Goal: Task Accomplishment & Management: Manage account settings

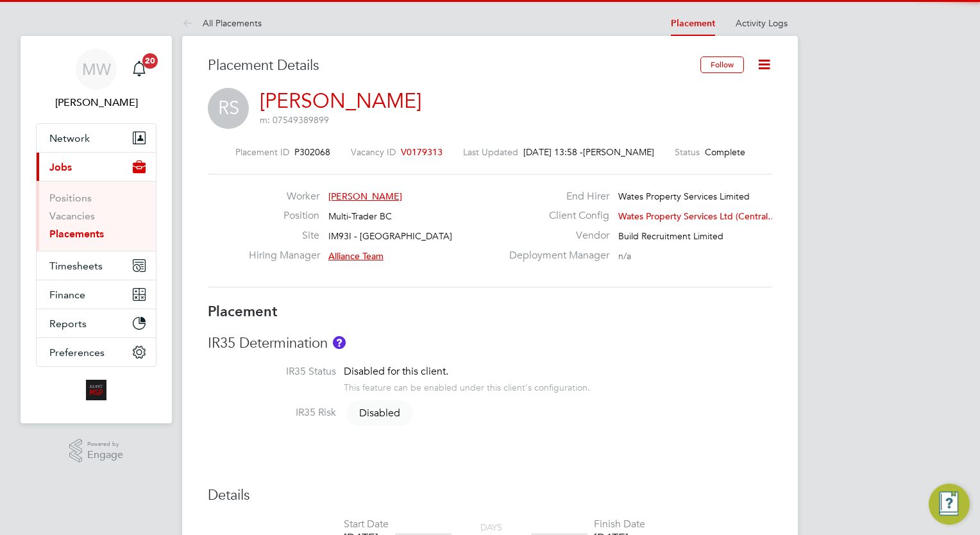
click at [72, 232] on link "Placements" at bounding box center [76, 234] width 55 height 12
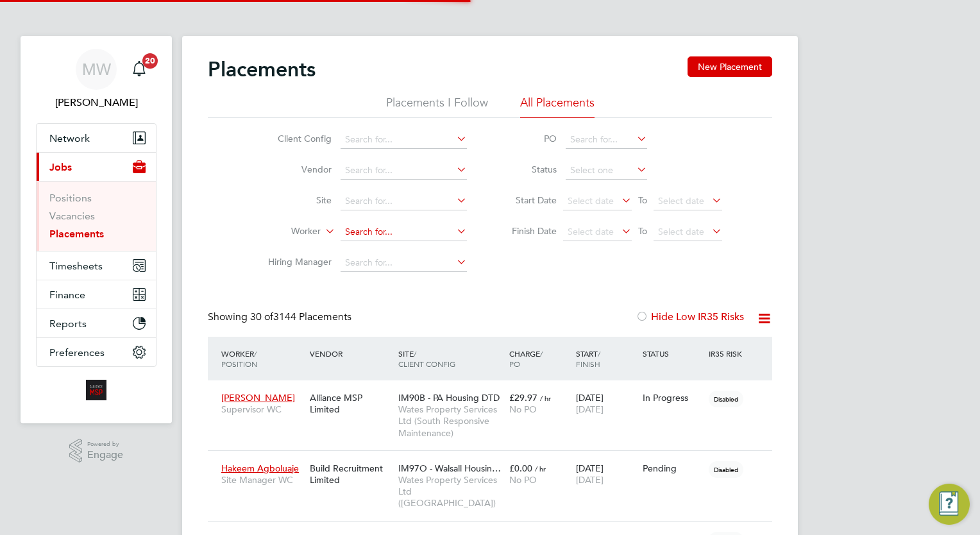
click at [344, 234] on input at bounding box center [404, 232] width 126 height 18
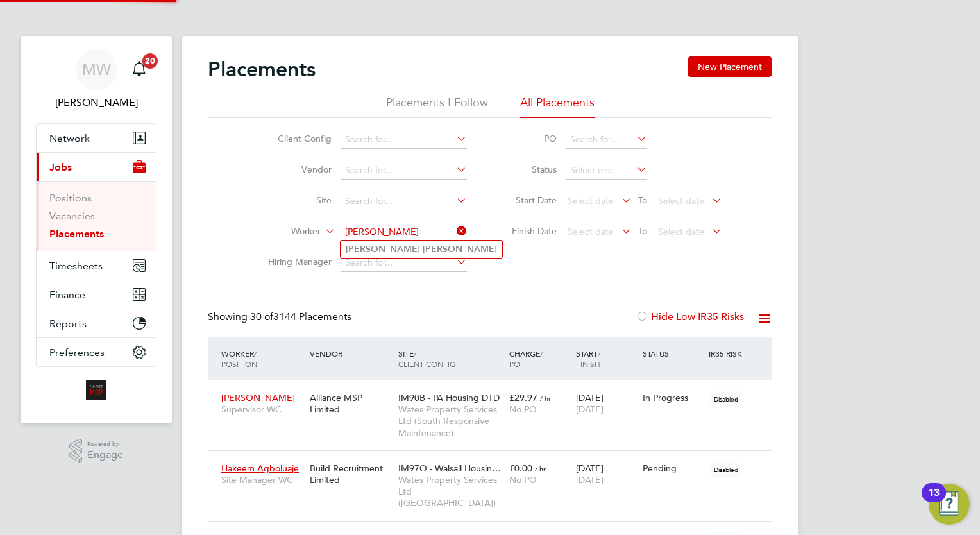
click at [405, 251] on li "Daniel Lewis" at bounding box center [422, 249] width 162 height 17
type input "Daniel Lewis"
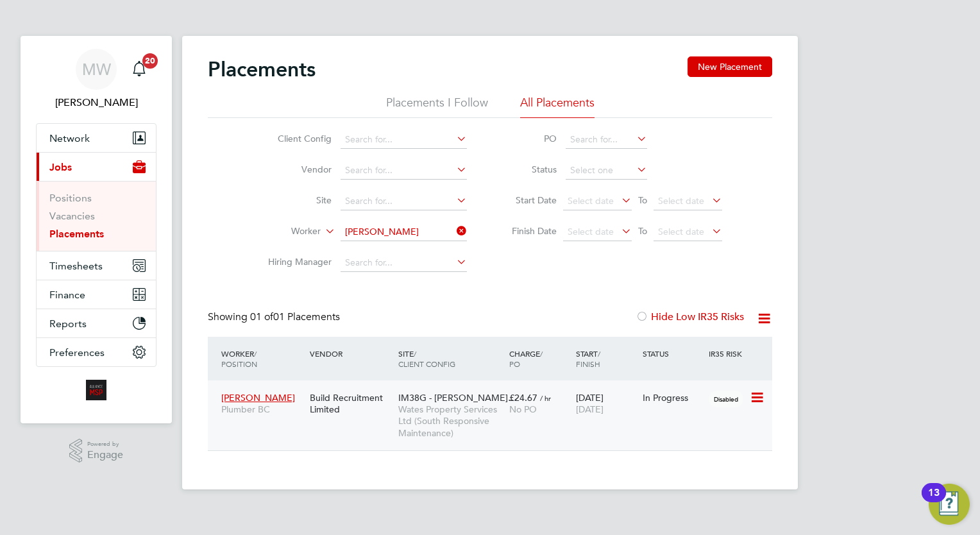
click at [555, 401] on div "£24.67 / hr No PO" at bounding box center [539, 404] width 67 height 36
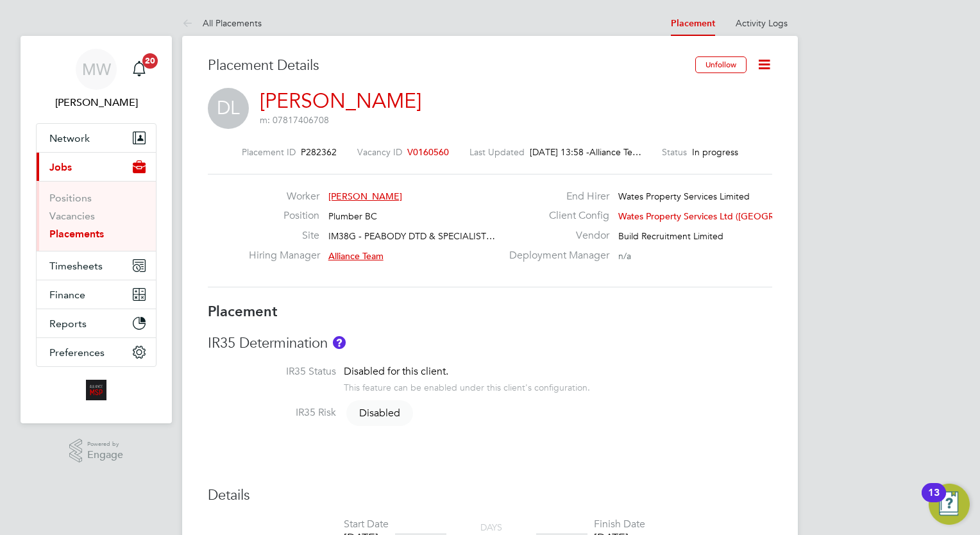
click at [72, 228] on link "Placements" at bounding box center [76, 234] width 55 height 12
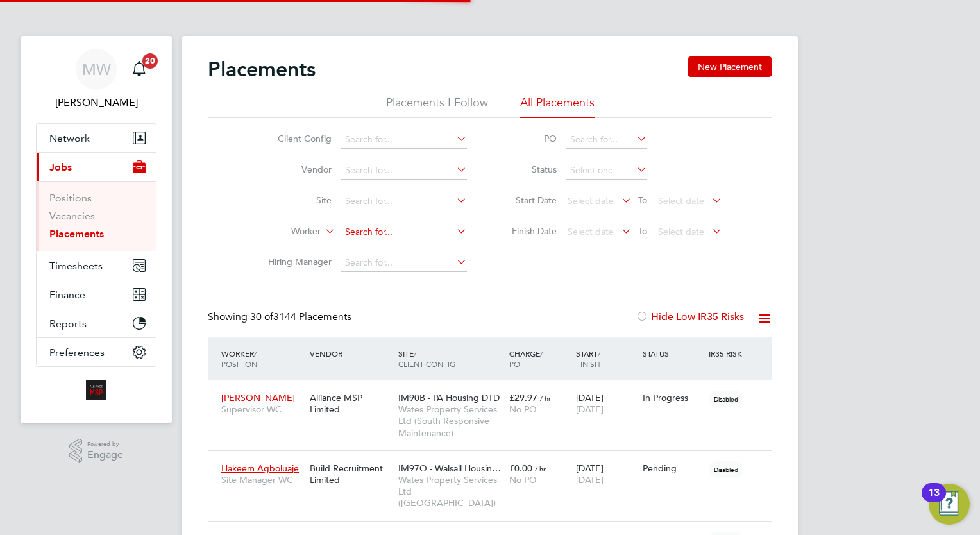
scroll to position [37, 89]
click at [390, 233] on input at bounding box center [404, 232] width 126 height 18
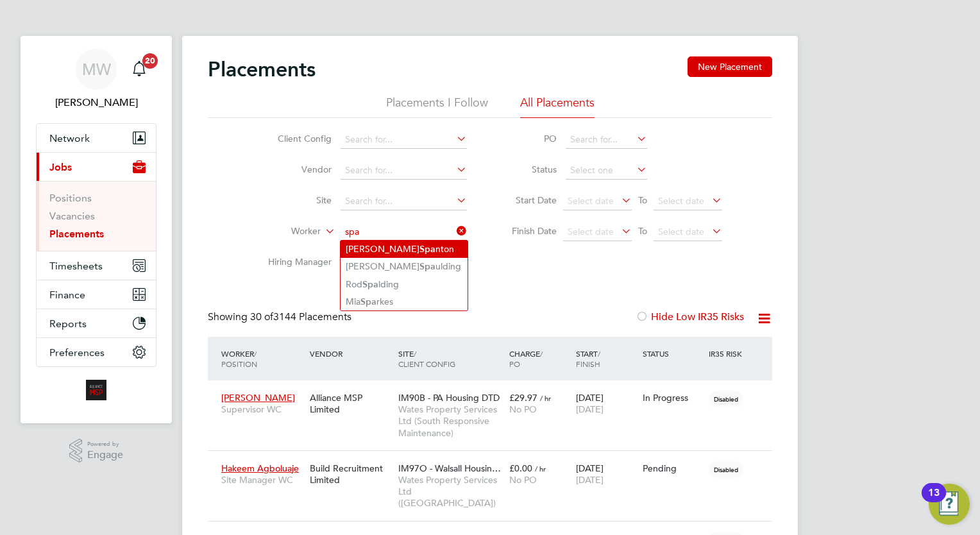
click at [420, 244] on b "Spa" at bounding box center [428, 249] width 16 height 11
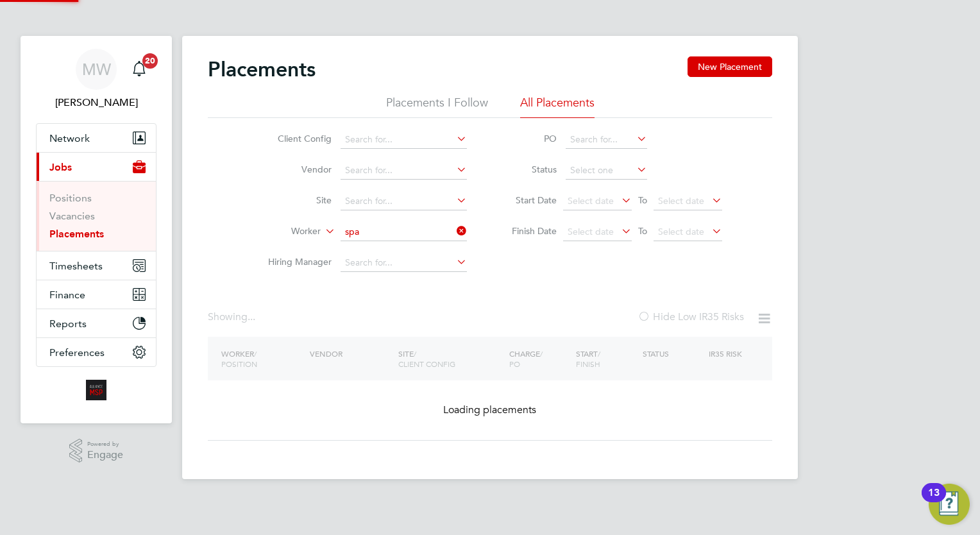
type input "[PERSON_NAME]"
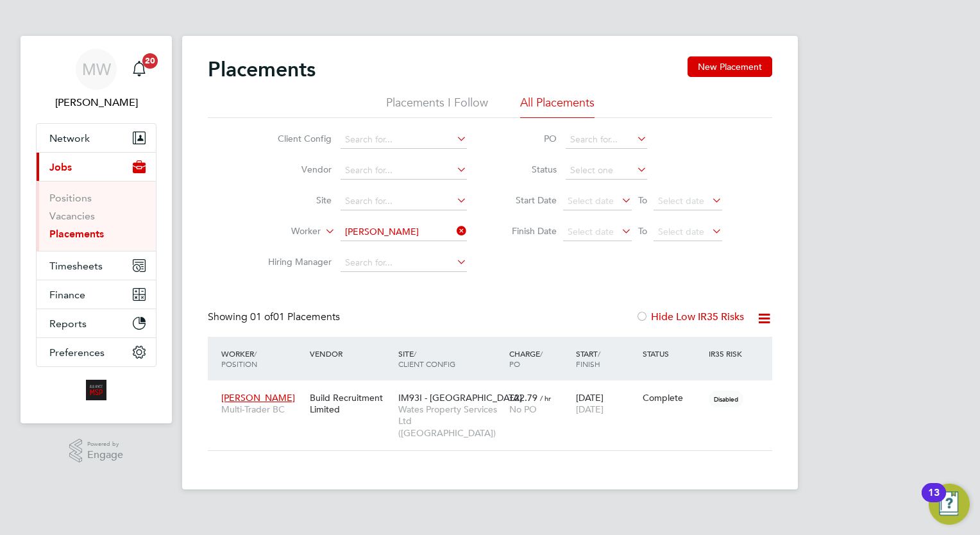
click at [454, 230] on icon at bounding box center [454, 231] width 0 height 18
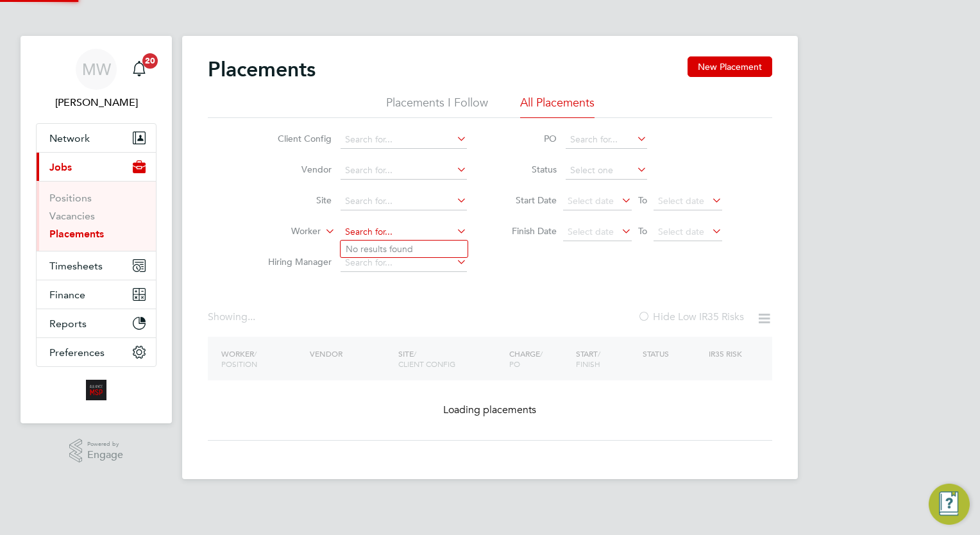
click at [398, 230] on input at bounding box center [404, 232] width 126 height 18
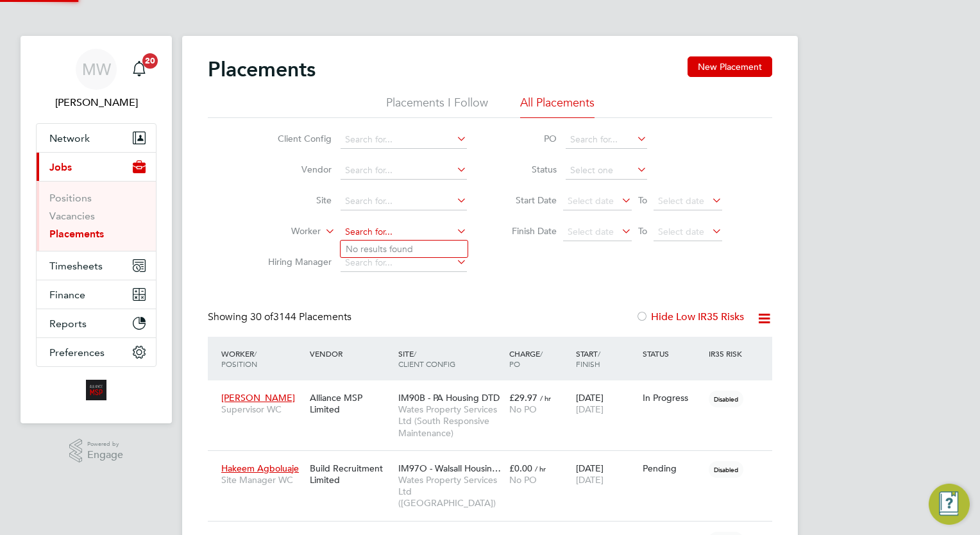
scroll to position [37, 89]
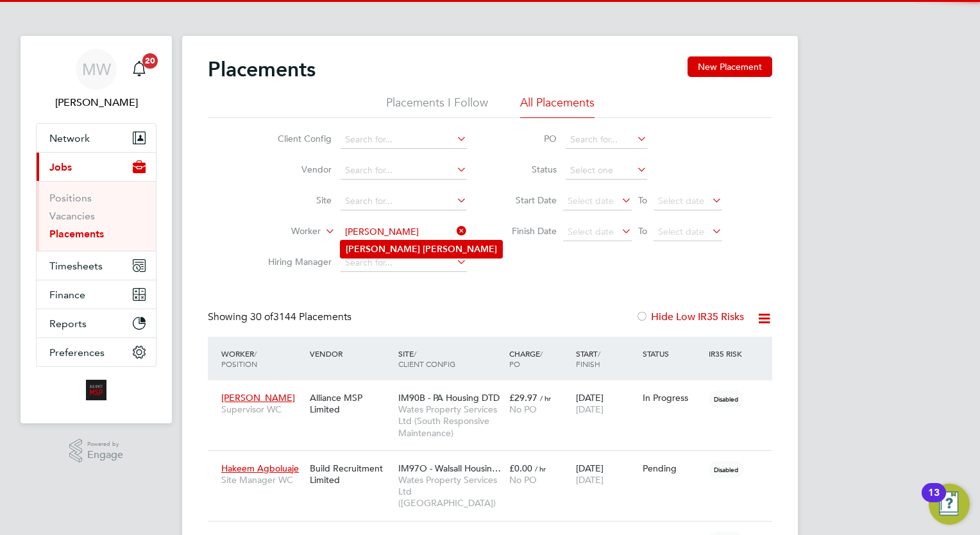
click at [423, 246] on b "Lewis" at bounding box center [460, 249] width 74 height 11
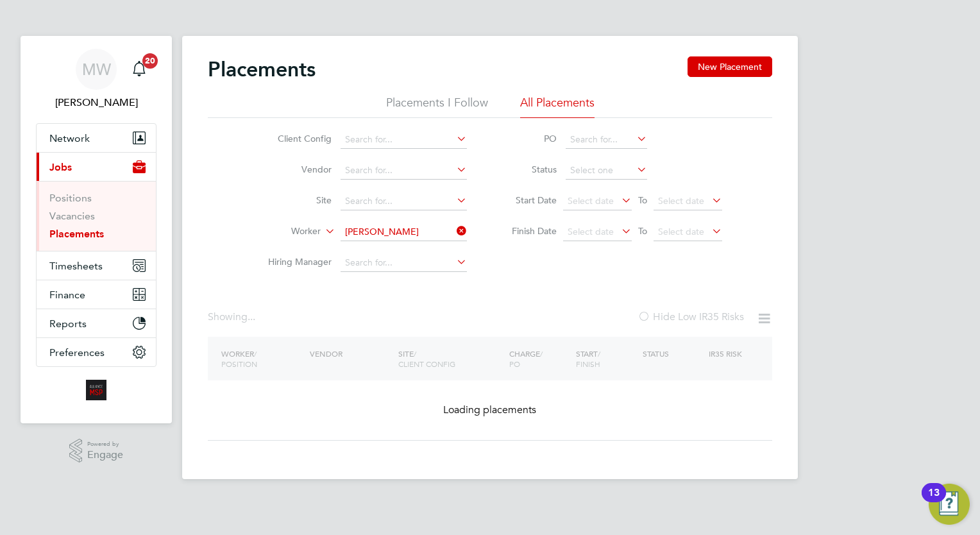
type input "Daniel Lewis"
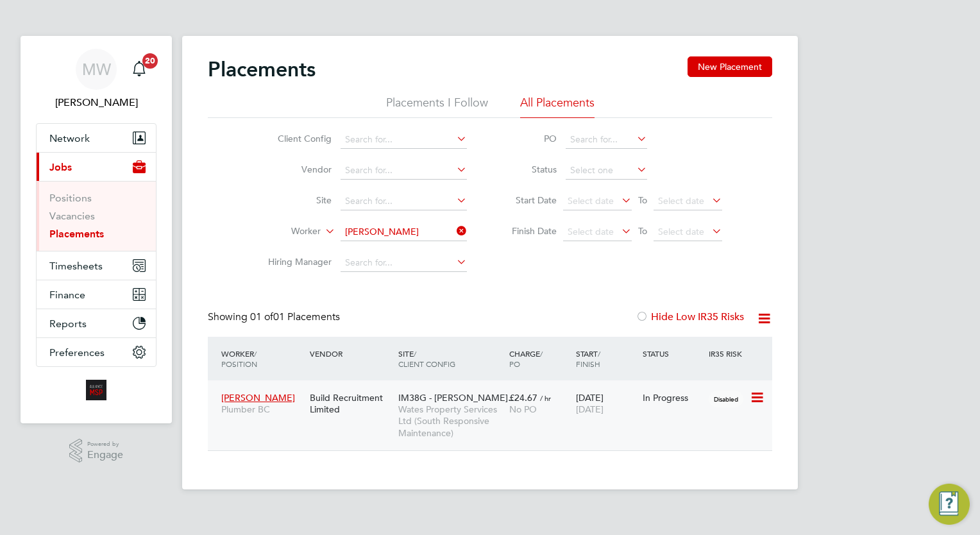
click at [559, 401] on div "£24.67 / hr No PO" at bounding box center [539, 404] width 67 height 36
click at [454, 235] on icon at bounding box center [454, 231] width 0 height 18
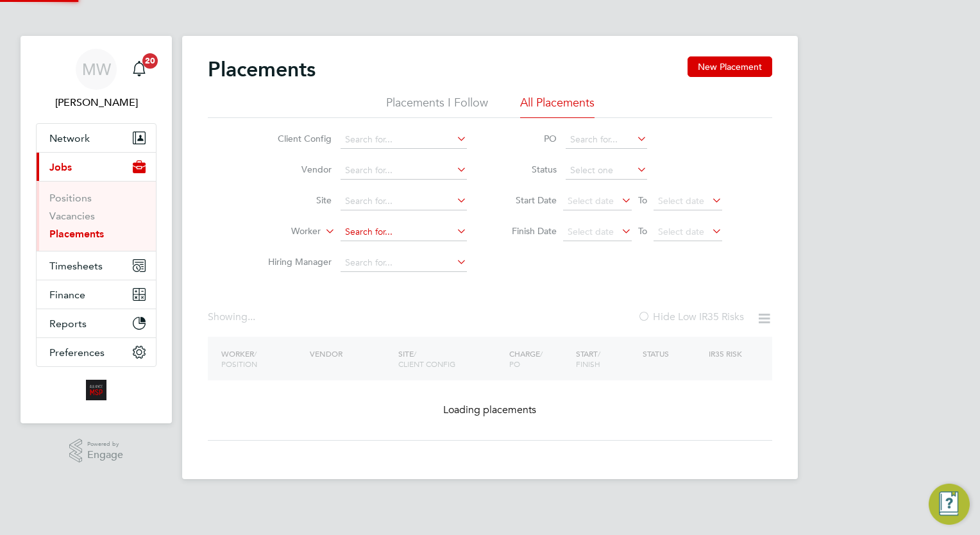
click at [427, 234] on input at bounding box center [404, 232] width 126 height 18
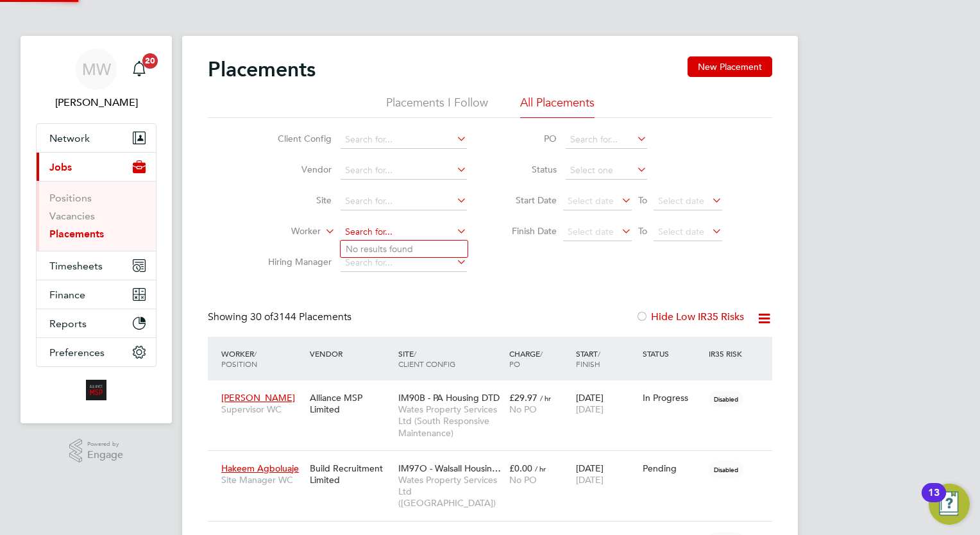
scroll to position [37, 89]
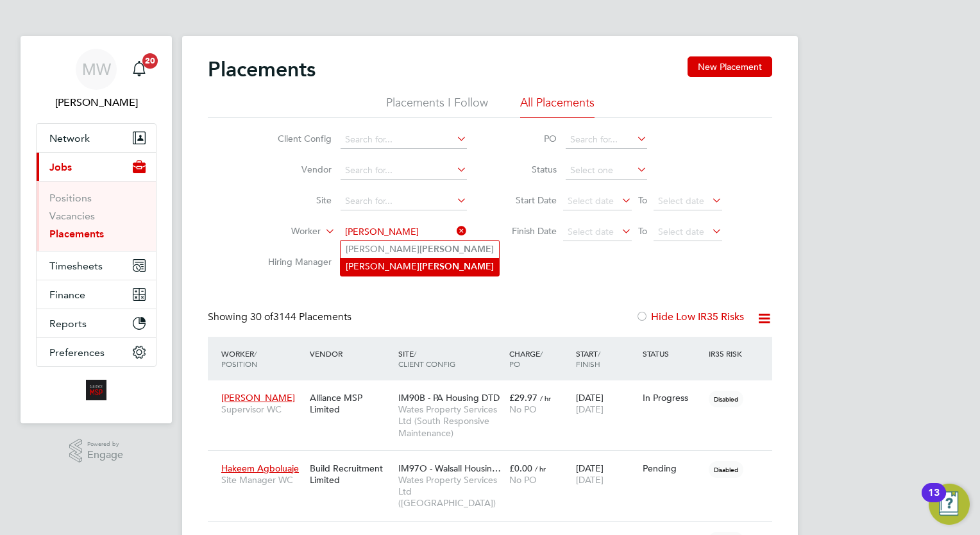
click at [419, 263] on li "Michael Hurley" at bounding box center [420, 266] width 158 height 17
type input "[PERSON_NAME]"
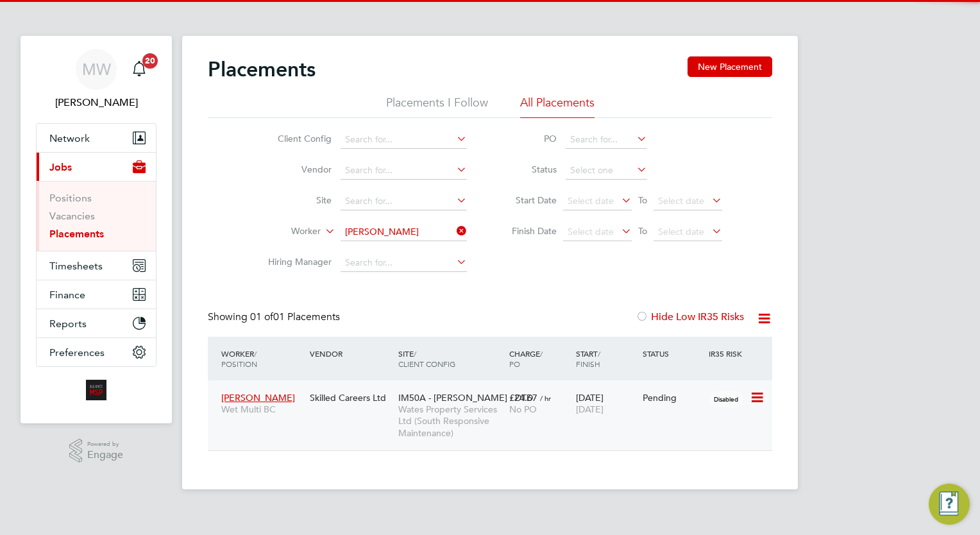
click at [467, 421] on span "Wates Property Services Ltd (South Responsive Maintenance)" at bounding box center [450, 420] width 105 height 35
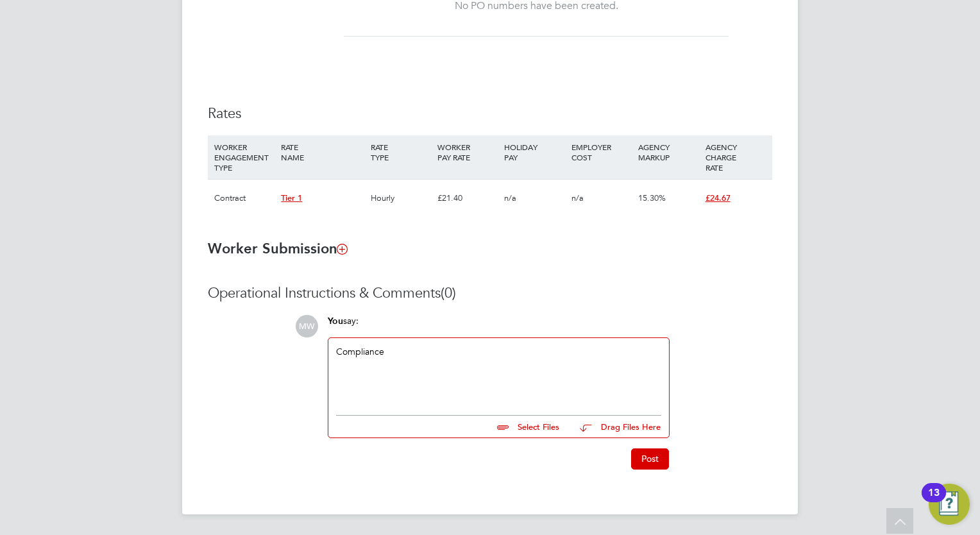
click at [547, 434] on input "file" at bounding box center [565, 425] width 192 height 18
type input "C:\fakepath\Michael Hurley COC .zip"
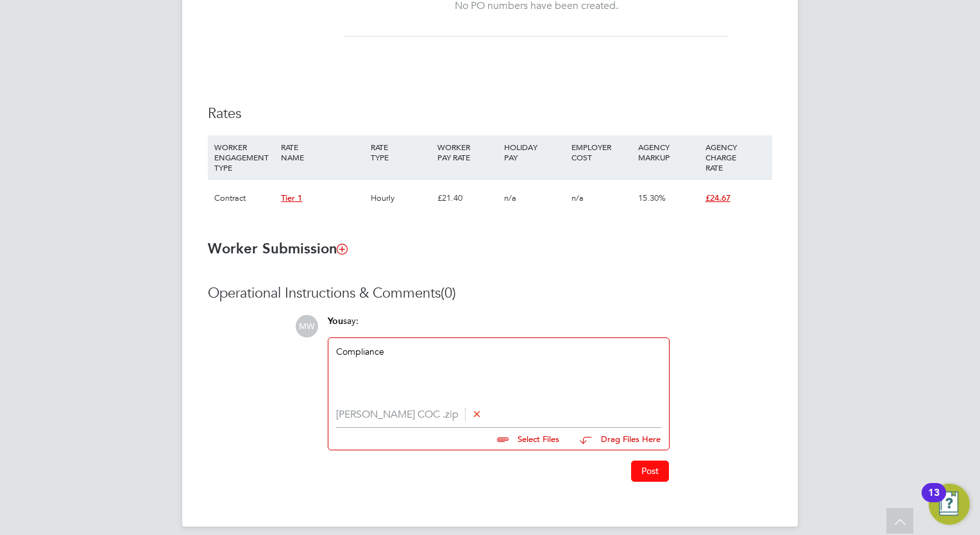
click at [658, 481] on button "Post" at bounding box center [650, 471] width 38 height 21
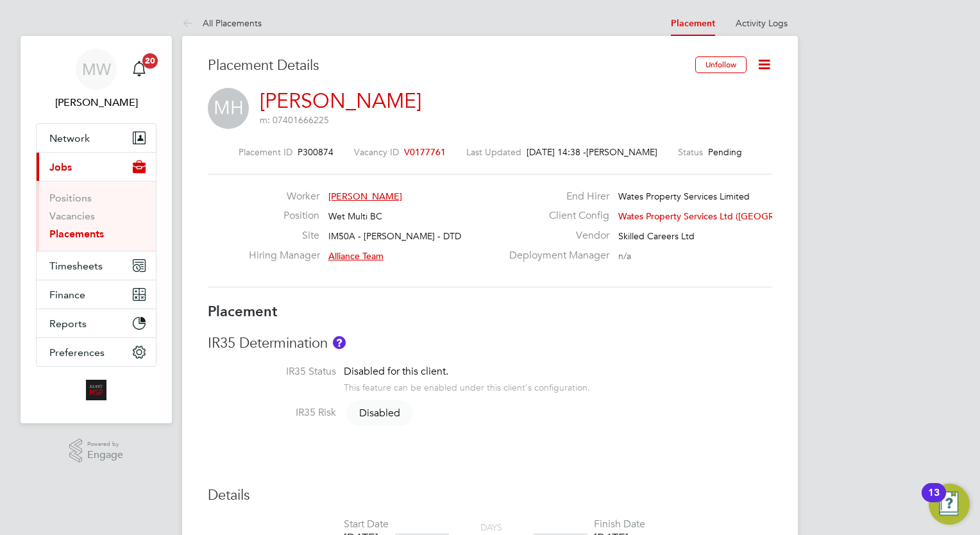
click at [82, 228] on link "Placements" at bounding box center [76, 234] width 55 height 12
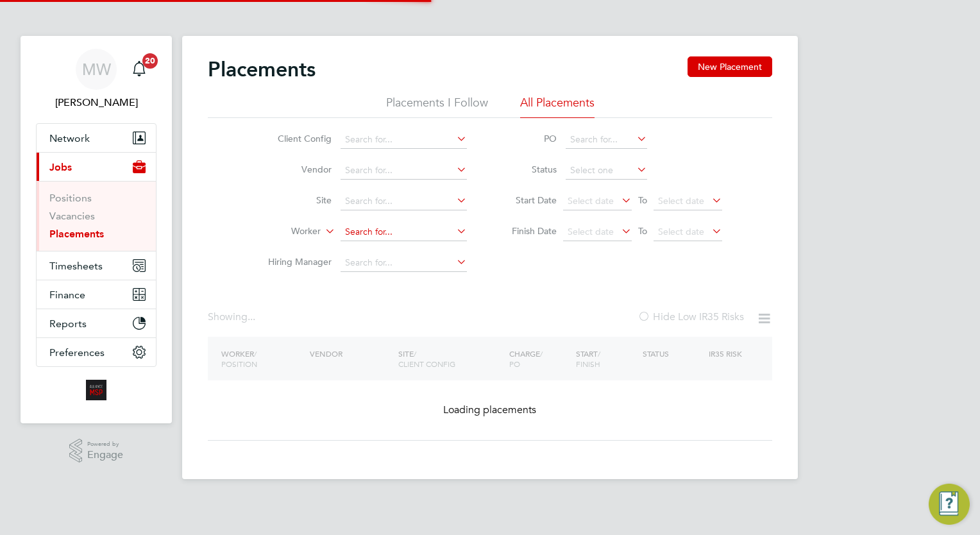
click at [350, 235] on input at bounding box center [404, 232] width 126 height 18
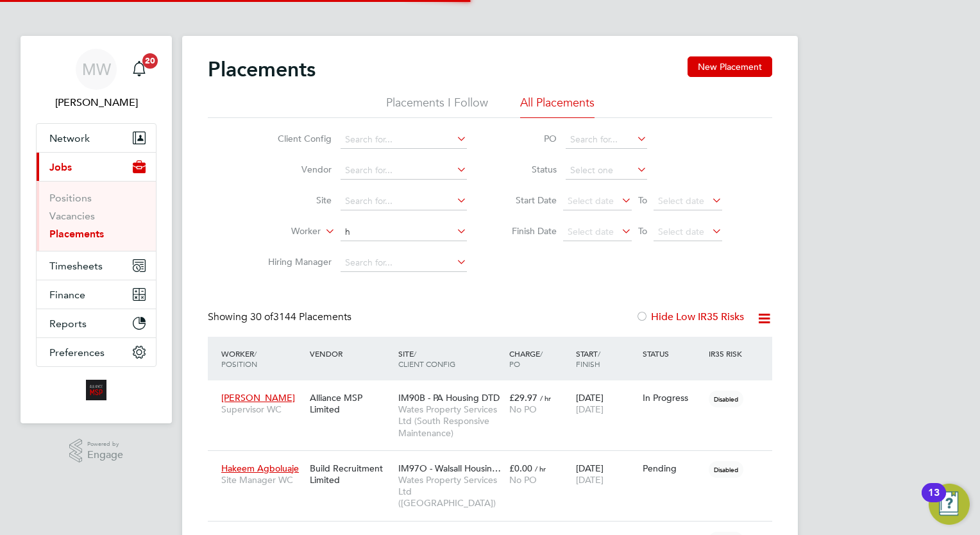
scroll to position [37, 89]
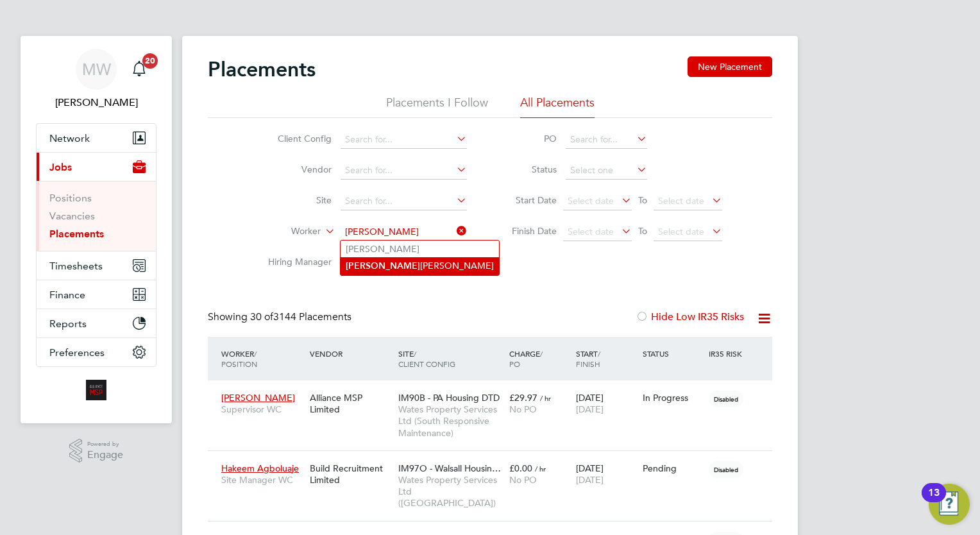
click at [403, 267] on li "Hannah Baker" at bounding box center [420, 265] width 158 height 17
type input "Hannah Baker"
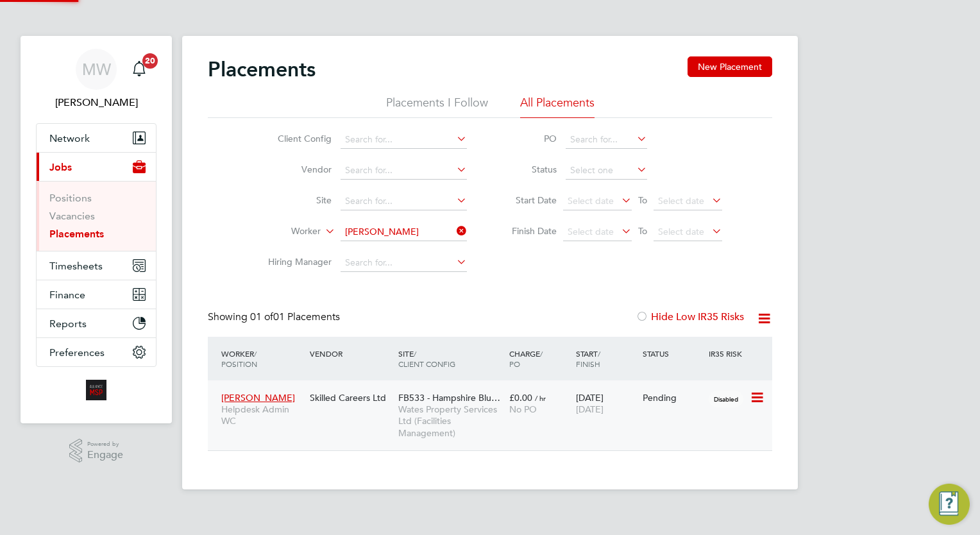
click at [463, 422] on span "Wates Property Services Ltd (Facilities Management)" at bounding box center [450, 420] width 105 height 35
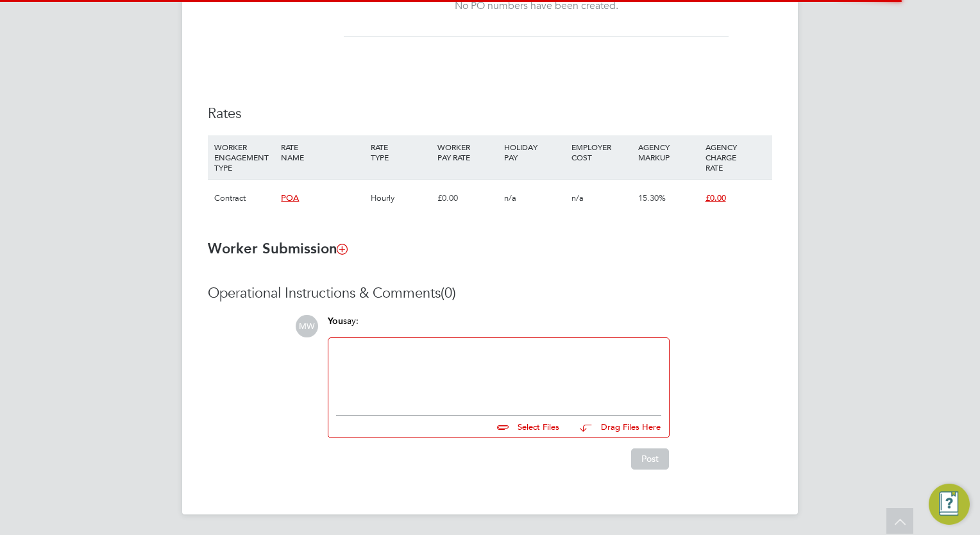
click at [370, 366] on div at bounding box center [498, 373] width 325 height 55
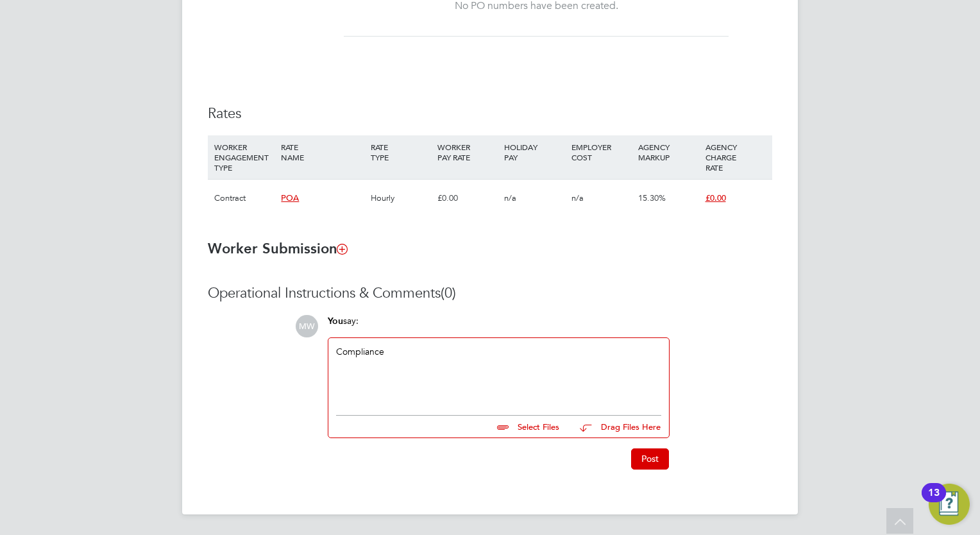
click at [539, 422] on input "file" at bounding box center [565, 425] width 192 height 18
type input "C:\fakepath\Fw_ Wates Starter Pack – Certificate of Compliance (COC) - [PERSON_…"
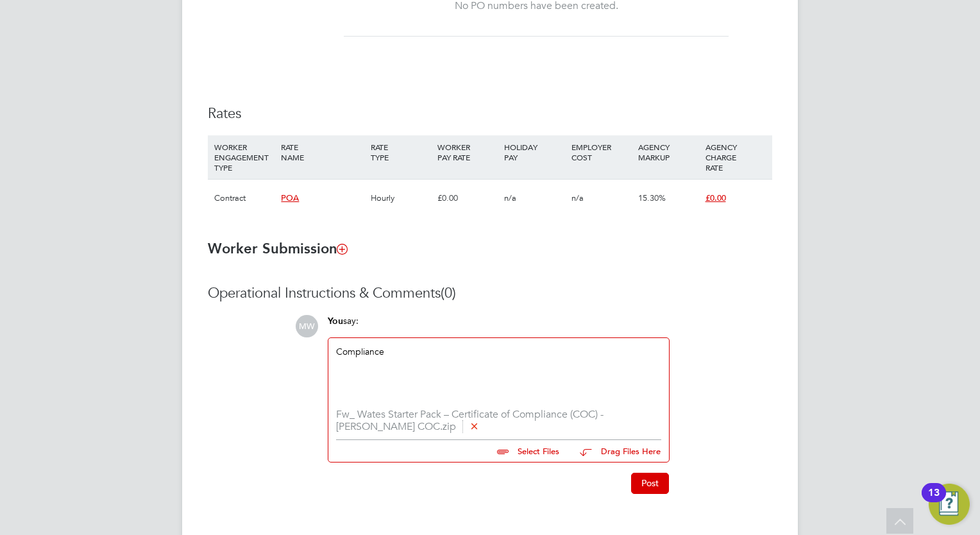
click at [652, 470] on div "Post" at bounding box center [498, 478] width 355 height 31
click at [652, 472] on div "Post" at bounding box center [498, 478] width 355 height 31
click at [653, 475] on button "Post" at bounding box center [650, 483] width 38 height 21
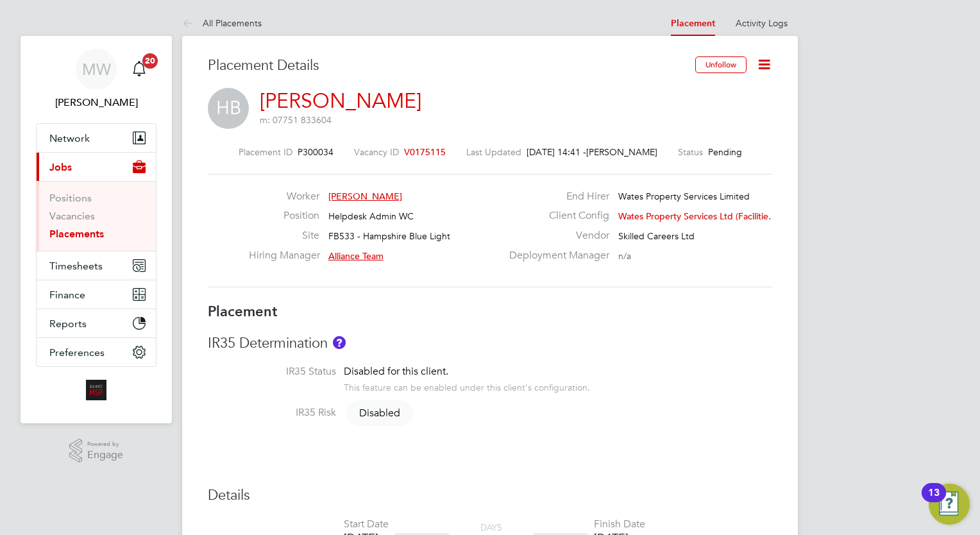
click at [60, 234] on link "Placements" at bounding box center [76, 234] width 55 height 12
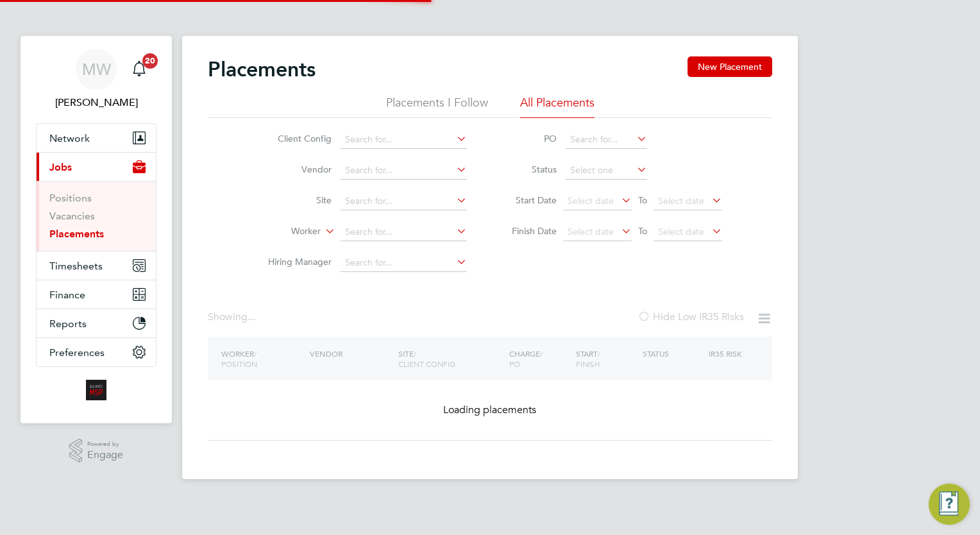
click at [410, 221] on li "Worker" at bounding box center [362, 232] width 241 height 31
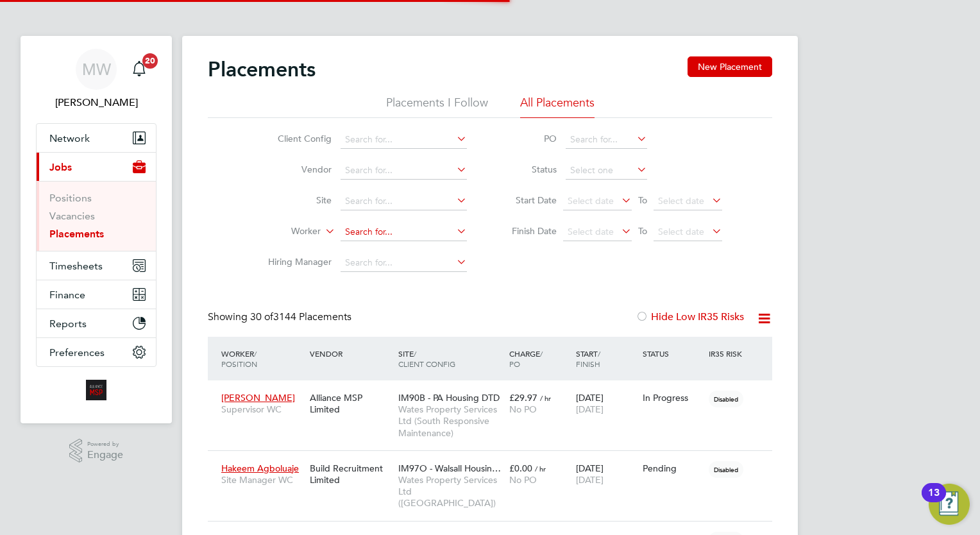
scroll to position [37, 89]
click at [387, 226] on input at bounding box center [404, 232] width 126 height 18
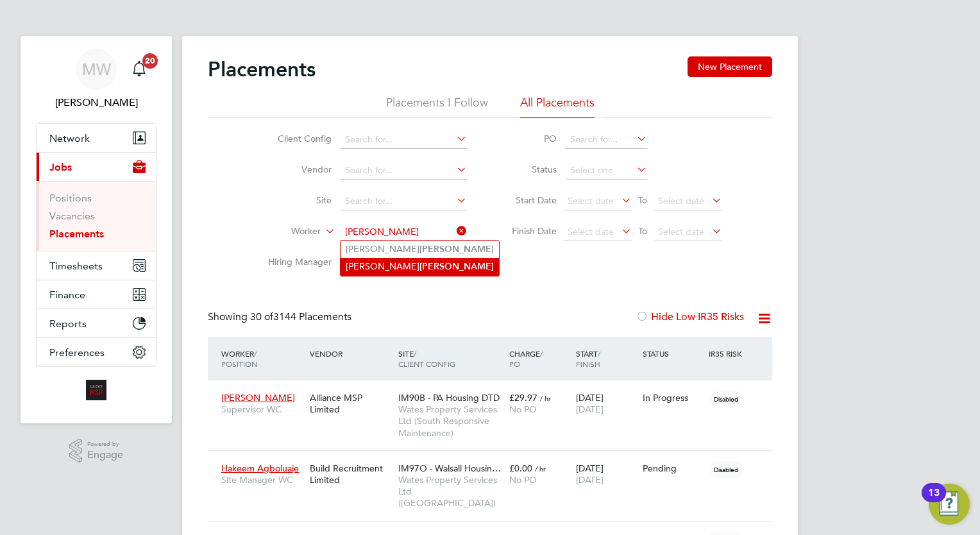
click at [416, 261] on li "Michael Hurley" at bounding box center [420, 266] width 158 height 17
type input "Michael Hurley"
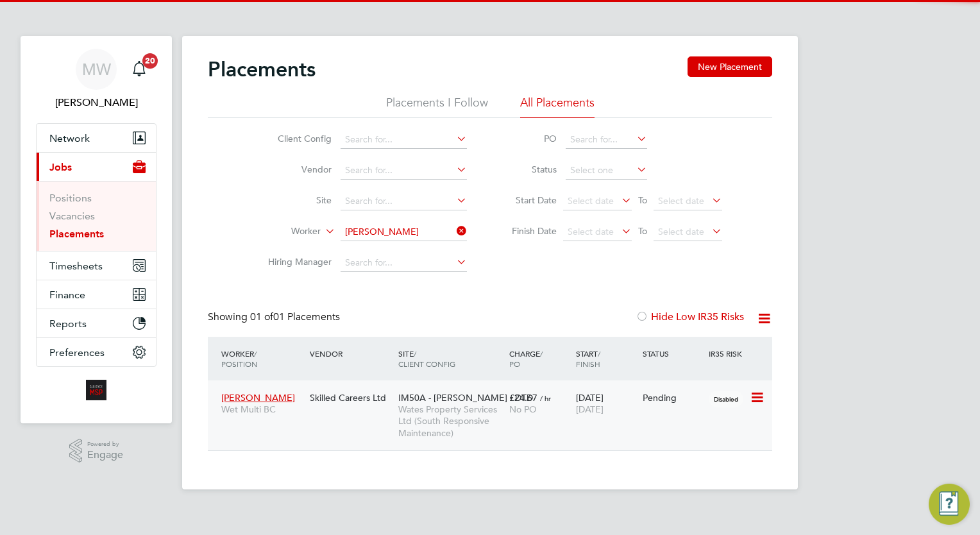
click at [455, 407] on span "Wates Property Services Ltd (South Responsive Maintenance)" at bounding box center [450, 420] width 105 height 35
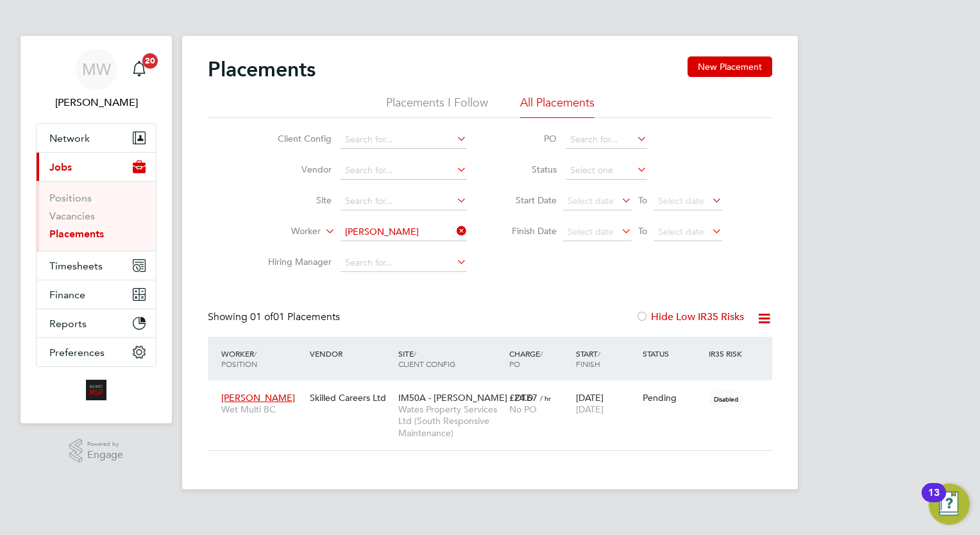
click at [454, 232] on icon at bounding box center [454, 231] width 0 height 18
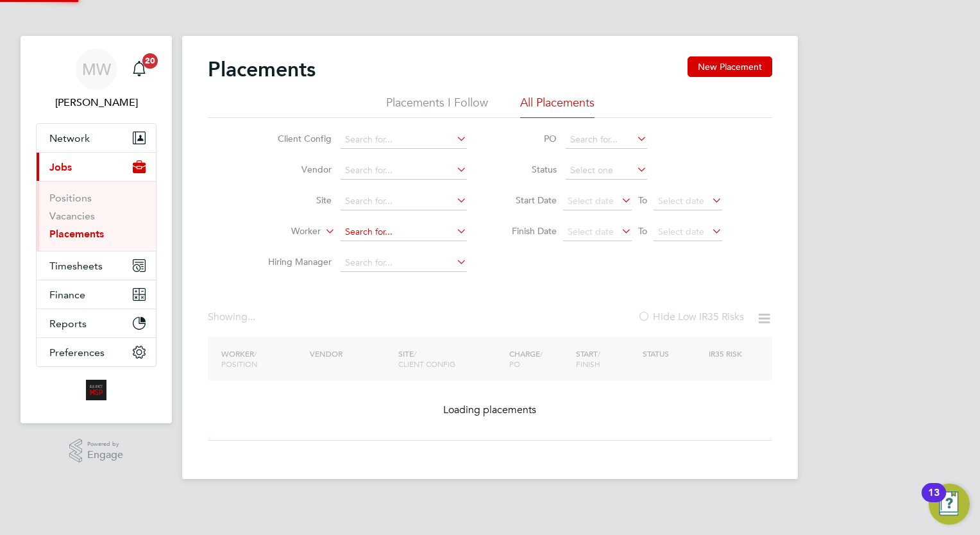
click at [418, 230] on input at bounding box center [404, 232] width 126 height 18
type input "k"
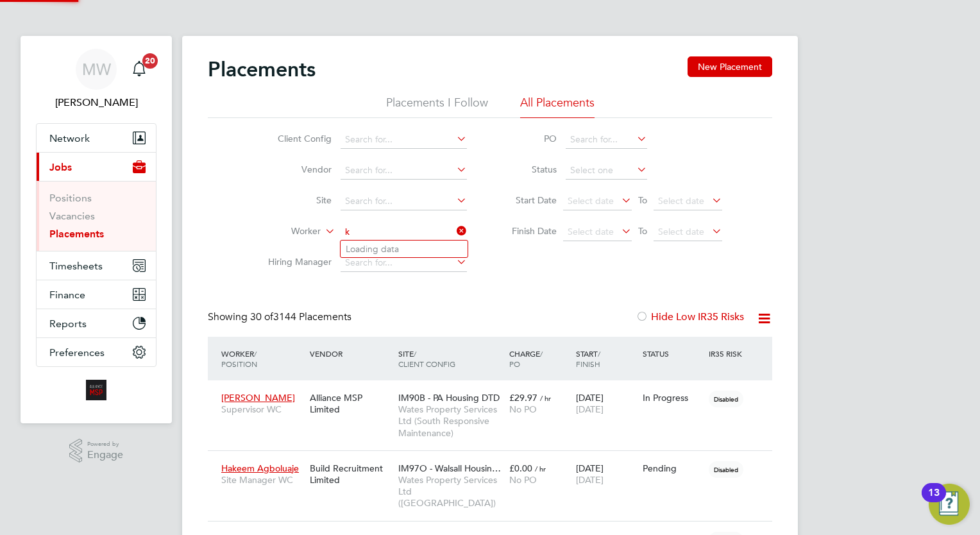
scroll to position [37, 89]
click at [419, 248] on li "Hakeem Agboluaje" at bounding box center [404, 249] width 127 height 17
type input "Hakeem Agboluaje"
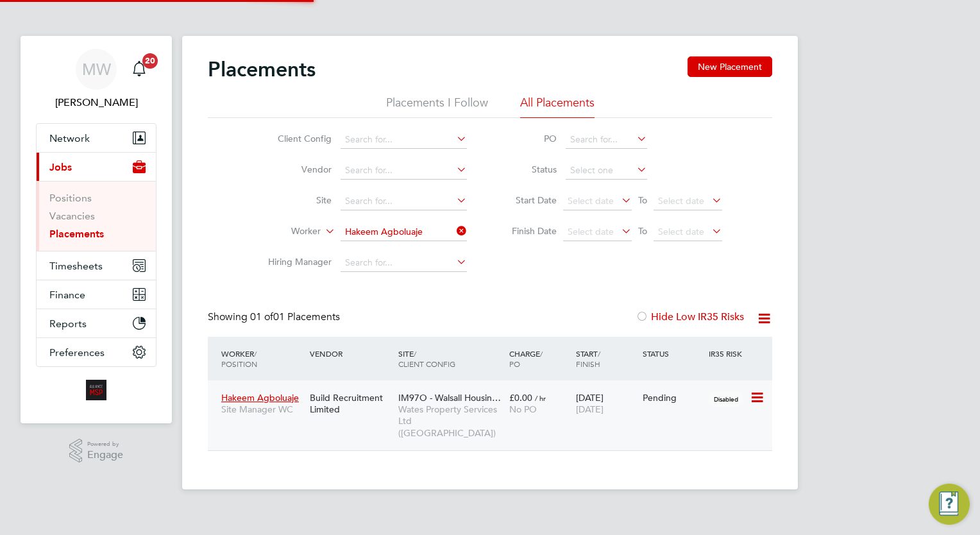
click at [454, 398] on span "IM97O - Walsall Housin…" at bounding box center [449, 398] width 103 height 12
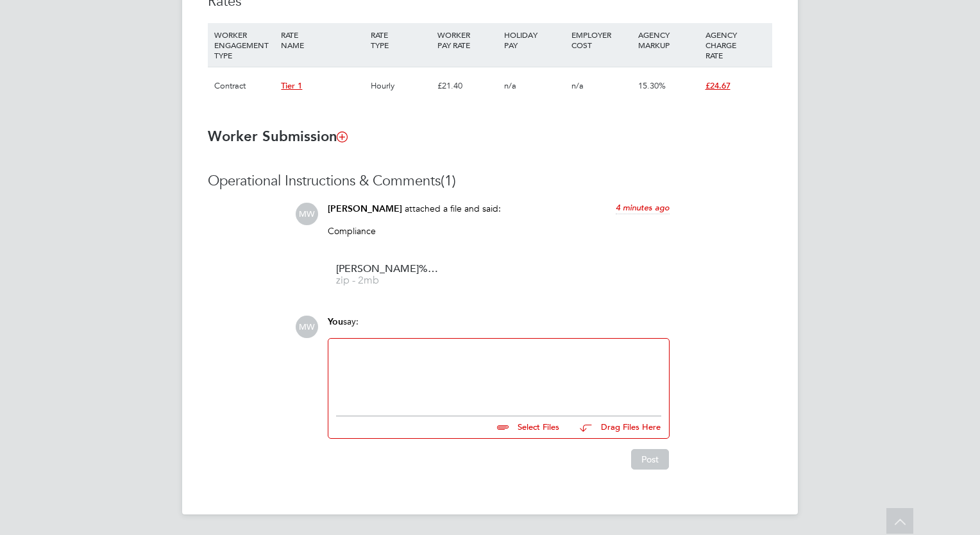
click at [448, 355] on div at bounding box center [498, 373] width 325 height 55
click at [544, 430] on input "file" at bounding box center [565, 425] width 192 height 18
type input "C:\fakepath\Michael Hurley DBS.pdf"
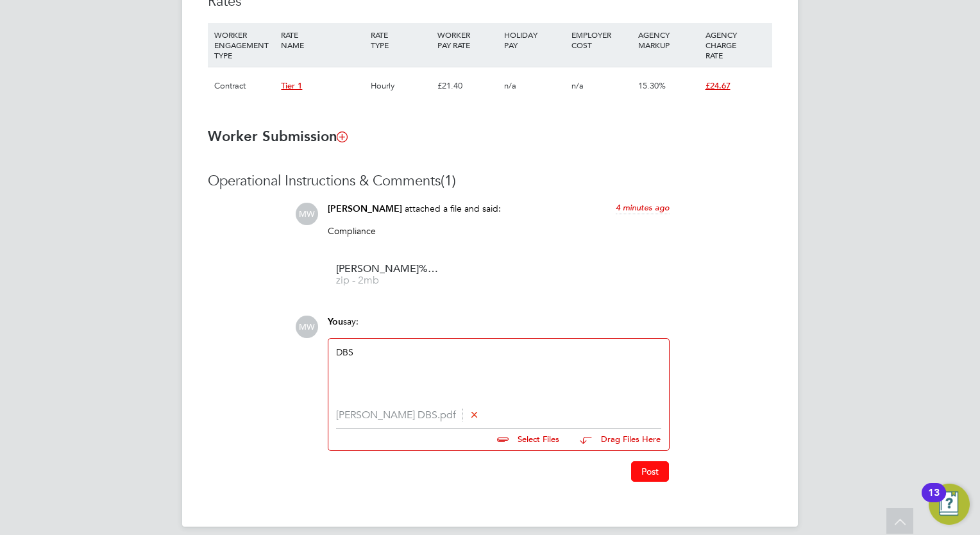
click at [635, 473] on button "Post" at bounding box center [650, 471] width 38 height 21
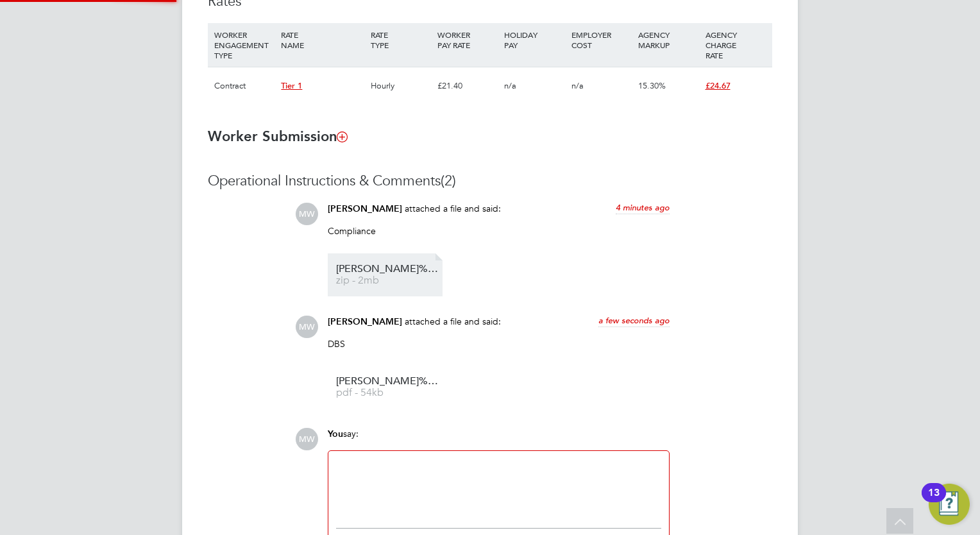
click at [389, 280] on span "zip - 2mb" at bounding box center [387, 281] width 103 height 10
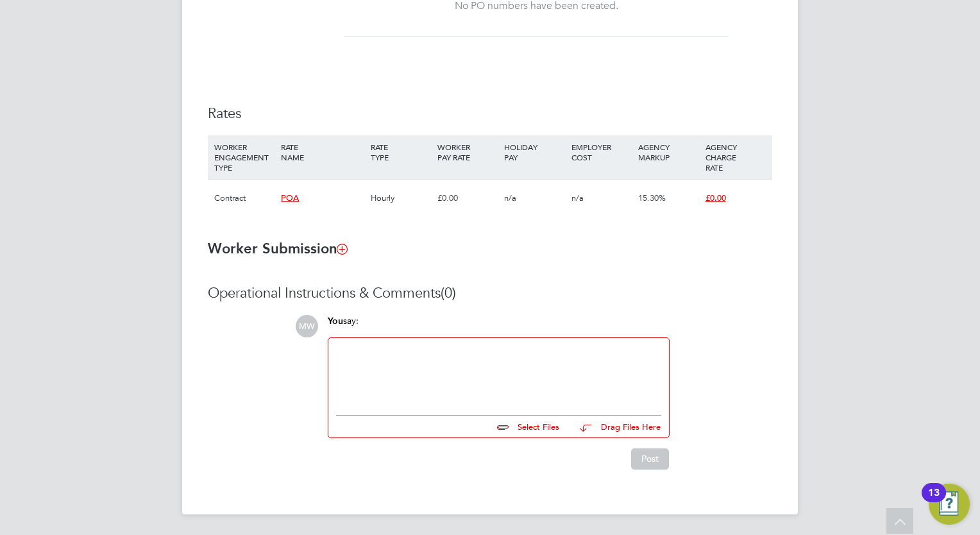
click at [408, 337] on div "You say: Select Files Drag Files Here Drop your files here" at bounding box center [498, 376] width 355 height 123
click at [389, 352] on div at bounding box center [498, 373] width 325 height 55
click at [545, 435] on div "Select Files Drag Files Here" at bounding box center [498, 423] width 325 height 29
click at [547, 429] on input "file" at bounding box center [565, 425] width 192 height 18
type input "C:\fakepath\FW_ Start details for Hakeem.zip"
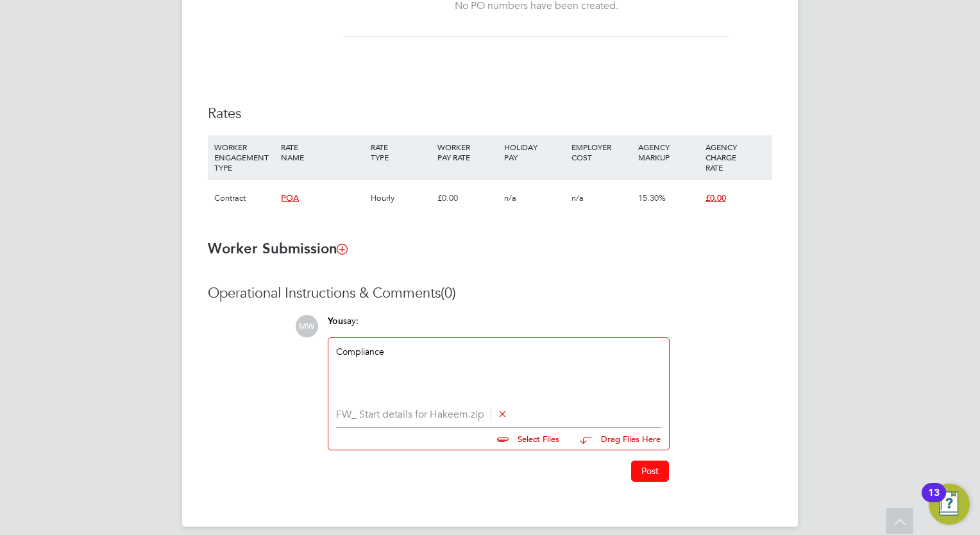
click at [653, 475] on button "Post" at bounding box center [650, 471] width 38 height 21
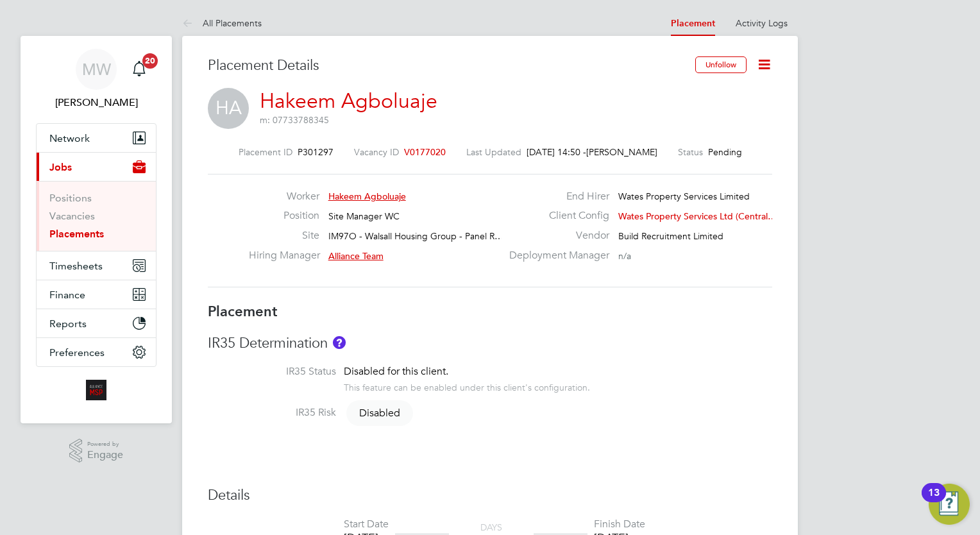
click at [77, 228] on link "Placements" at bounding box center [76, 234] width 55 height 12
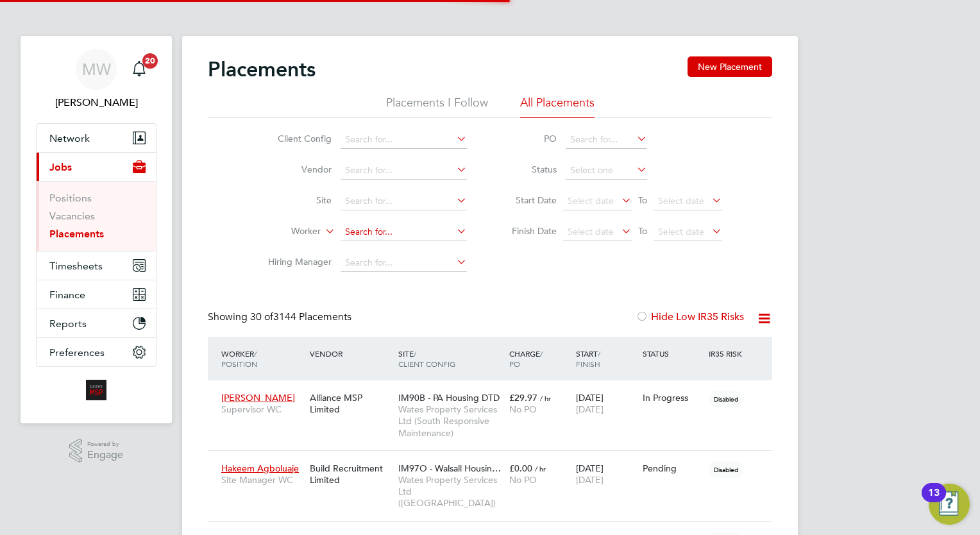
scroll to position [37, 89]
click at [382, 232] on input at bounding box center [404, 232] width 126 height 18
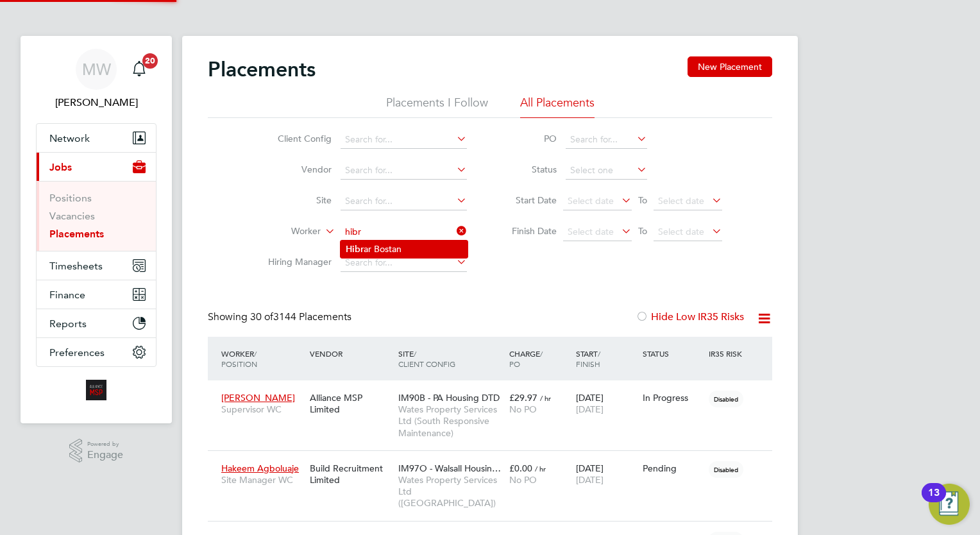
click at [411, 248] on li "Hibr ar Bostan" at bounding box center [404, 249] width 127 height 17
type input "Hibrar Bostan"
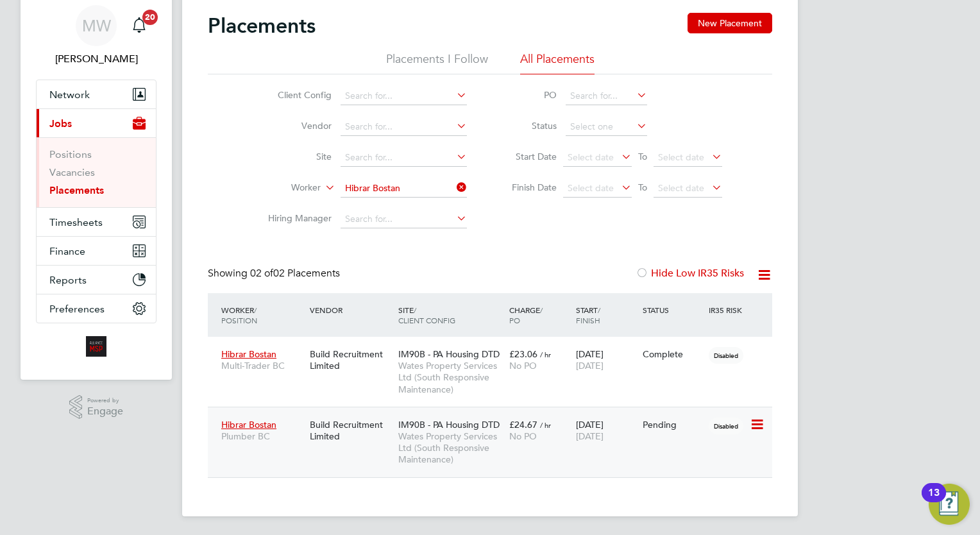
click at [476, 435] on span "Wates Property Services Ltd (South Responsive Maintenance)" at bounding box center [450, 447] width 105 height 35
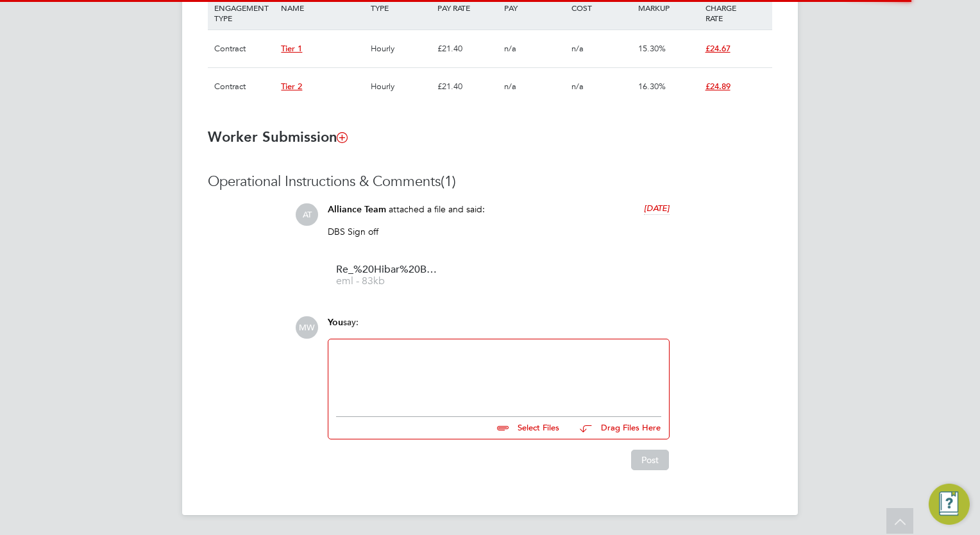
click at [400, 368] on div at bounding box center [498, 374] width 325 height 55
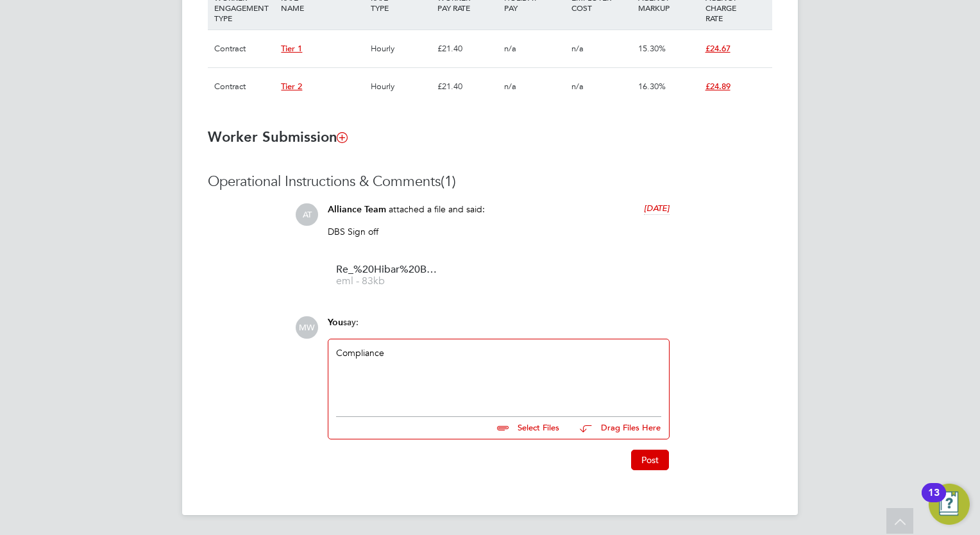
click at [532, 431] on input "file" at bounding box center [565, 426] width 192 height 18
type input "C:\fakepath\Hibrar Bostan COC .zip"
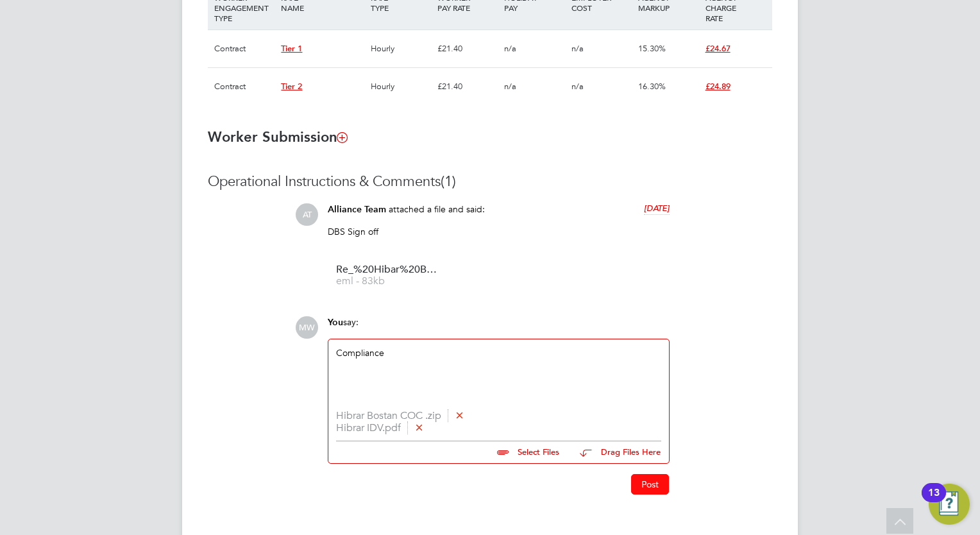
click at [649, 483] on button "Post" at bounding box center [650, 484] width 38 height 21
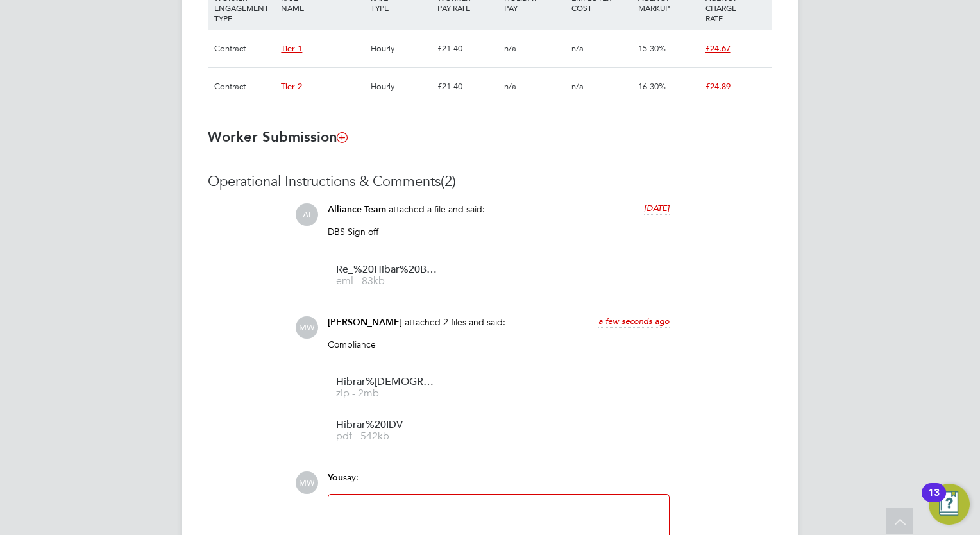
scroll to position [59, 0]
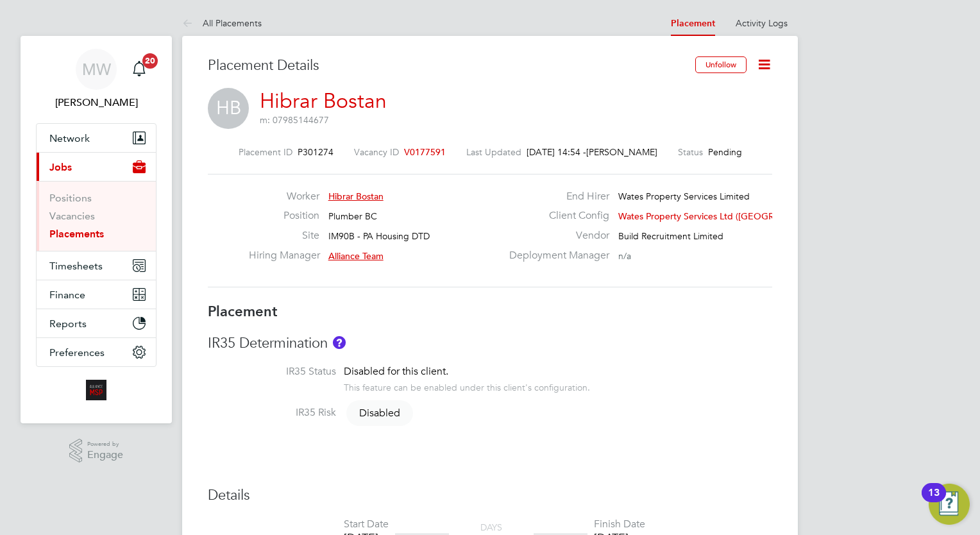
click at [87, 236] on link "Placements" at bounding box center [76, 234] width 55 height 12
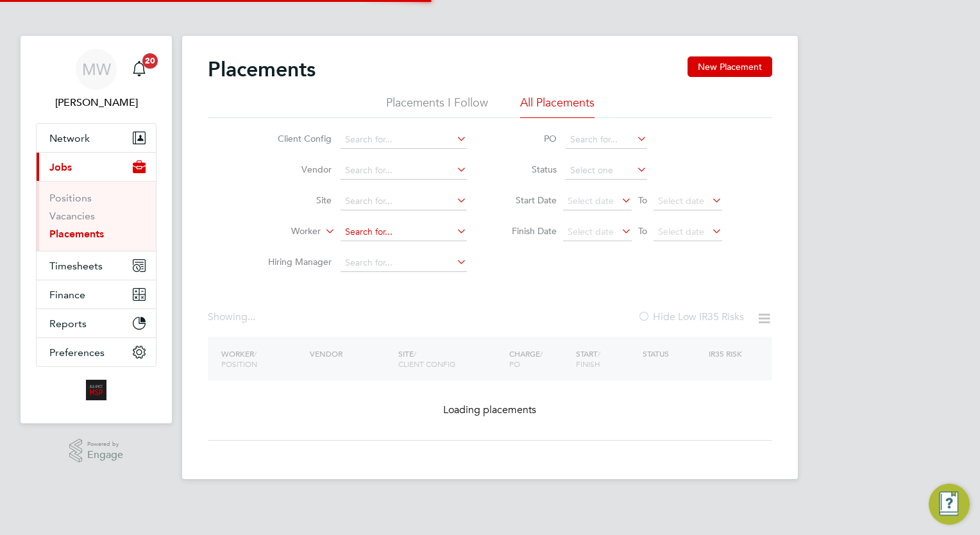
click at [370, 231] on input at bounding box center [404, 232] width 126 height 18
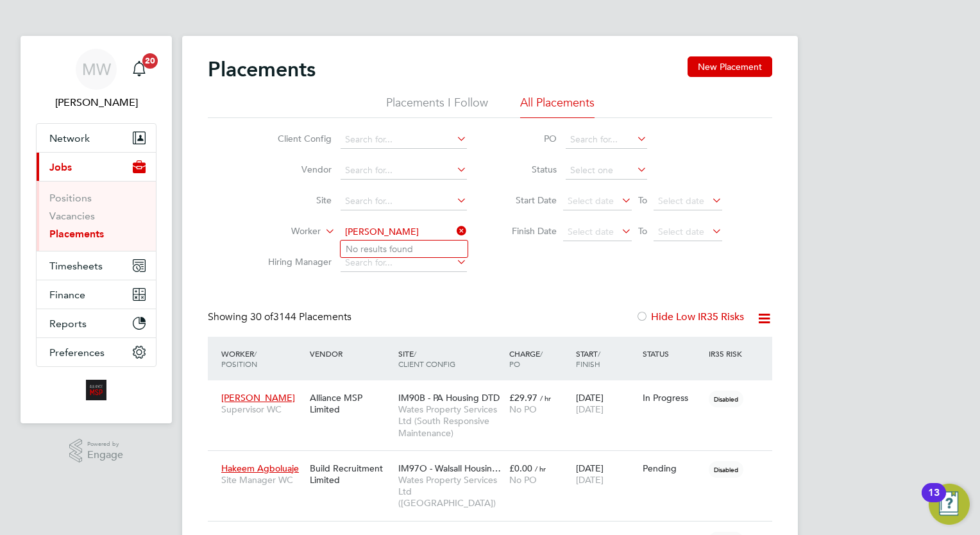
type input "[PERSON_NAME]"
click at [393, 235] on input at bounding box center [404, 232] width 126 height 18
click at [403, 248] on li "[PERSON_NAME]" at bounding box center [422, 249] width 162 height 17
type input "[PERSON_NAME]"
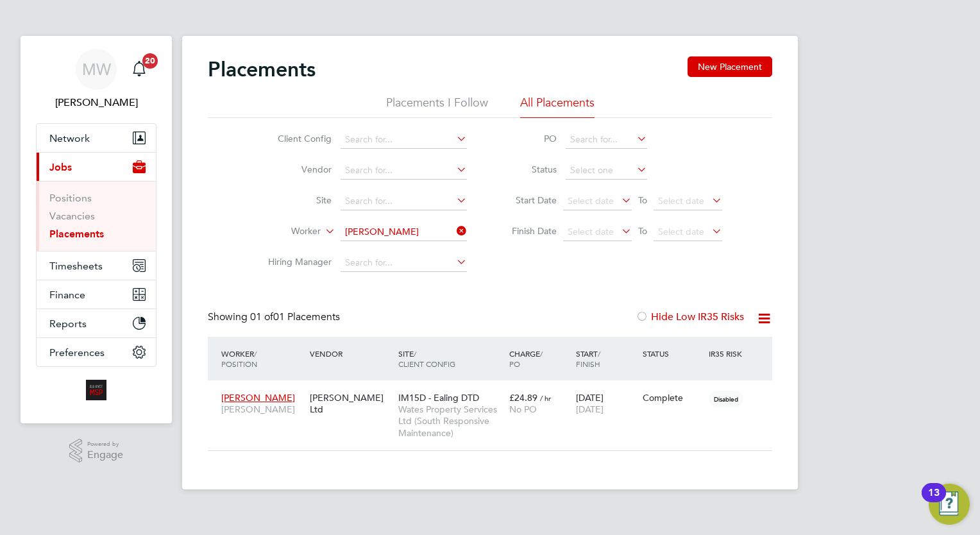
drag, startPoint x: 459, startPoint y: 230, endPoint x: 422, endPoint y: 229, distance: 37.2
click at [454, 230] on icon at bounding box center [454, 231] width 0 height 18
click at [422, 229] on input at bounding box center [404, 232] width 126 height 18
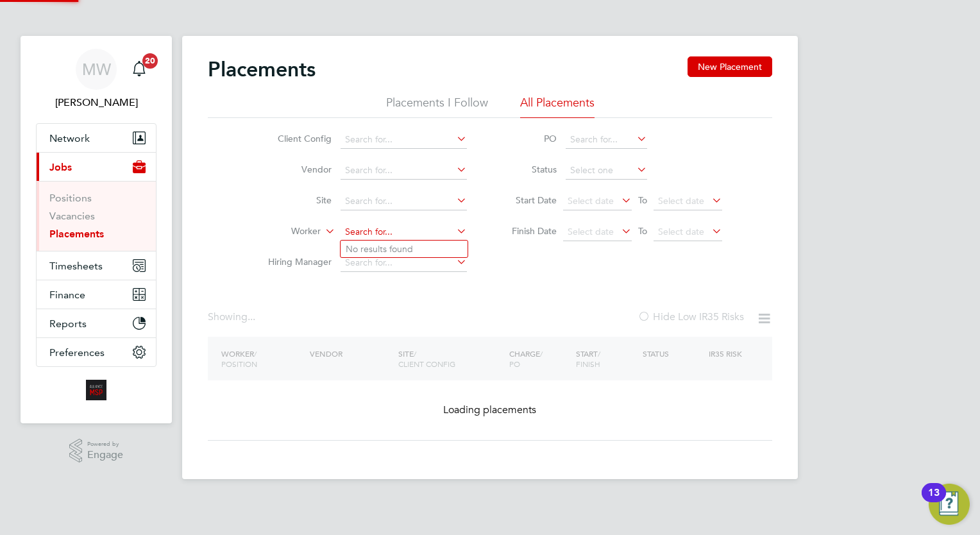
click at [422, 229] on input at bounding box center [404, 232] width 126 height 18
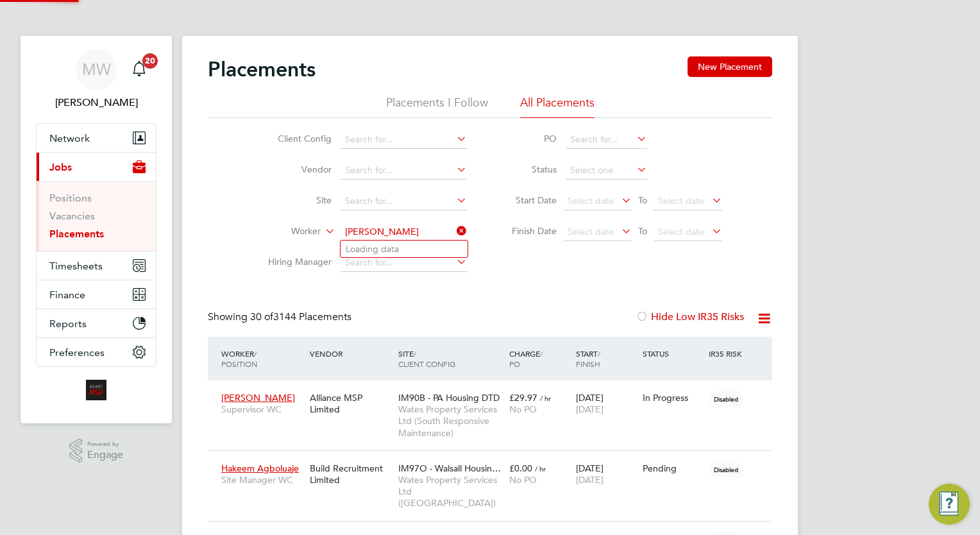
scroll to position [37, 89]
click at [412, 244] on li "Nayeem Ahmed" at bounding box center [420, 249] width 158 height 17
type input "[PERSON_NAME]"
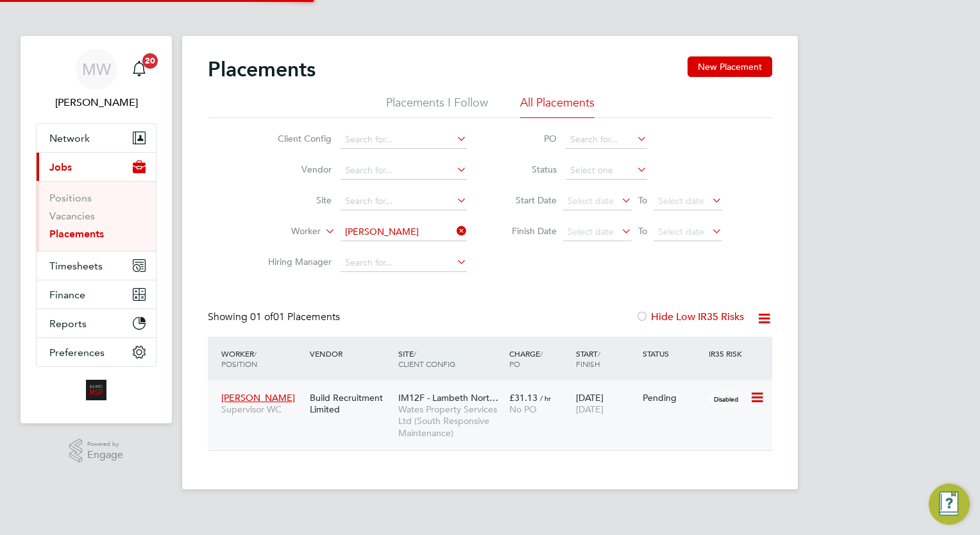
click at [480, 400] on span "IM12F - Lambeth Nort…" at bounding box center [448, 398] width 100 height 12
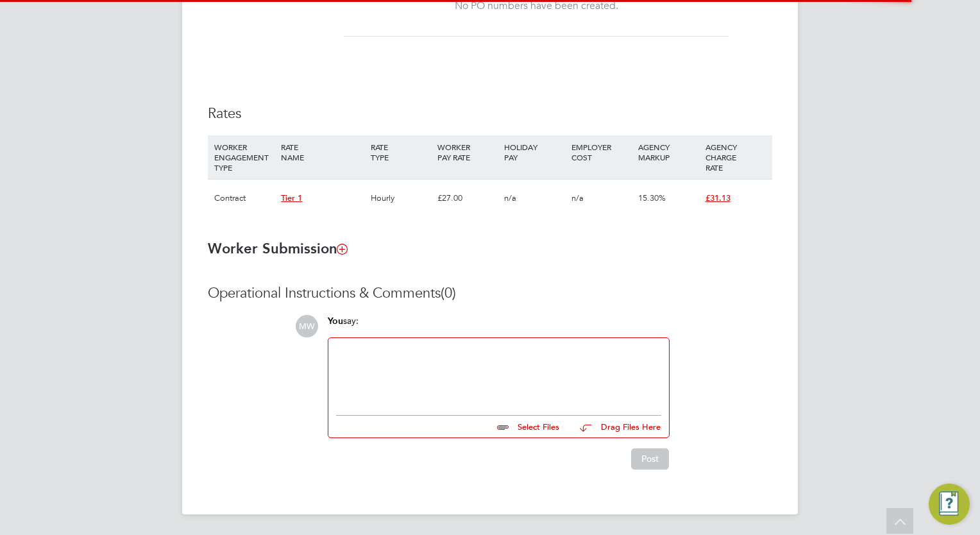
click at [428, 380] on div at bounding box center [498, 373] width 325 height 55
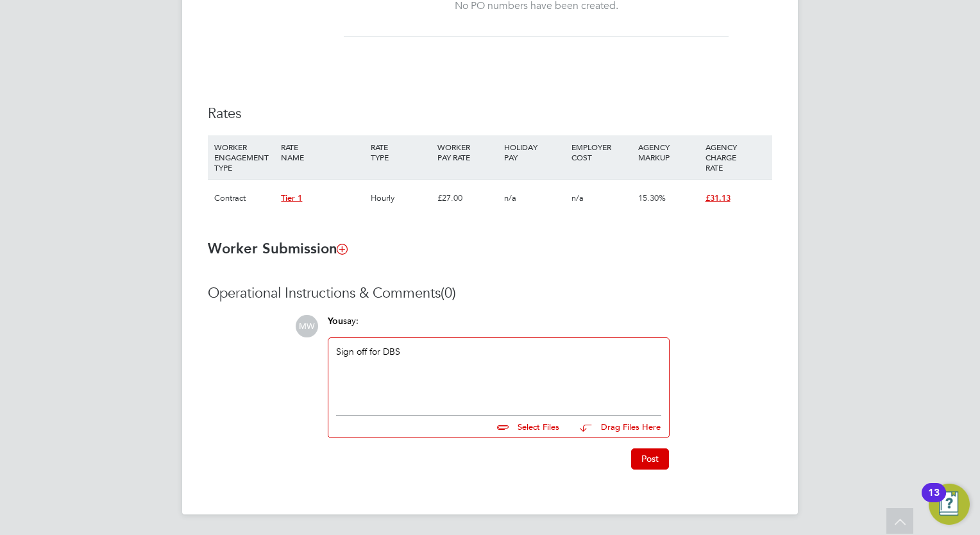
click at [552, 420] on input "file" at bounding box center [565, 425] width 192 height 18
type input "C:\fakepath\RE_ Share your online result.eml"
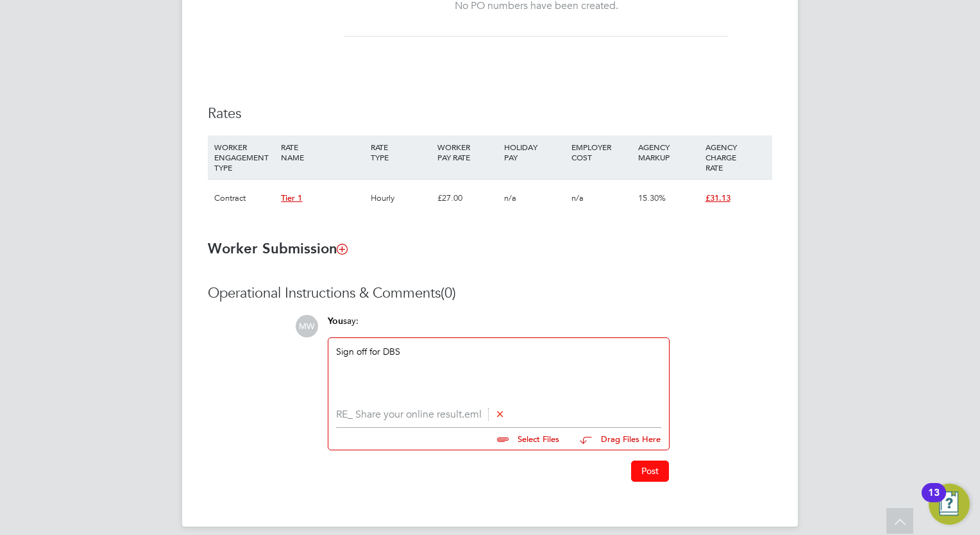
click at [637, 475] on button "Post" at bounding box center [650, 471] width 38 height 21
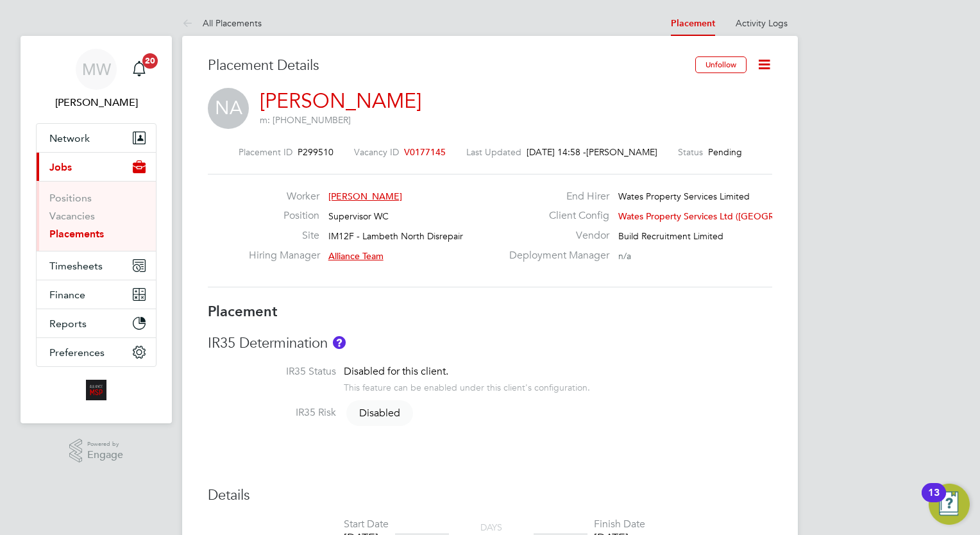
click at [90, 228] on link "Placements" at bounding box center [76, 234] width 55 height 12
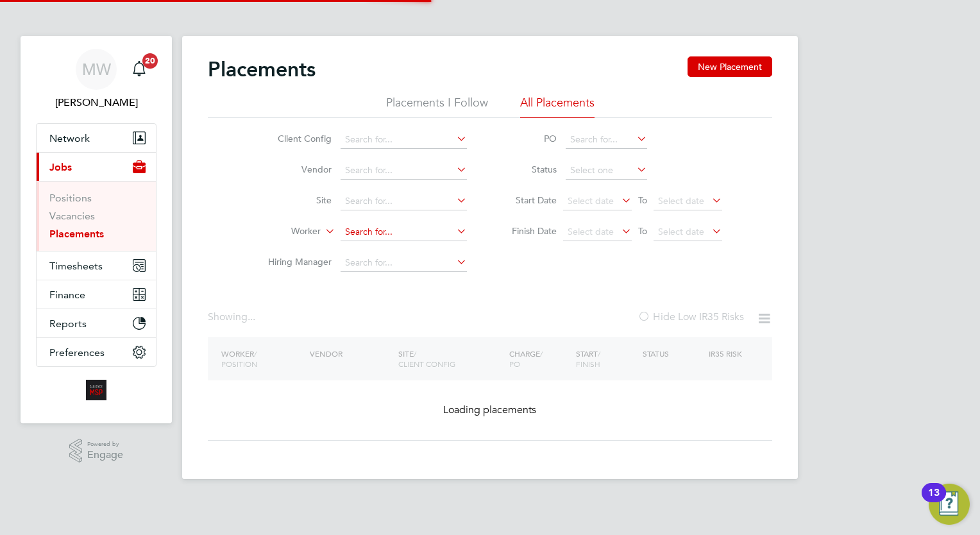
click at [386, 226] on input at bounding box center [404, 232] width 126 height 18
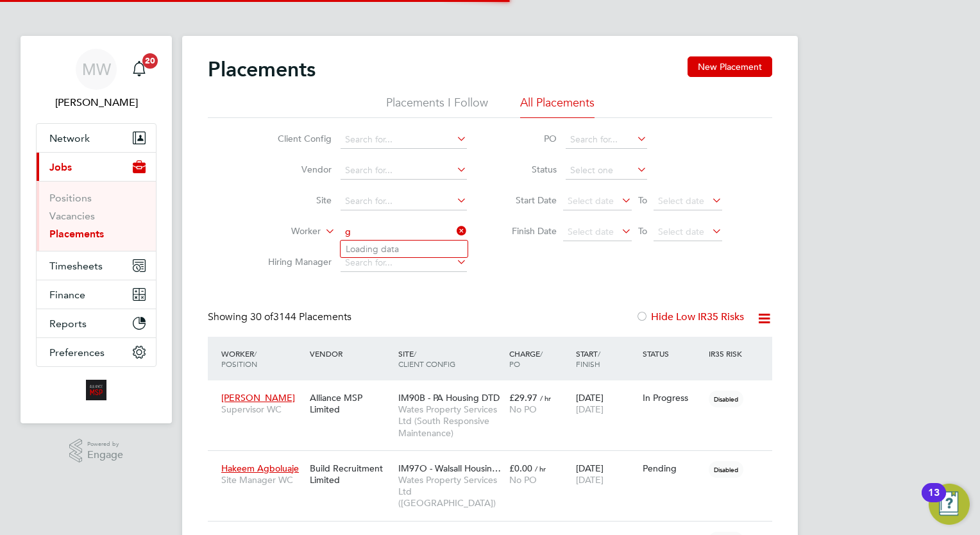
scroll to position [37, 89]
click at [403, 246] on li "George Birch" at bounding box center [404, 249] width 127 height 17
type input "[PERSON_NAME]"
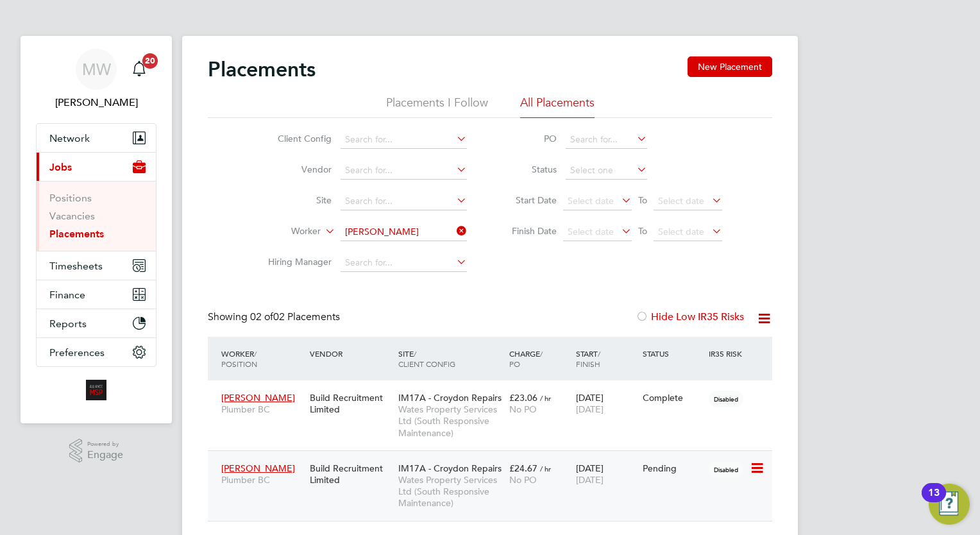
click at [590, 479] on span "[DATE]" at bounding box center [590, 480] width 28 height 12
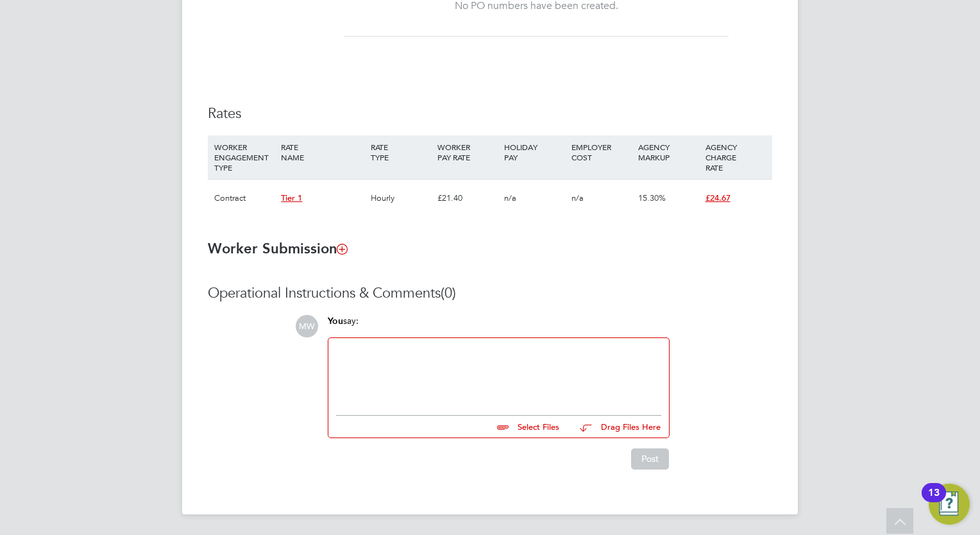
click at [389, 368] on div at bounding box center [498, 373] width 325 height 55
click at [553, 438] on div "Sign off for DBS Select Files Drag Files Here Drop your files here" at bounding box center [499, 387] width 342 height 101
click at [545, 428] on input "file" at bounding box center [565, 425] width 192 height 18
type input "C:\fakepath\RE_ George Birch DBS.eml"
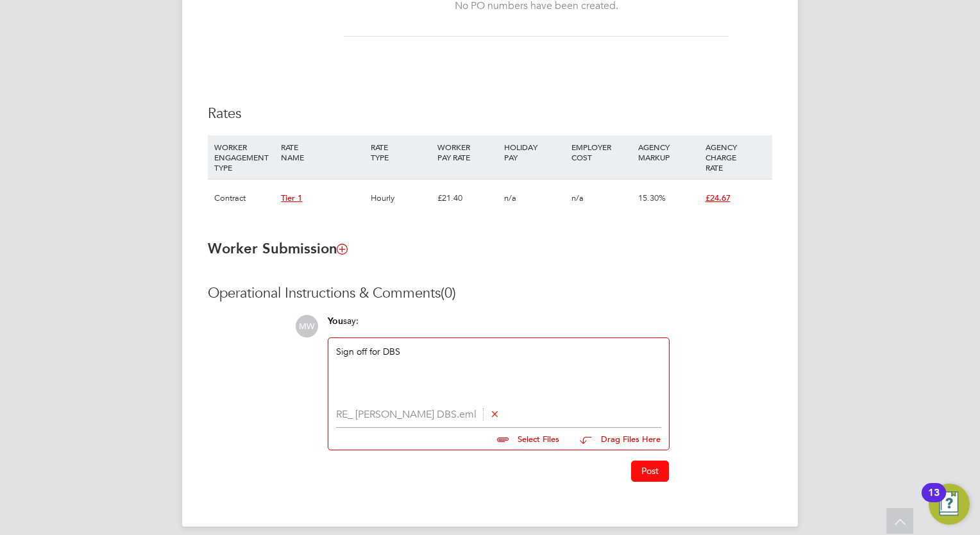
click at [660, 470] on button "Post" at bounding box center [650, 471] width 38 height 21
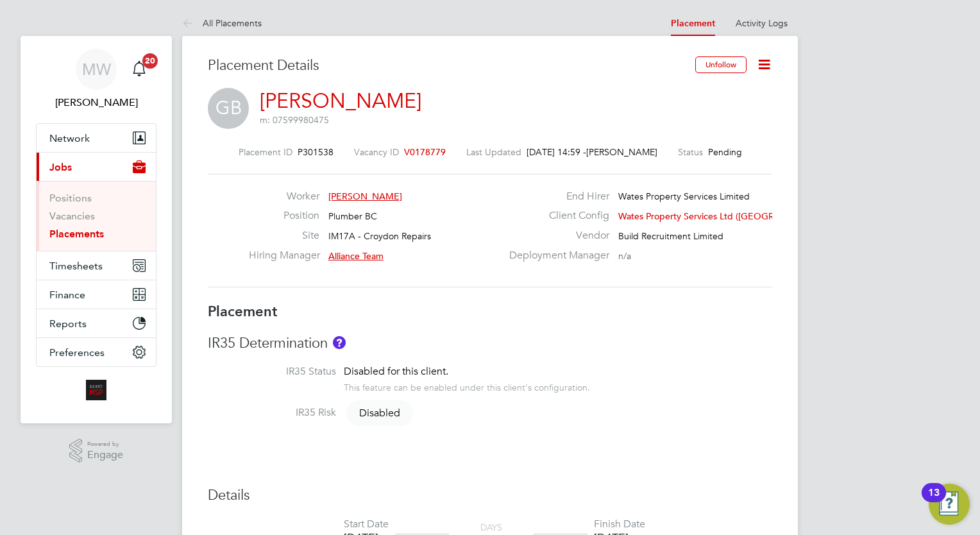
click at [83, 237] on link "Placements" at bounding box center [76, 234] width 55 height 12
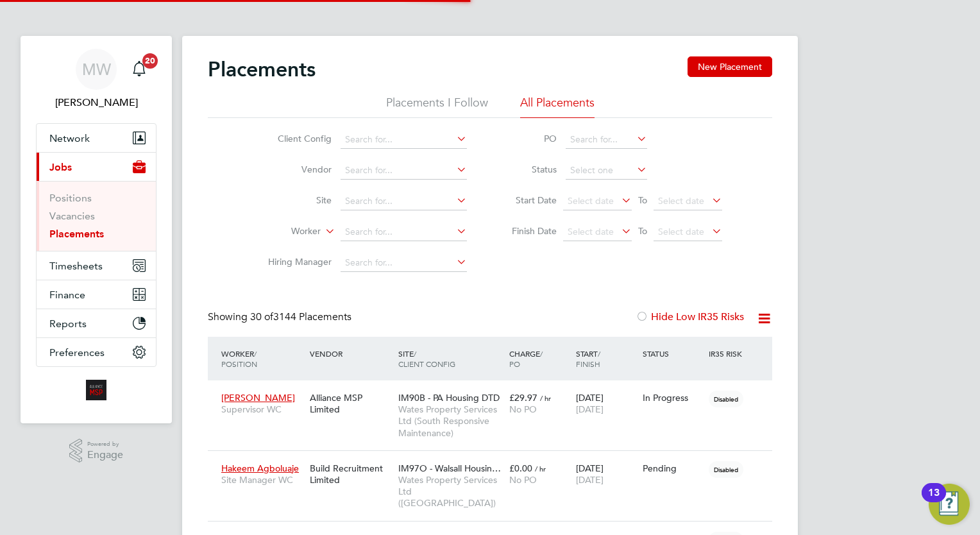
scroll to position [37, 89]
click at [417, 231] on input at bounding box center [404, 232] width 126 height 18
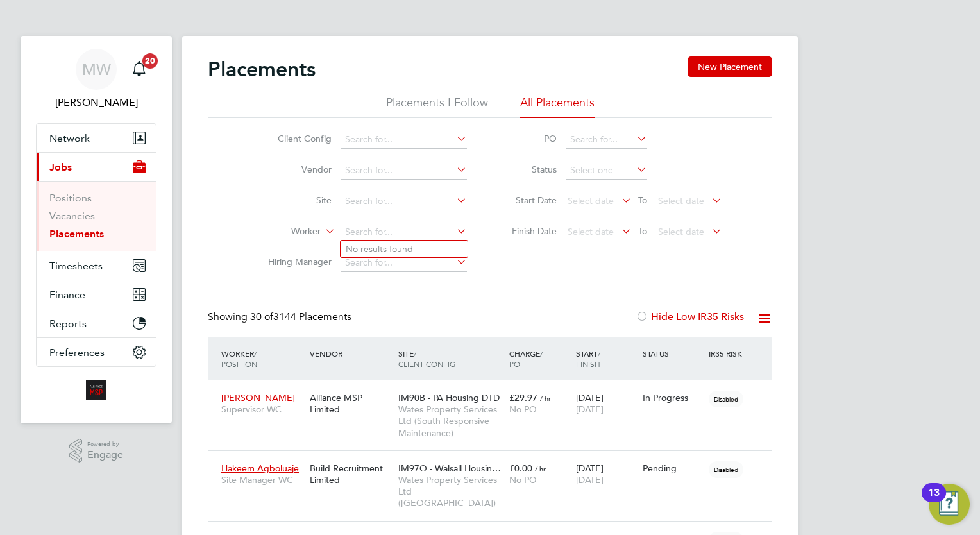
type input "k"
click at [410, 243] on li "Hakeem Agboluaje" at bounding box center [404, 249] width 127 height 17
type input "Hakeem Agboluaje"
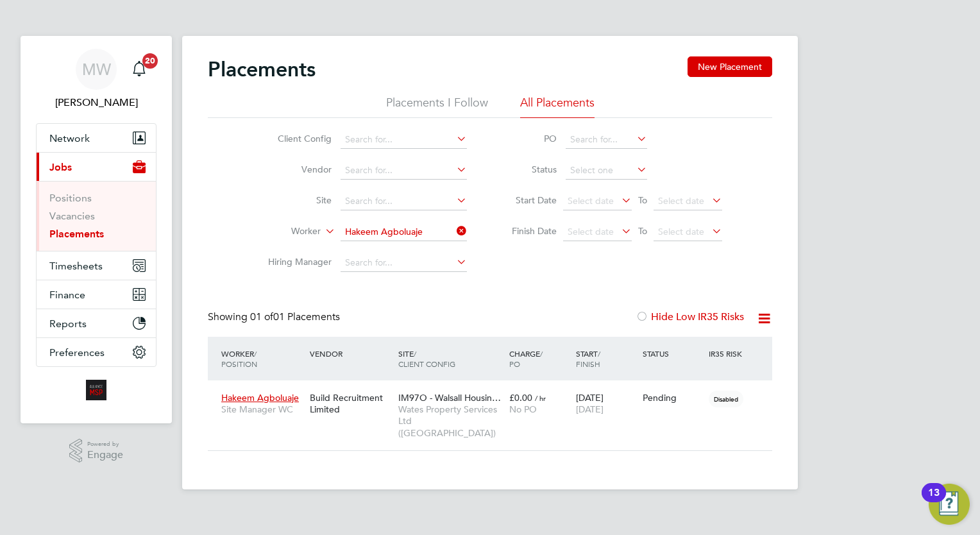
click at [456, 370] on div "Site / Client Config" at bounding box center [450, 358] width 111 height 33
click at [493, 417] on span "Wates Property Services Ltd ([GEOGRAPHIC_DATA])" at bounding box center [450, 420] width 105 height 35
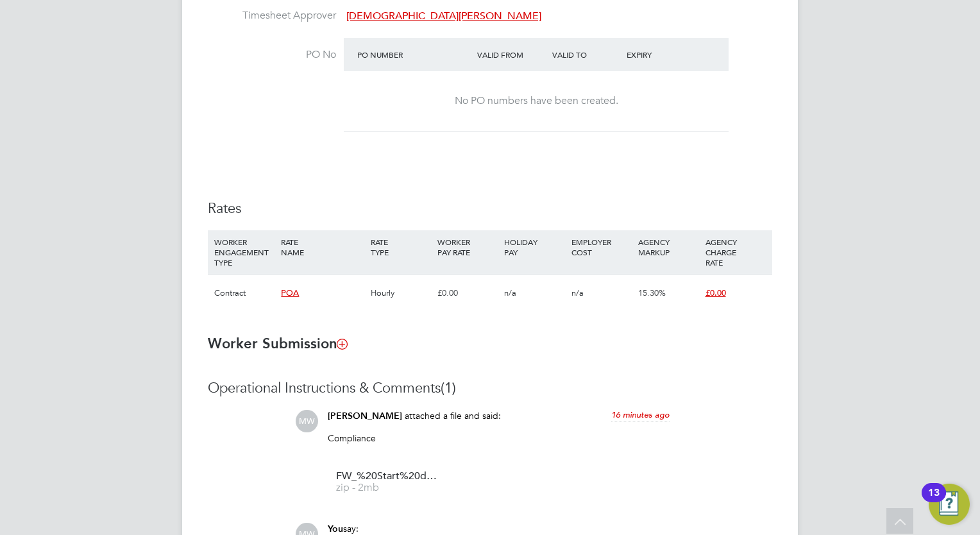
scroll to position [872, 0]
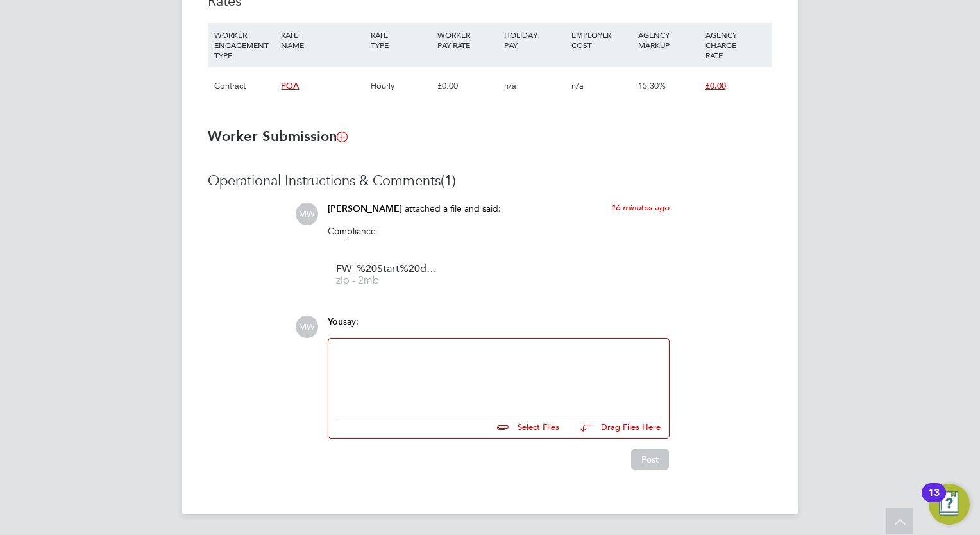
click at [446, 383] on div at bounding box center [498, 373] width 325 height 55
click at [485, 300] on div "Operational Instructions & Comments (1) MW [PERSON_NAME] attached a file and sa…" at bounding box center [490, 321] width 565 height 298
click at [470, 305] on div "Operational Instructions & Comments (1) MW [PERSON_NAME] attached a file and sa…" at bounding box center [490, 321] width 565 height 298
click at [405, 389] on div at bounding box center [498, 373] width 325 height 55
click at [531, 421] on input "file" at bounding box center [565, 425] width 192 height 18
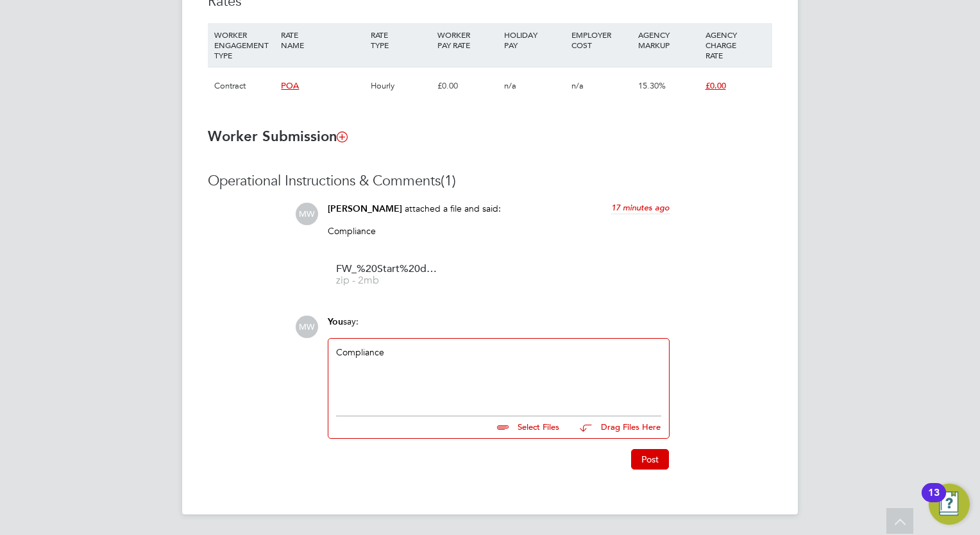
type input "C:\fakepath\Re_ Start details for Hakeem.zip"
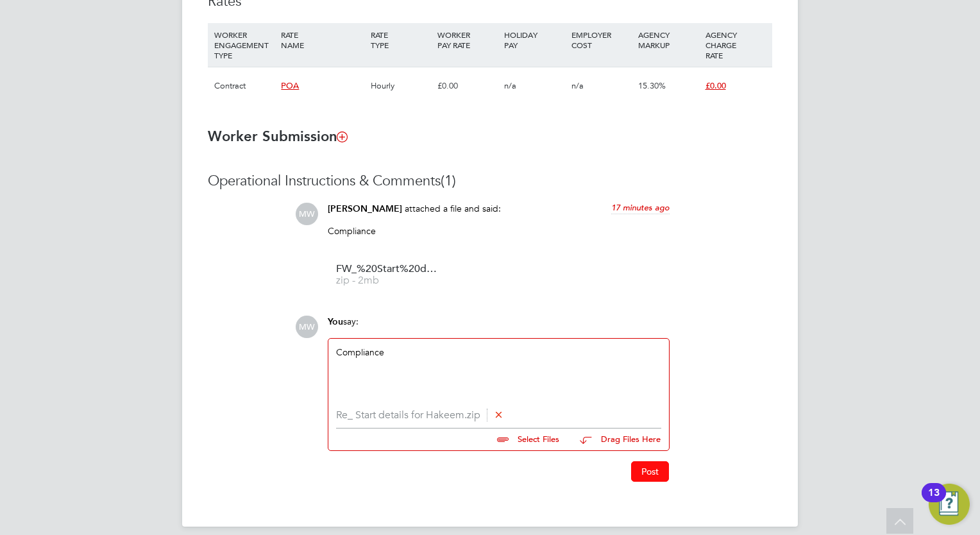
click at [641, 480] on button "Post" at bounding box center [650, 471] width 38 height 21
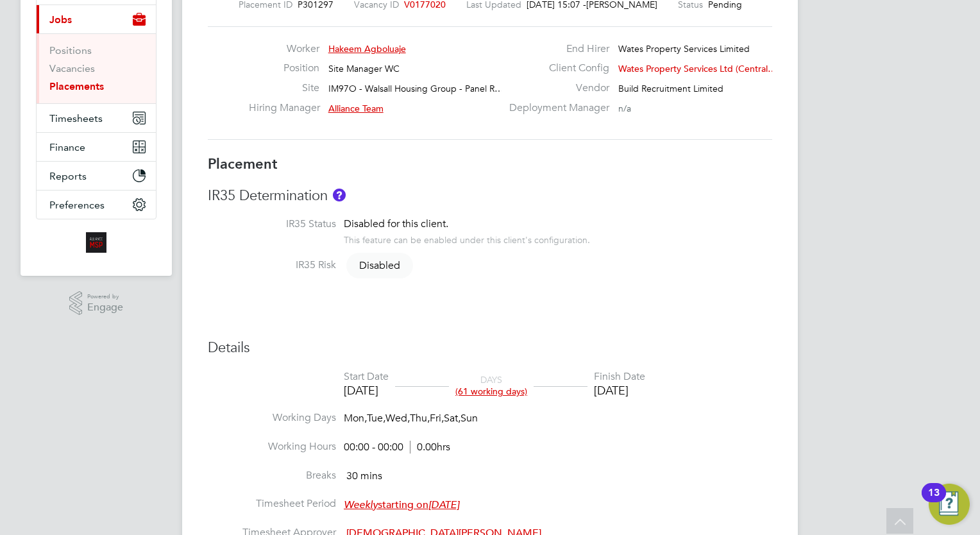
scroll to position [0, 0]
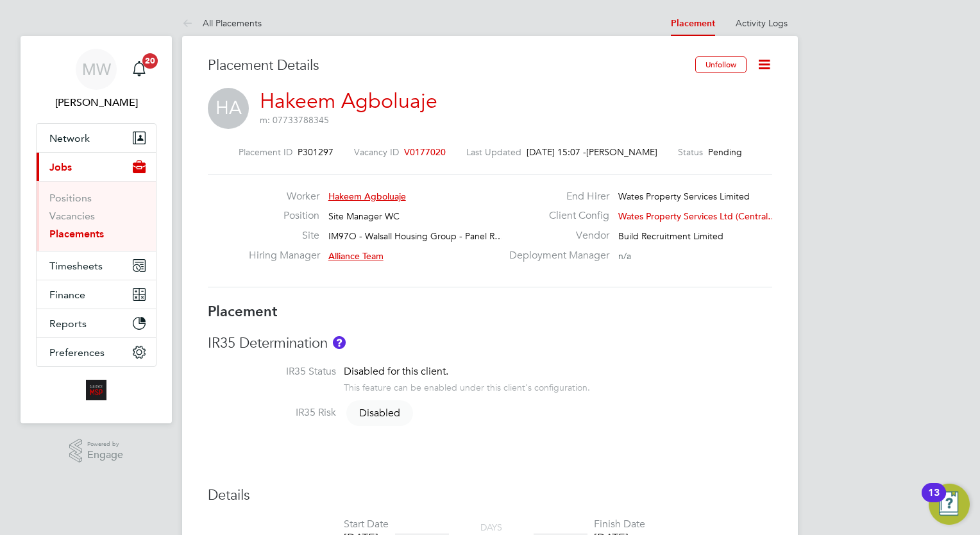
click at [85, 241] on ul "Positions Vacancies Placements" at bounding box center [96, 216] width 119 height 70
click at [76, 235] on link "Placements" at bounding box center [76, 234] width 55 height 12
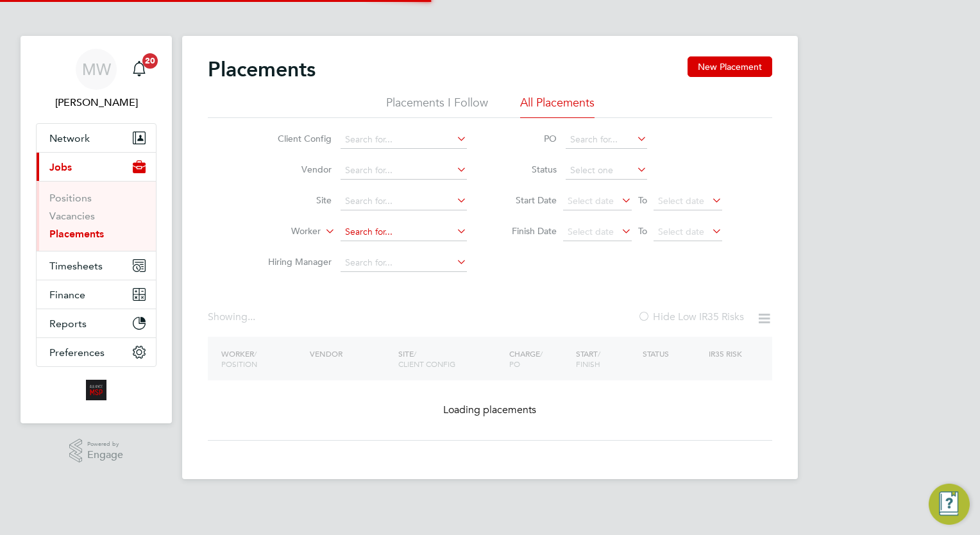
click at [361, 228] on input at bounding box center [404, 232] width 126 height 18
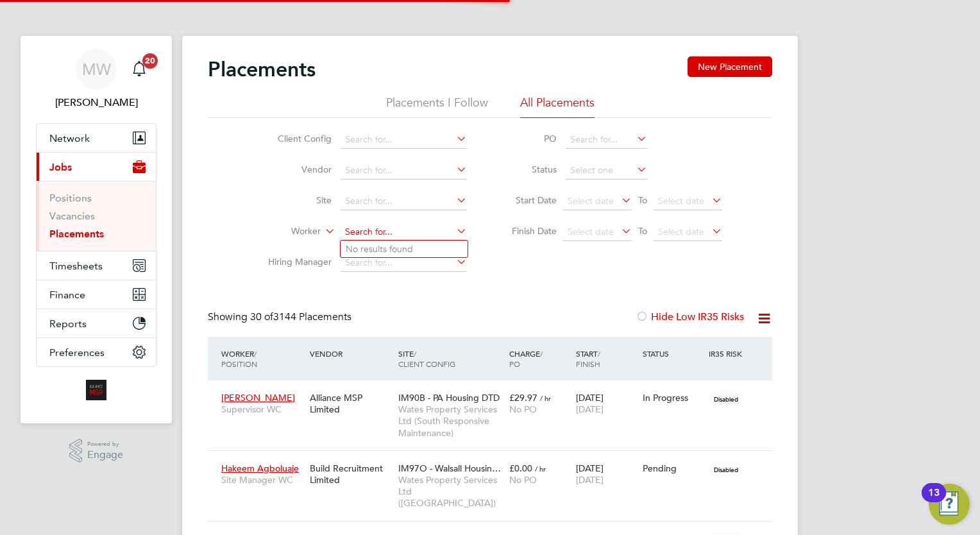
scroll to position [37, 89]
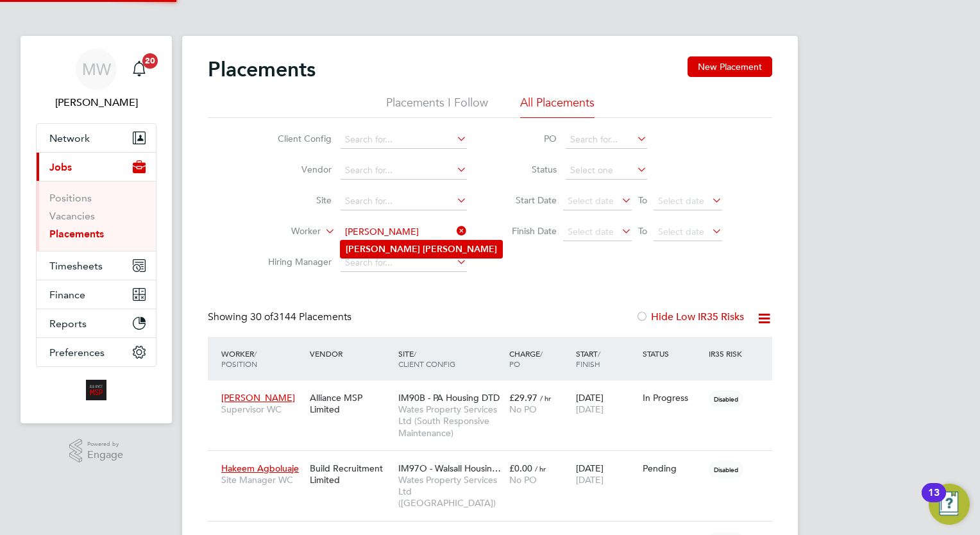
click at [410, 248] on li "Dean Adair" at bounding box center [422, 249] width 162 height 17
type input "Dean Adair"
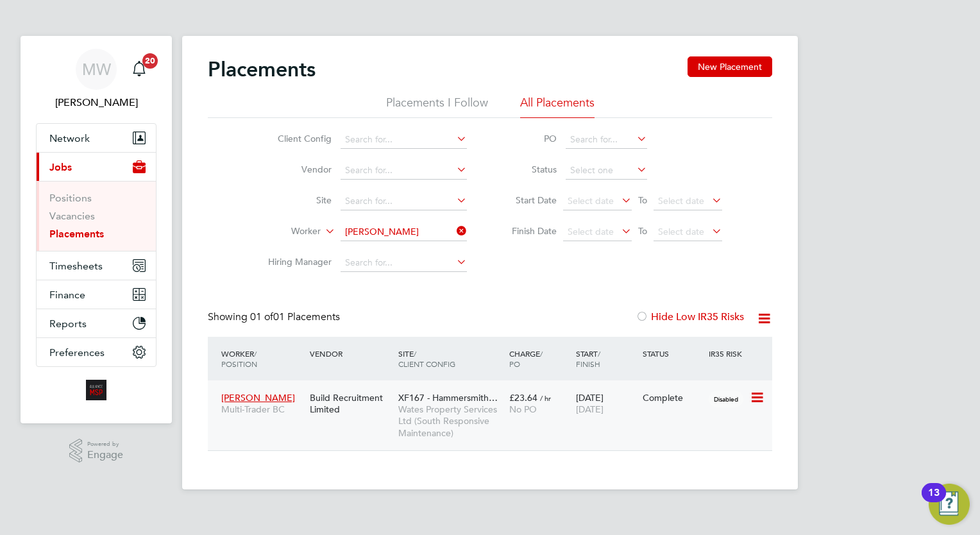
click at [547, 390] on div "£23.64 / hr No PO" at bounding box center [539, 404] width 67 height 36
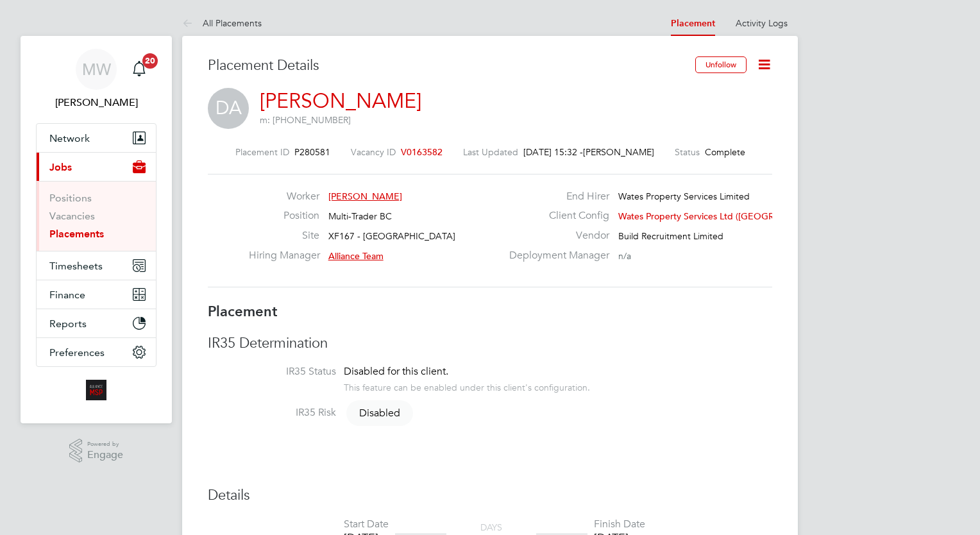
click at [89, 228] on link "Placements" at bounding box center [76, 234] width 55 height 12
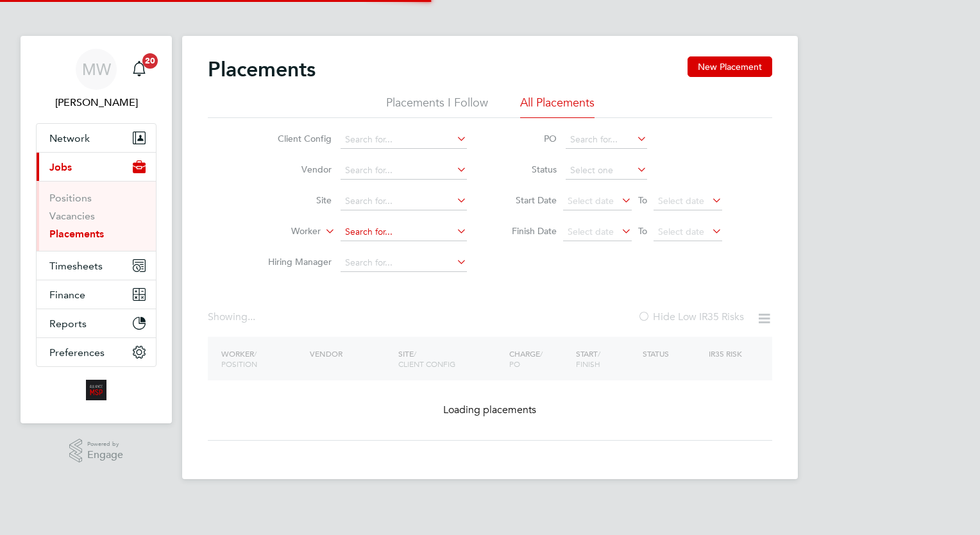
click at [350, 228] on input at bounding box center [404, 232] width 126 height 18
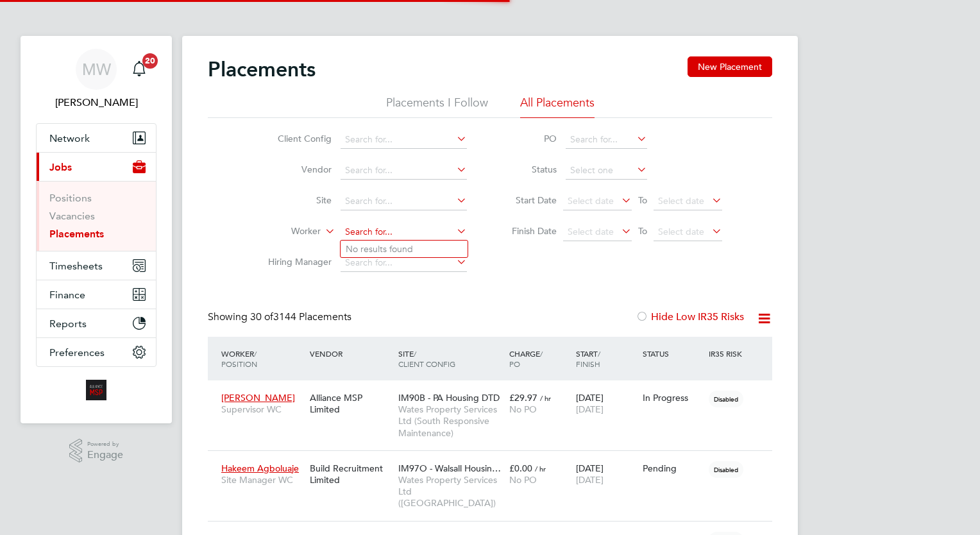
scroll to position [37, 89]
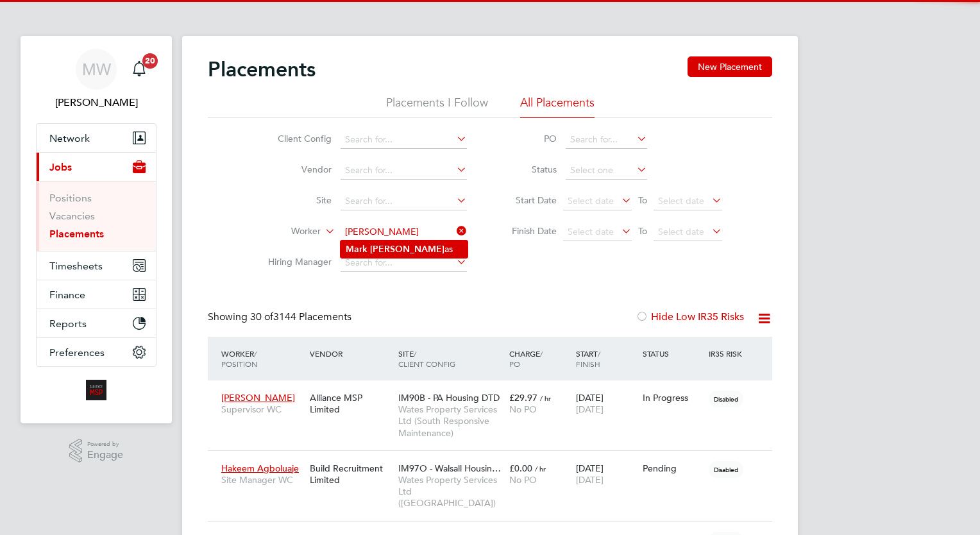
click at [408, 244] on li "Mark Thom as" at bounding box center [404, 249] width 127 height 17
type input "Mark Thomas"
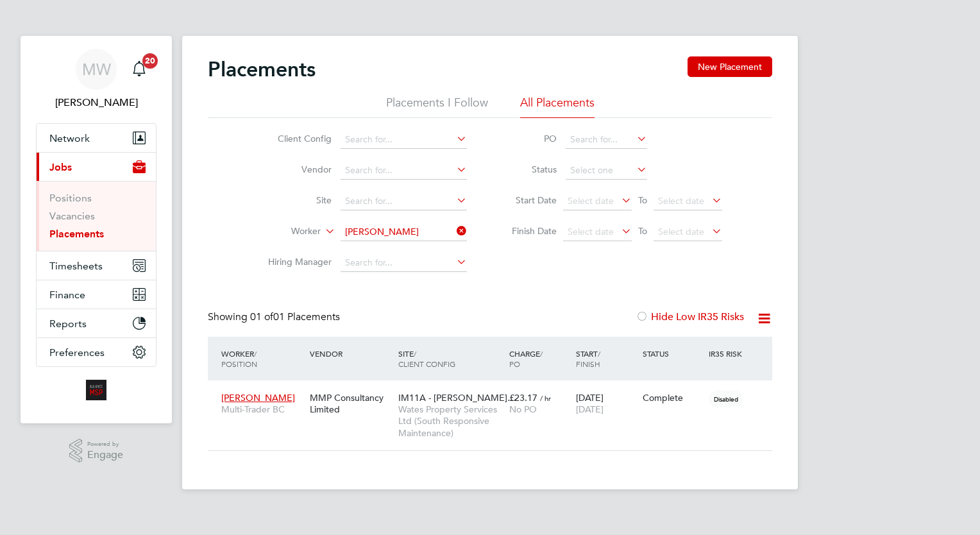
click at [454, 228] on icon at bounding box center [454, 231] width 0 height 18
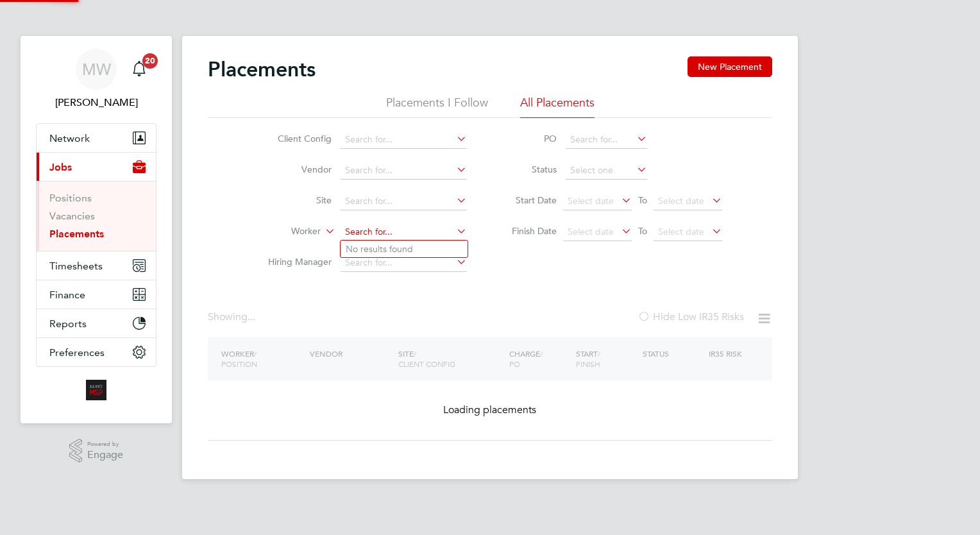
click at [402, 234] on input at bounding box center [404, 232] width 126 height 18
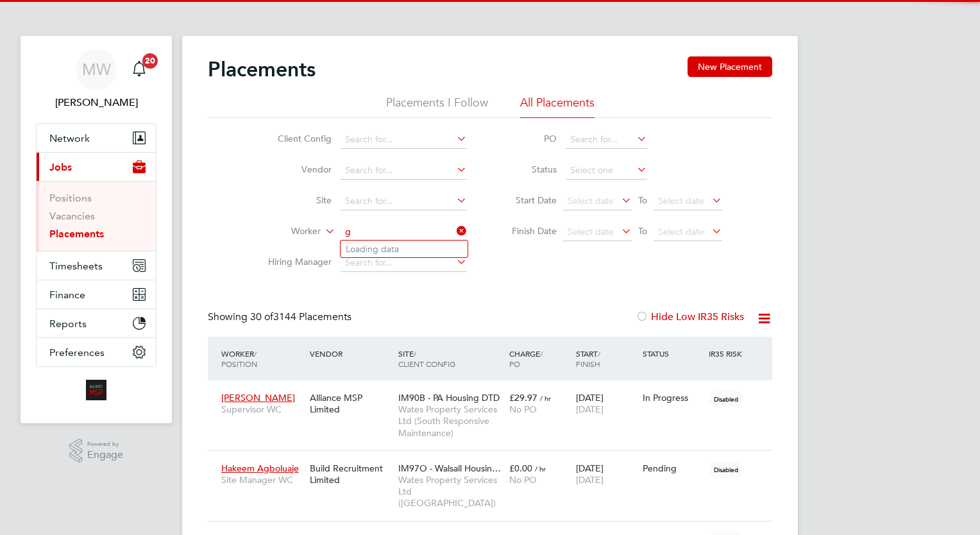
scroll to position [37, 89]
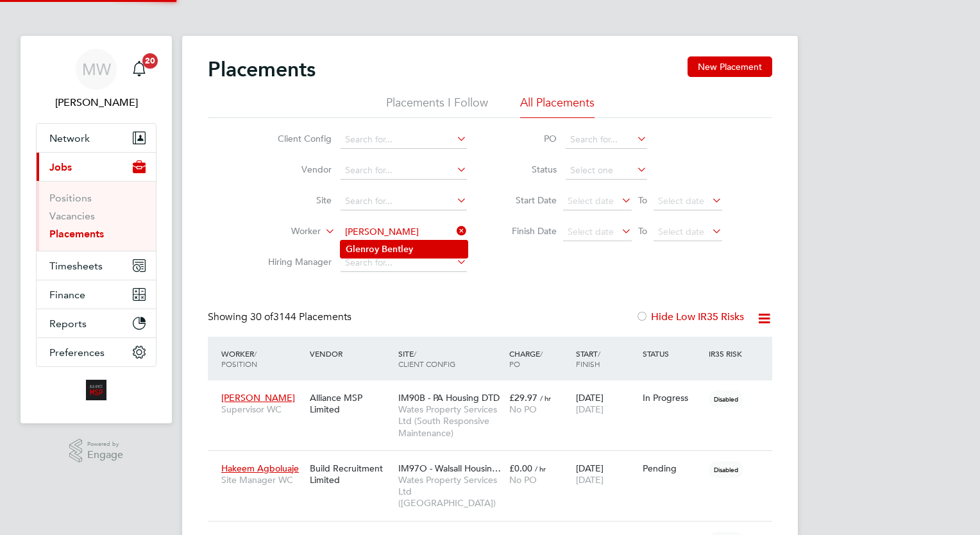
click at [411, 247] on b "Bentley" at bounding box center [397, 249] width 31 height 11
type input "Glenroy Bentley"
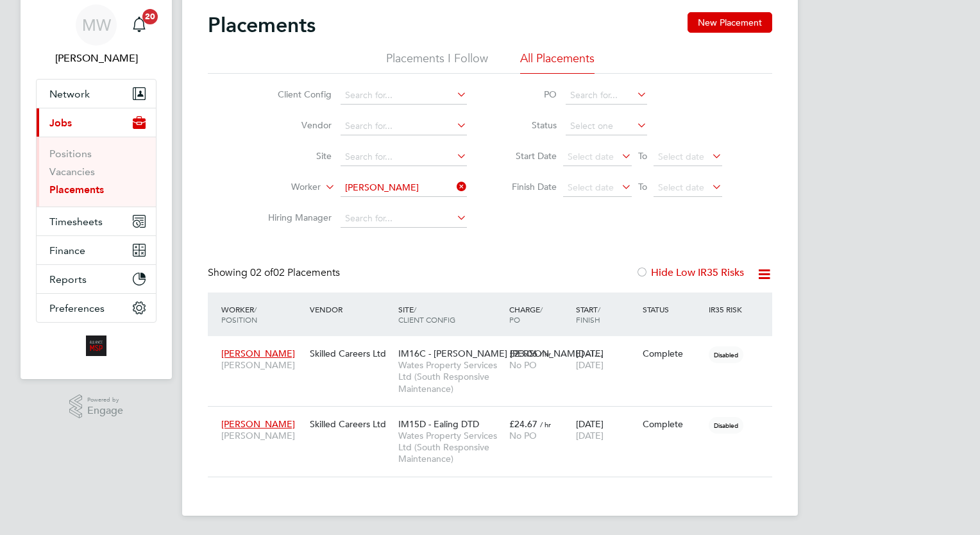
click at [452, 185] on ul "Client Config Vendor Site Worker Glenroy Bentley Hiring Manager" at bounding box center [362, 157] width 241 height 154
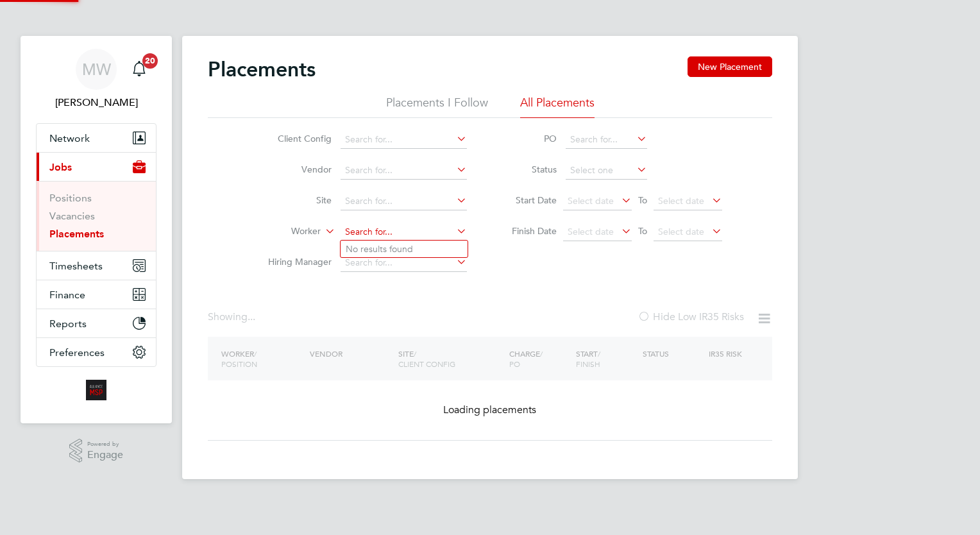
click at [375, 224] on input at bounding box center [404, 232] width 126 height 18
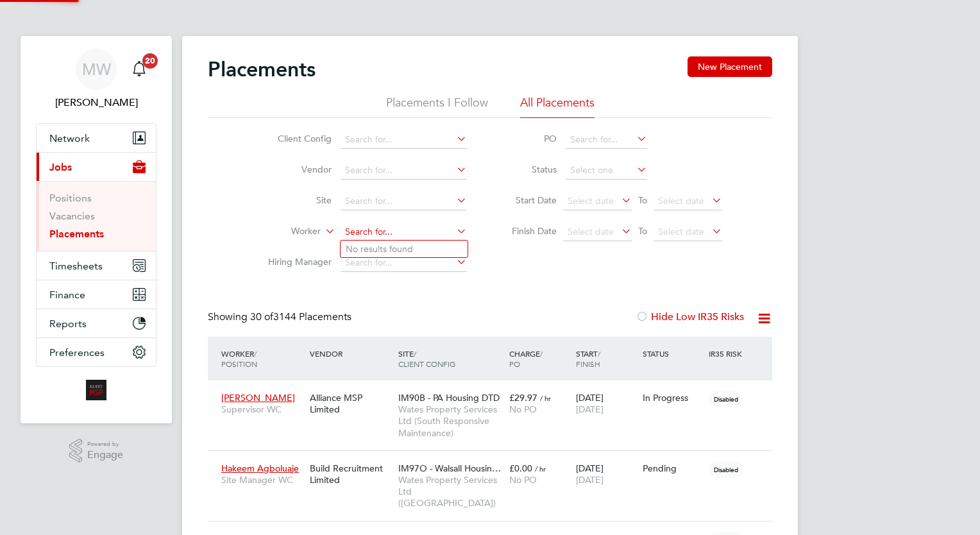
scroll to position [6, 6]
type input "d"
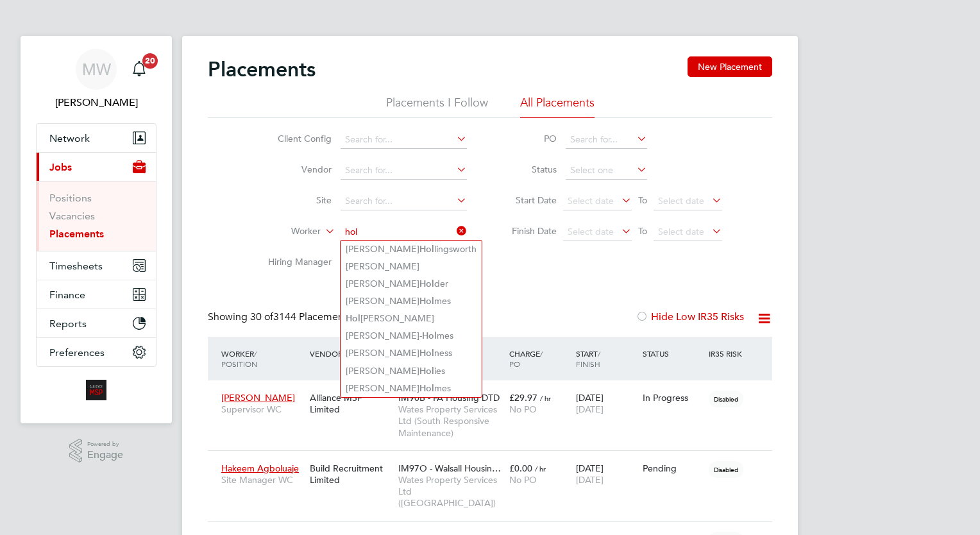
type input "hol"
click at [552, 322] on div "Showing 30 of 3144 Placements Hide Low IR35 Risks" at bounding box center [490, 323] width 565 height 26
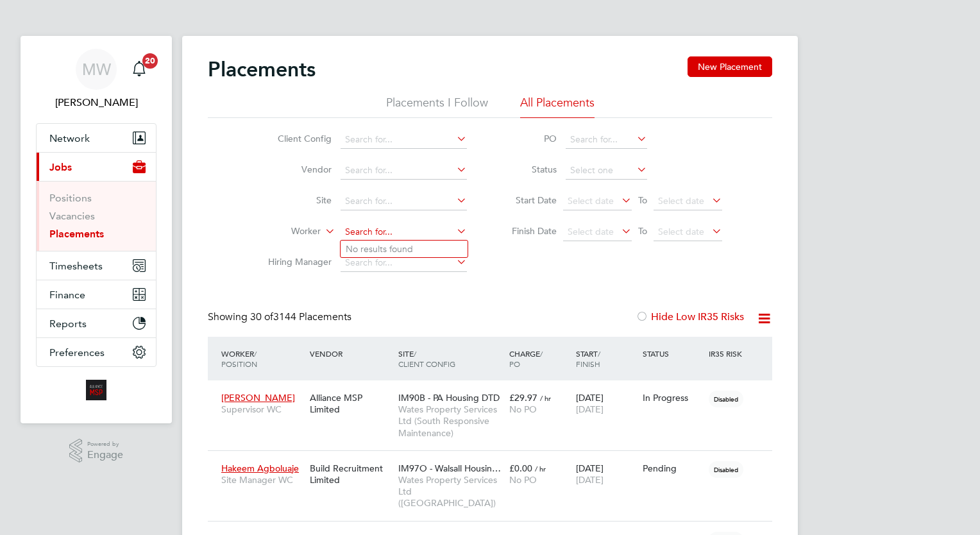
click at [409, 228] on input at bounding box center [404, 232] width 126 height 18
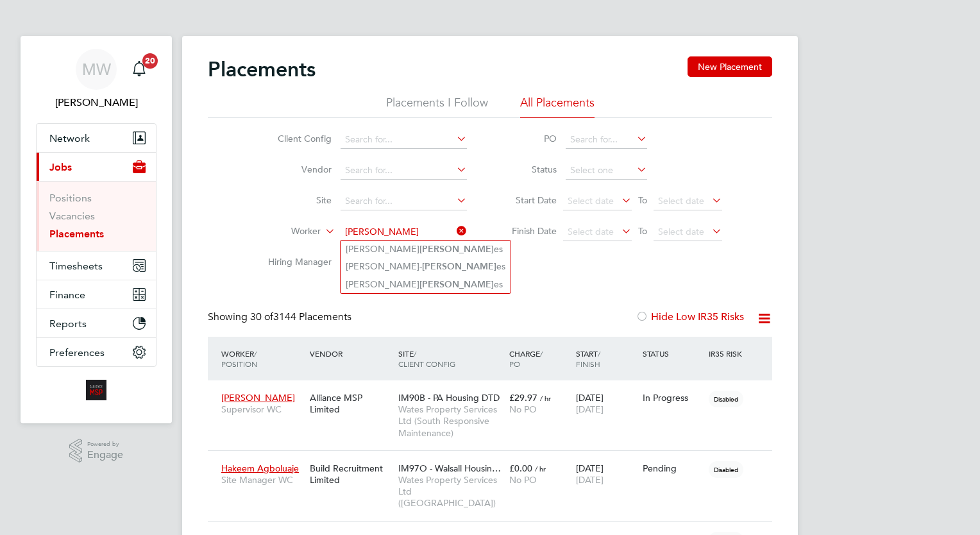
type input "holm"
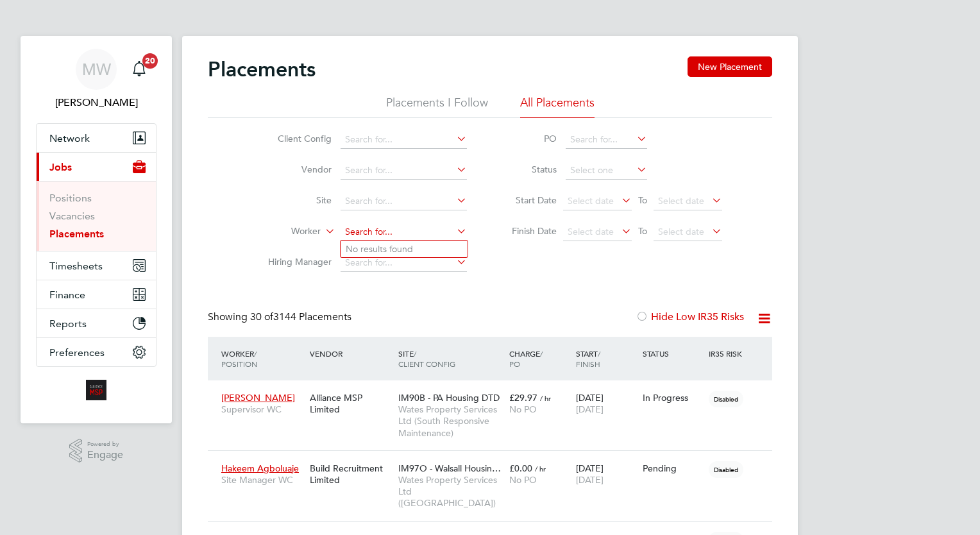
click at [397, 236] on input at bounding box center [404, 232] width 126 height 18
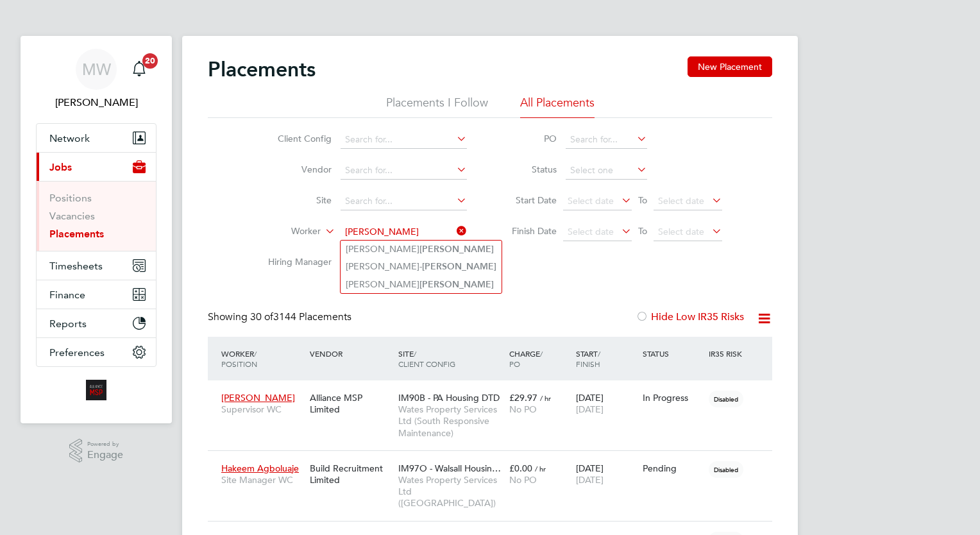
type input "holmes"
click at [566, 329] on div "Showing 30 of 3144 Placements Hide Low IR35 Risks" at bounding box center [490, 323] width 565 height 26
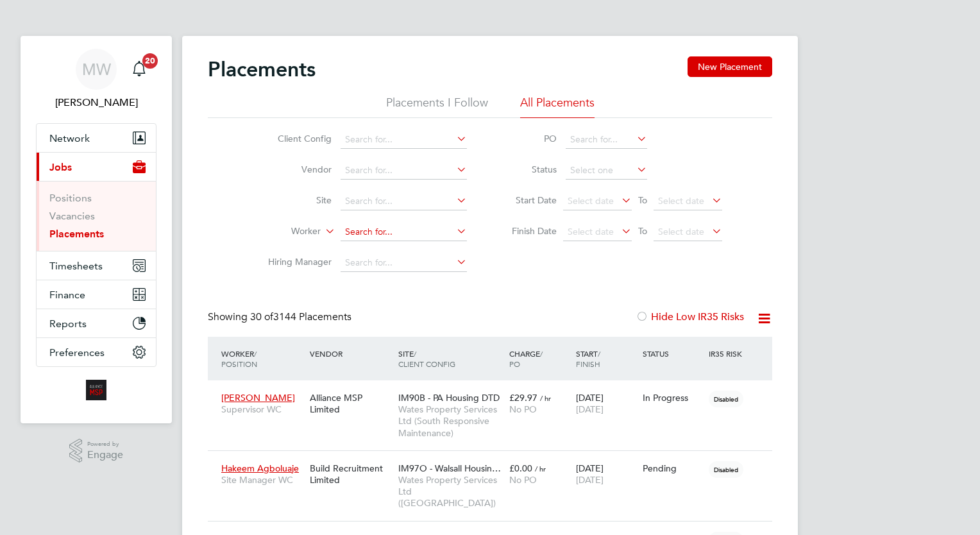
click at [393, 224] on input at bounding box center [404, 232] width 126 height 18
click at [397, 230] on input at bounding box center [404, 232] width 126 height 18
click at [420, 252] on b "Luker" at bounding box center [457, 249] width 74 height 11
type input "Samuel Luker"
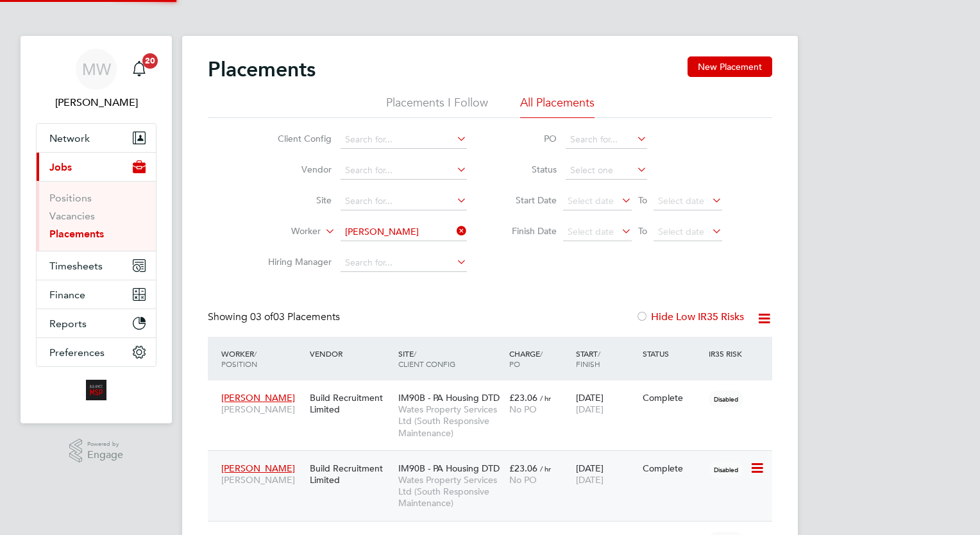
scroll to position [37, 89]
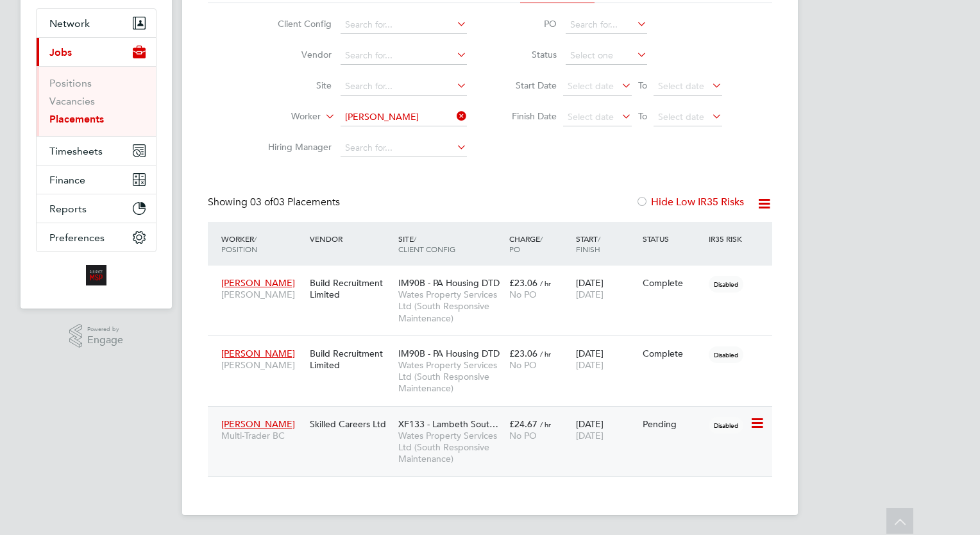
click at [502, 442] on span "Wates Property Services Ltd (South Responsive Maintenance)" at bounding box center [450, 447] width 105 height 35
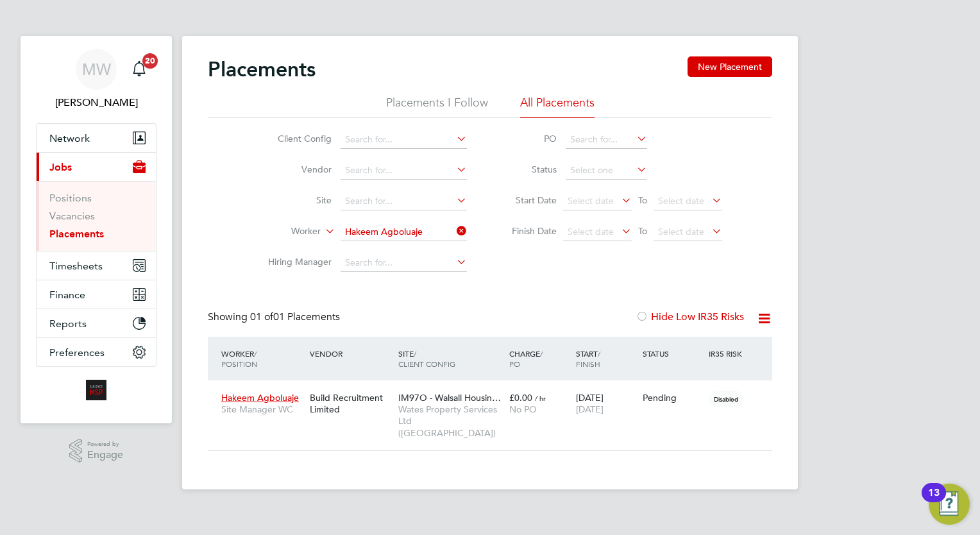
scroll to position [48, 112]
click at [454, 235] on icon at bounding box center [454, 231] width 0 height 18
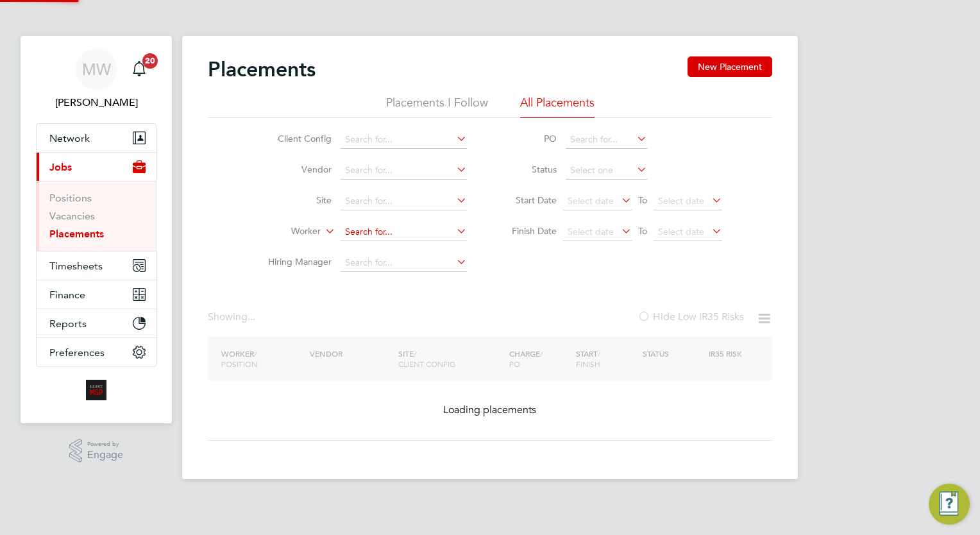
click at [419, 235] on input at bounding box center [404, 232] width 126 height 18
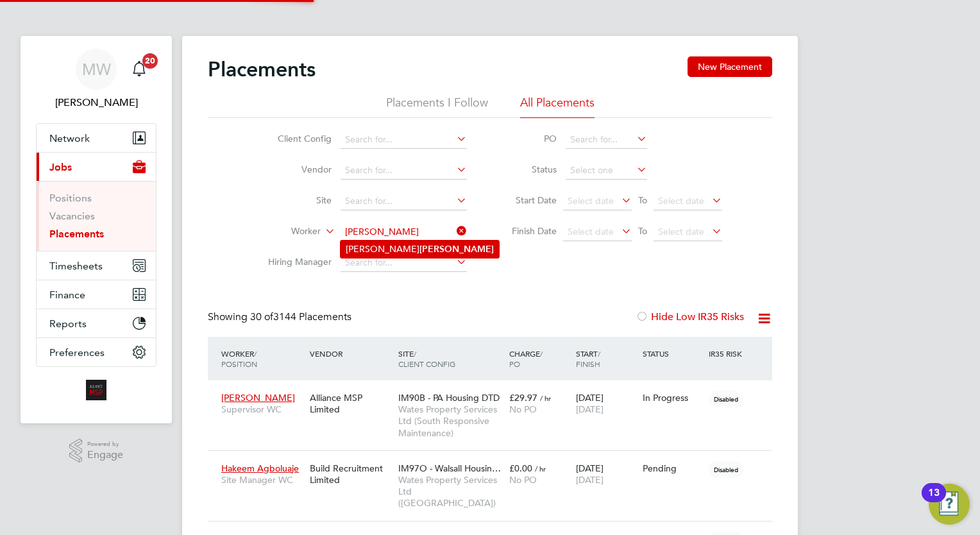
click at [411, 245] on li "Samuel Luker" at bounding box center [420, 249] width 158 height 17
type input "[PERSON_NAME]"
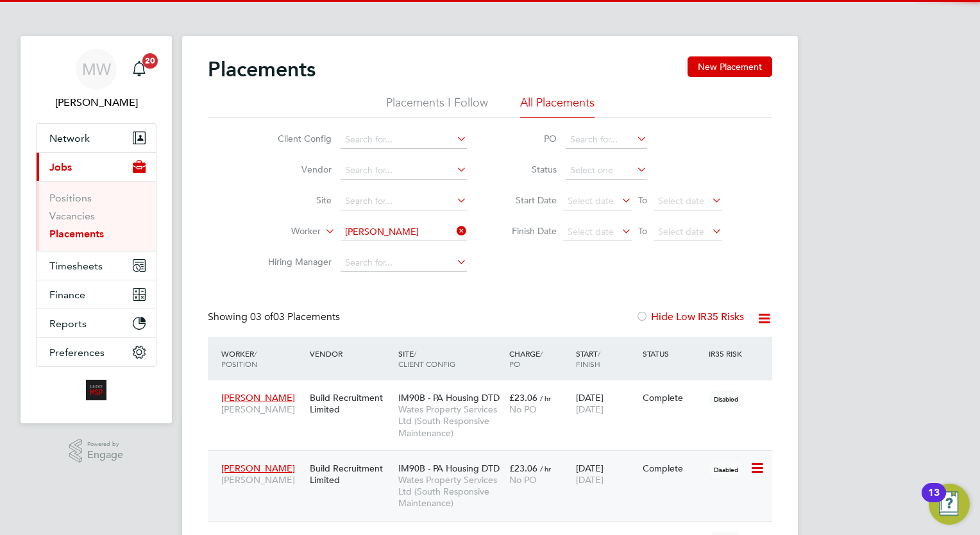
click at [523, 473] on div "£23.06 / hr No PO" at bounding box center [539, 474] width 67 height 36
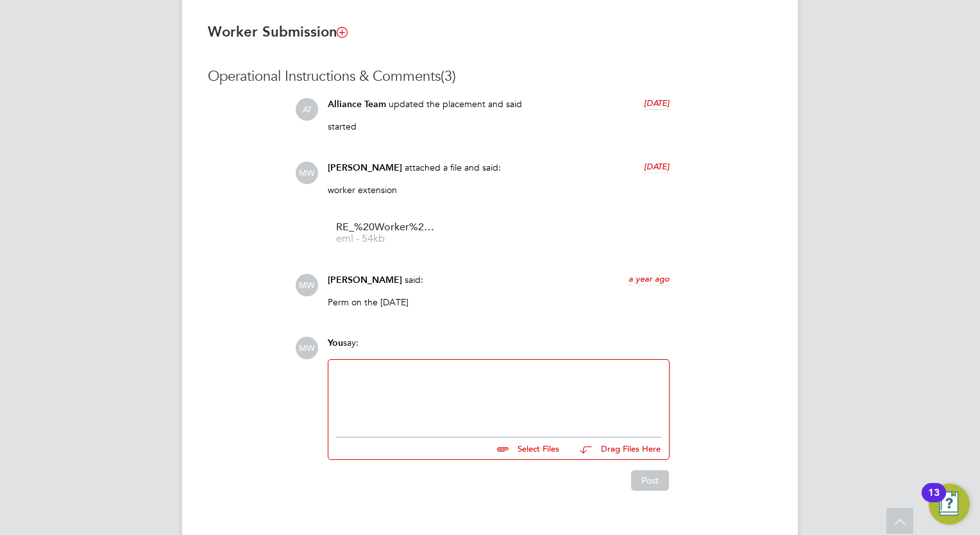
scroll to position [423, 0]
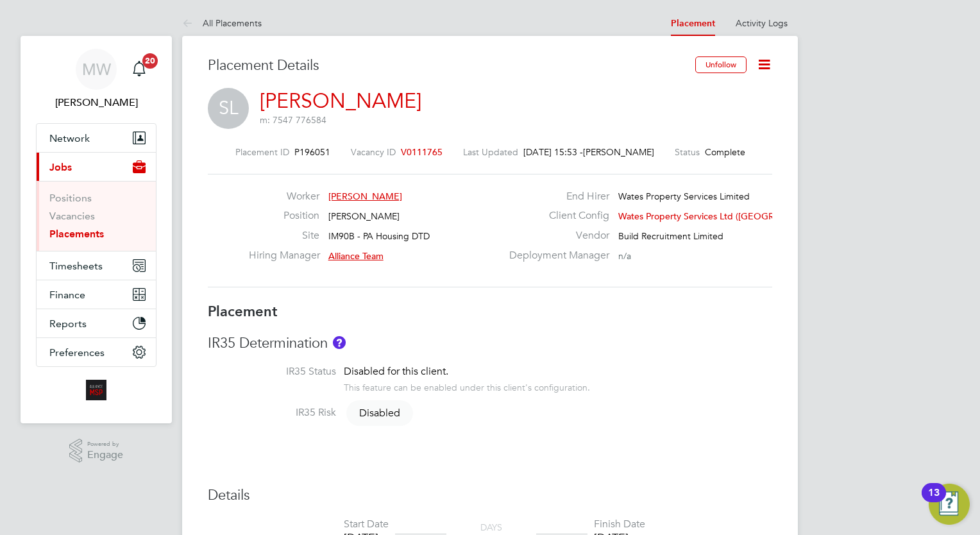
click at [98, 230] on link "Placements" at bounding box center [76, 234] width 55 height 12
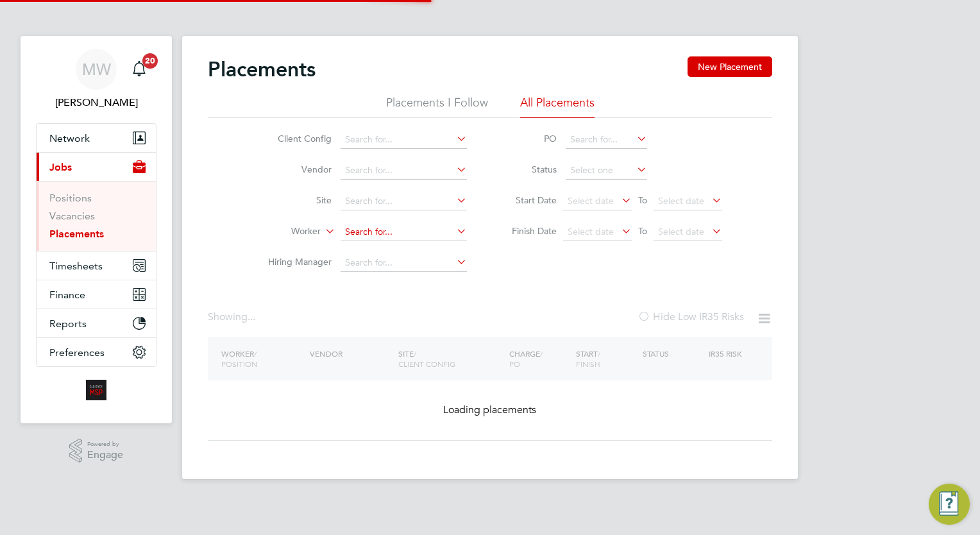
click at [373, 230] on input at bounding box center [404, 232] width 126 height 18
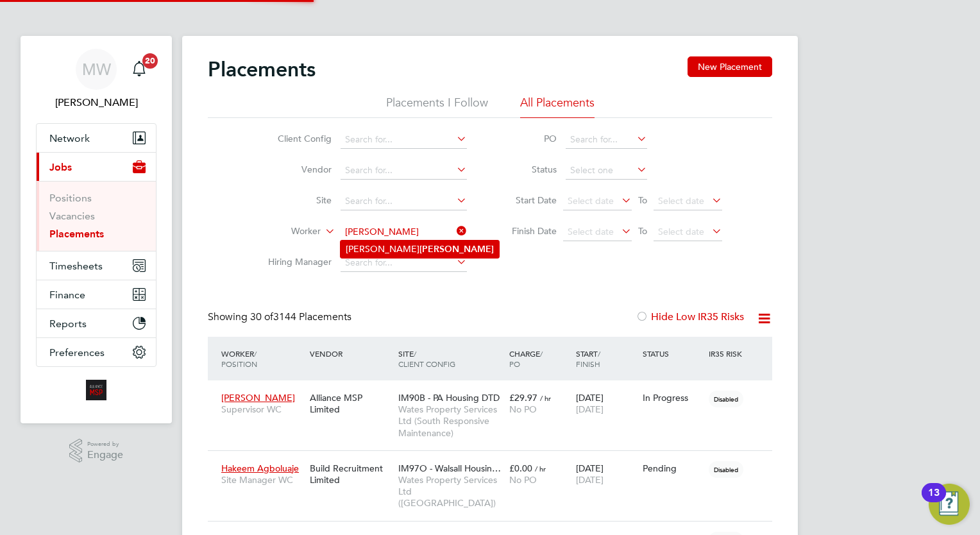
click at [420, 246] on b "[PERSON_NAME]" at bounding box center [457, 249] width 74 height 11
type input "[PERSON_NAME]"
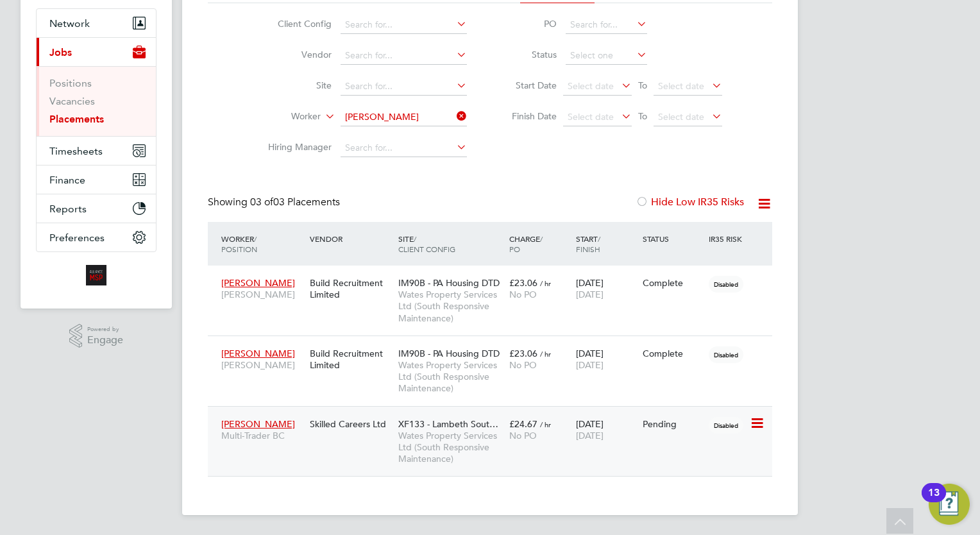
click at [494, 421] on span "XF133 - Lambeth Sout…" at bounding box center [448, 424] width 100 height 12
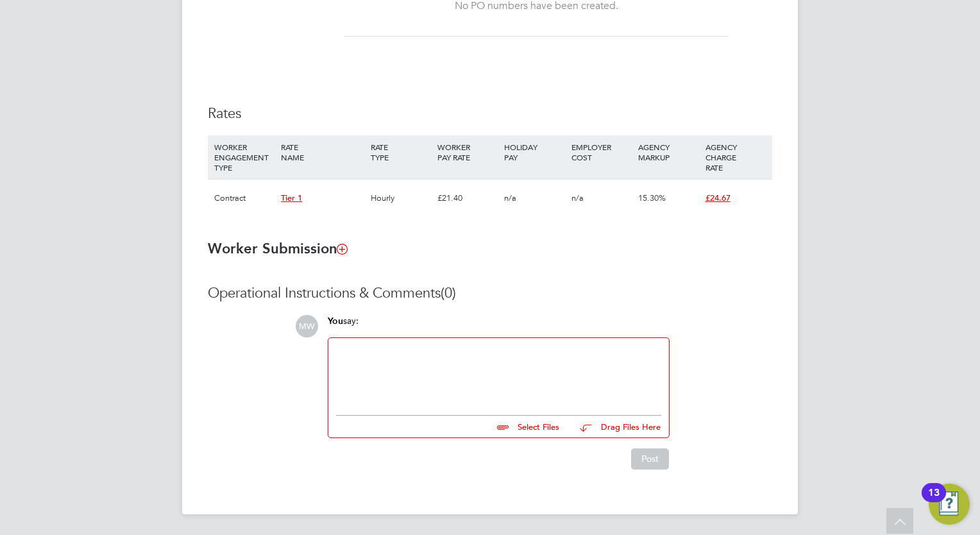
click at [394, 373] on div at bounding box center [498, 373] width 325 height 55
click at [550, 420] on input "file" at bounding box center [565, 425] width 192 height 18
type input "C:\fakepath\Wates Starter Pack – Certificate of Compliance (COC) - [PERSON_NAME…"
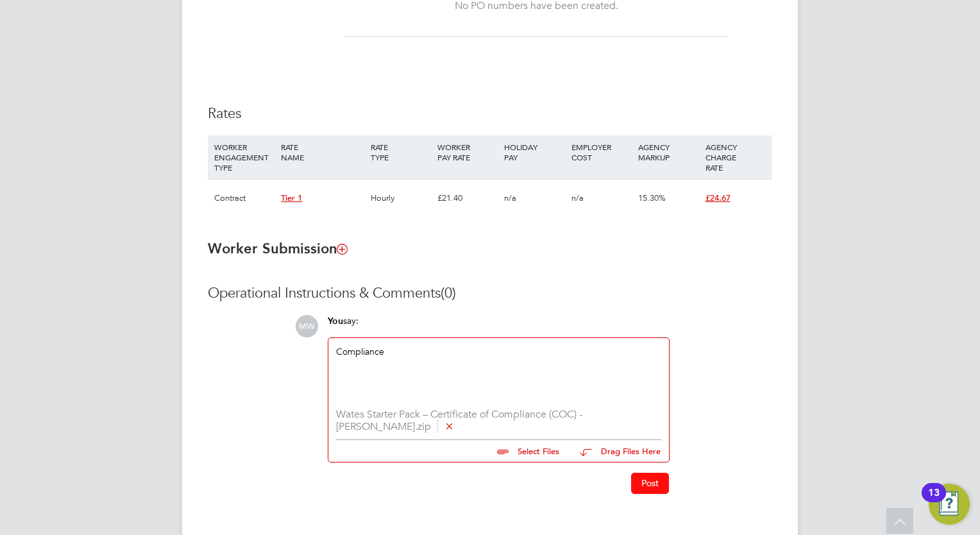
click at [649, 478] on button "Post" at bounding box center [650, 483] width 38 height 21
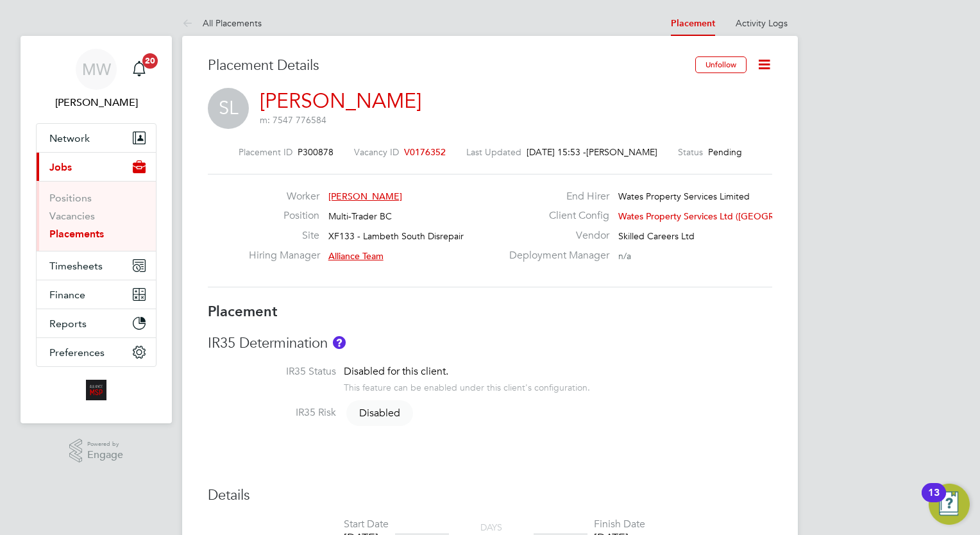
click at [498, 107] on div "SL Samuel Luker m: 7547 776584" at bounding box center [490, 110] width 565 height 44
click at [648, 384] on li "IR35 Status Disabled for this client. This feature can be enabled under this cl…" at bounding box center [490, 385] width 565 height 41
click at [708, 500] on h3 "Details" at bounding box center [490, 495] width 565 height 19
click at [95, 225] on li "Vacancies" at bounding box center [97, 219] width 96 height 18
click at [99, 232] on link "Placements" at bounding box center [76, 234] width 55 height 12
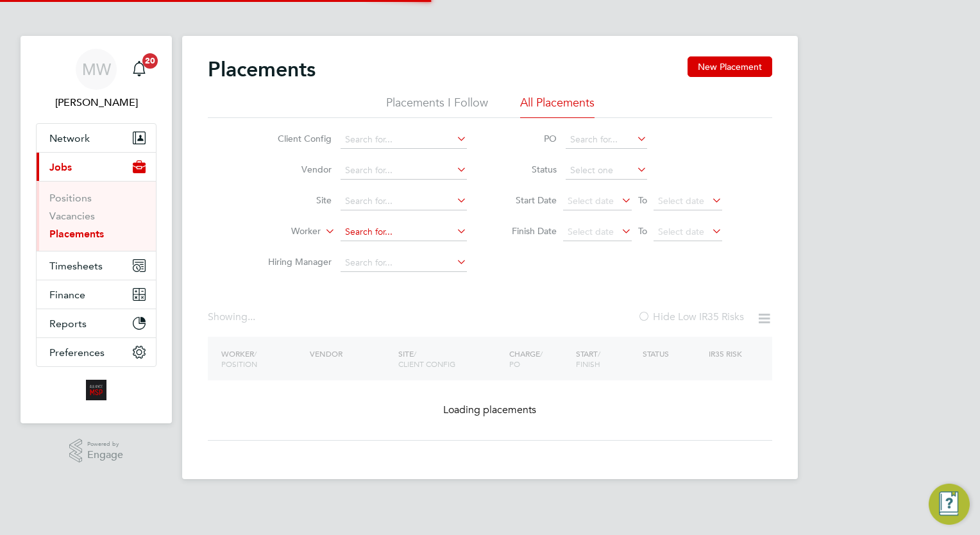
click at [383, 228] on input at bounding box center [404, 232] width 126 height 18
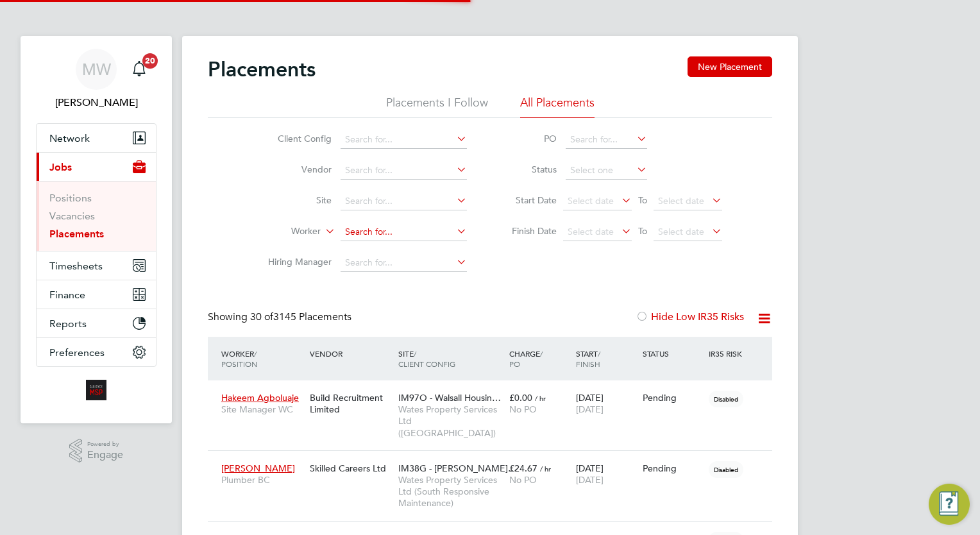
scroll to position [37, 89]
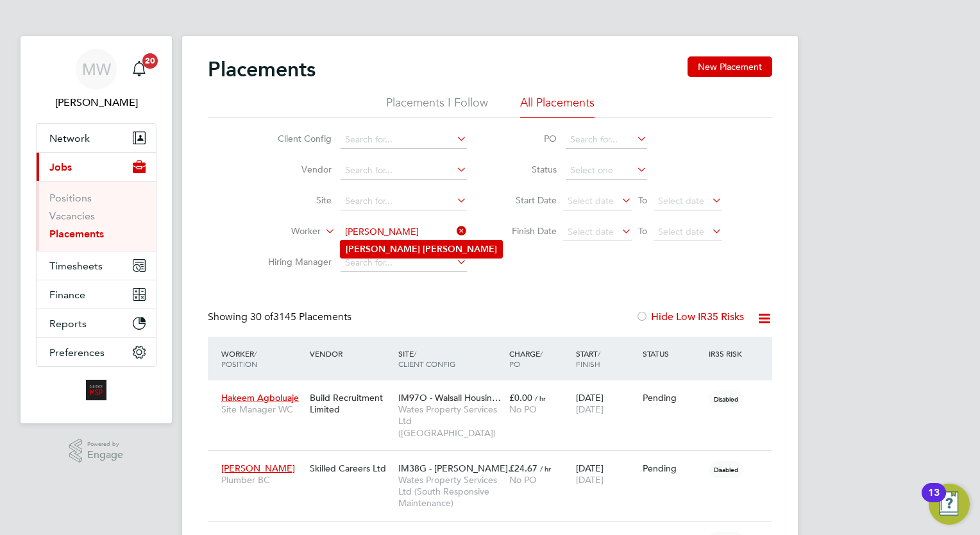
click at [395, 241] on li "Justin Smith" at bounding box center [422, 249] width 162 height 17
type input "Justin Smith"
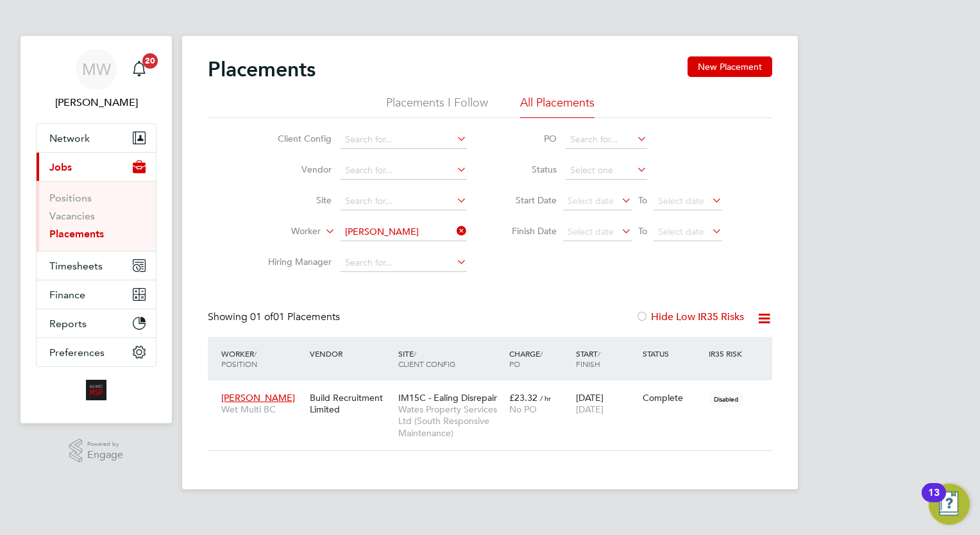
click at [454, 229] on icon at bounding box center [454, 231] width 0 height 18
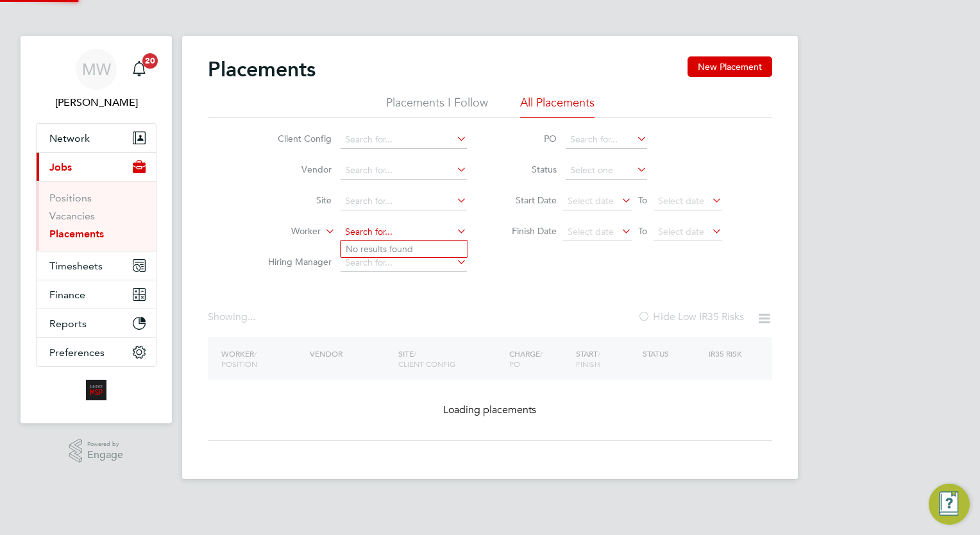
click at [423, 229] on input at bounding box center [404, 232] width 126 height 18
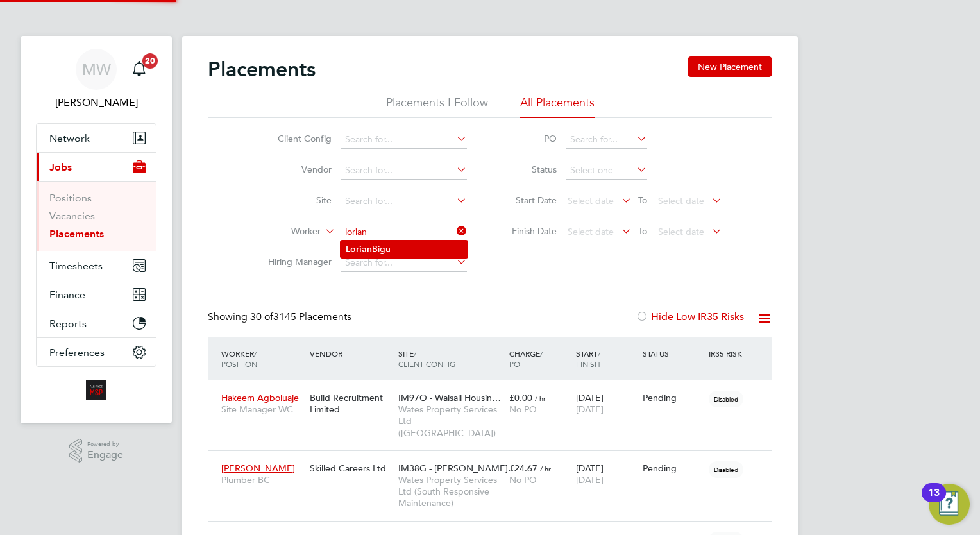
click at [410, 251] on li "Lorian Bigu" at bounding box center [404, 249] width 127 height 17
type input "[PERSON_NAME]"
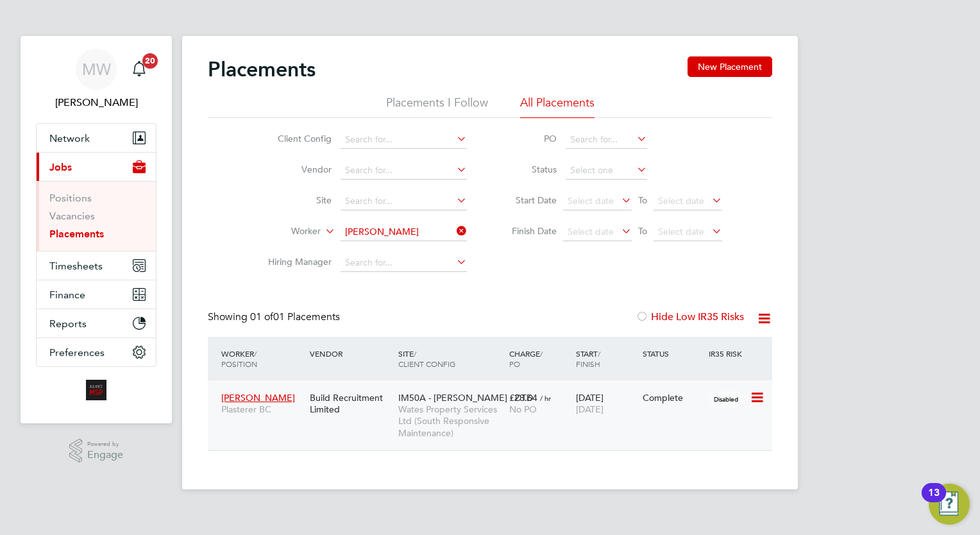
click at [550, 399] on span "/ hr" at bounding box center [545, 398] width 11 height 10
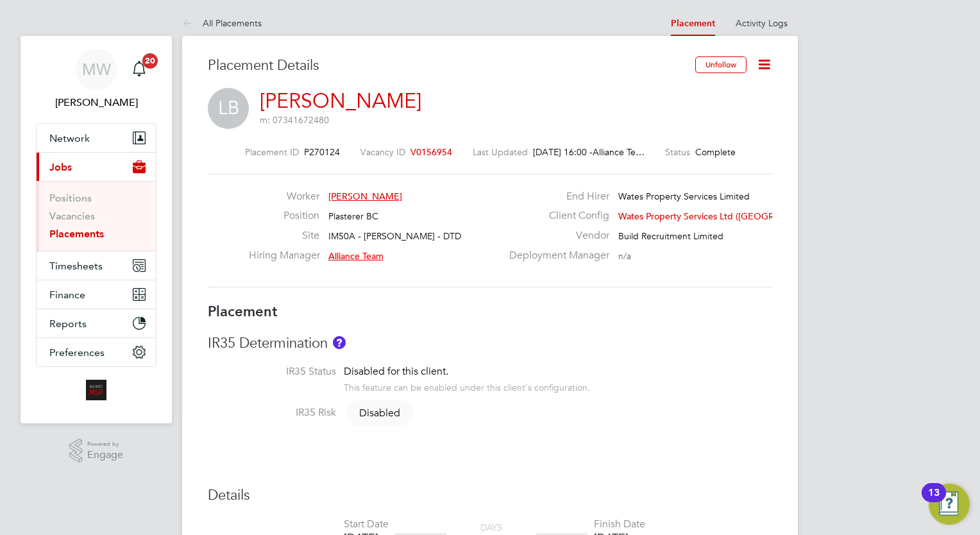
drag, startPoint x: 84, startPoint y: 232, endPoint x: 94, endPoint y: 227, distance: 11.5
click at [84, 232] on link "Placements" at bounding box center [76, 234] width 55 height 12
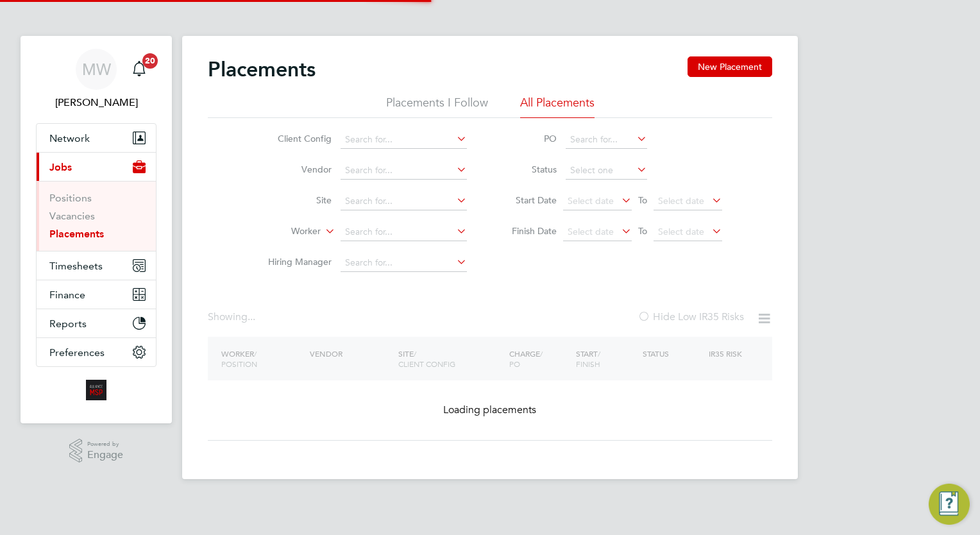
click at [391, 223] on li "Worker" at bounding box center [362, 232] width 241 height 31
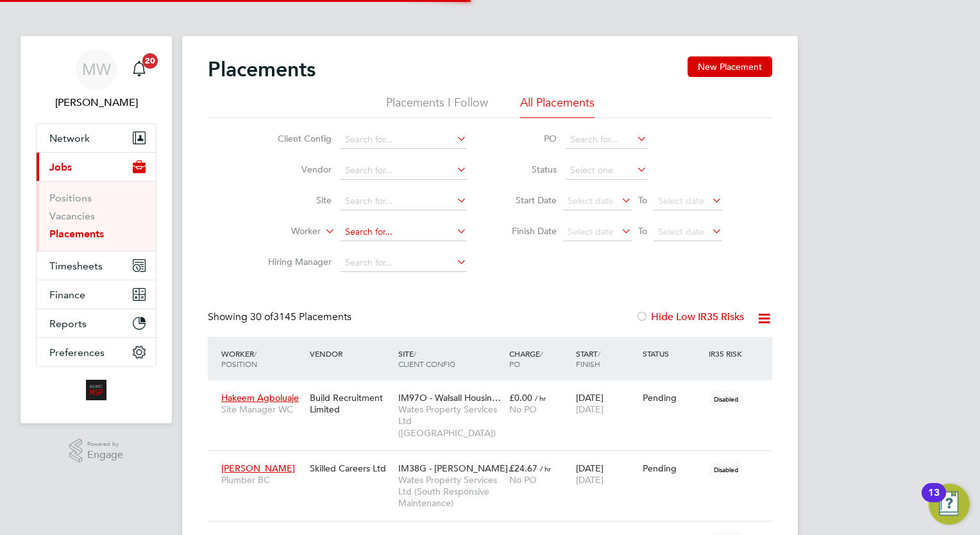
click at [382, 227] on input at bounding box center [404, 232] width 126 height 18
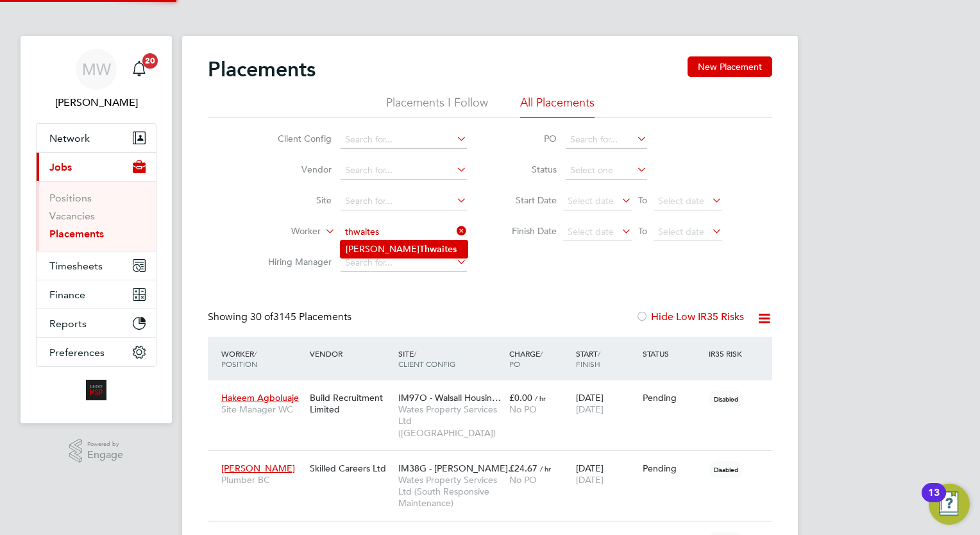
click at [420, 244] on b "Thwaites" at bounding box center [438, 249] width 37 height 11
type input "Peter Thwaites"
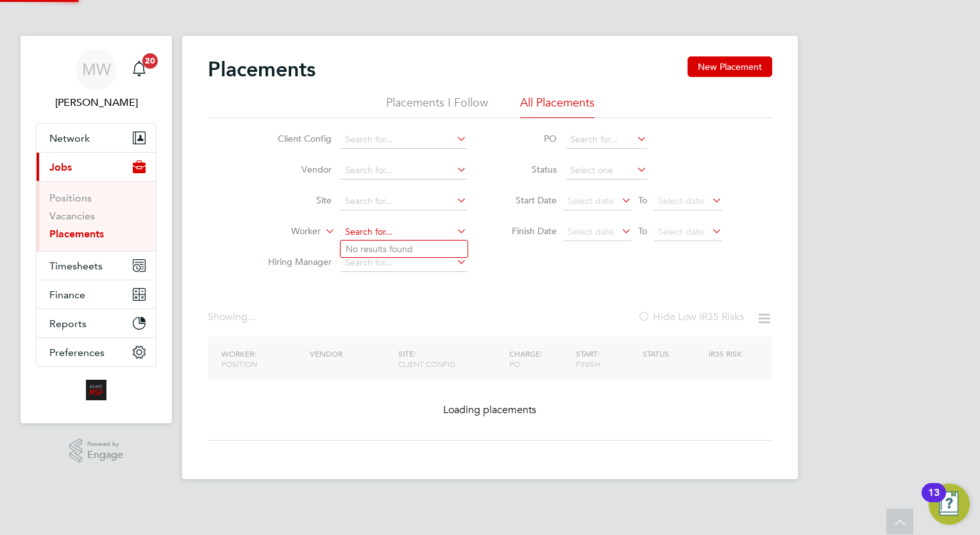
click at [453, 117] on div "Placements I Follow All Placements Client Config Vendor Site Worker Hiring Mana…" at bounding box center [490, 186] width 565 height 183
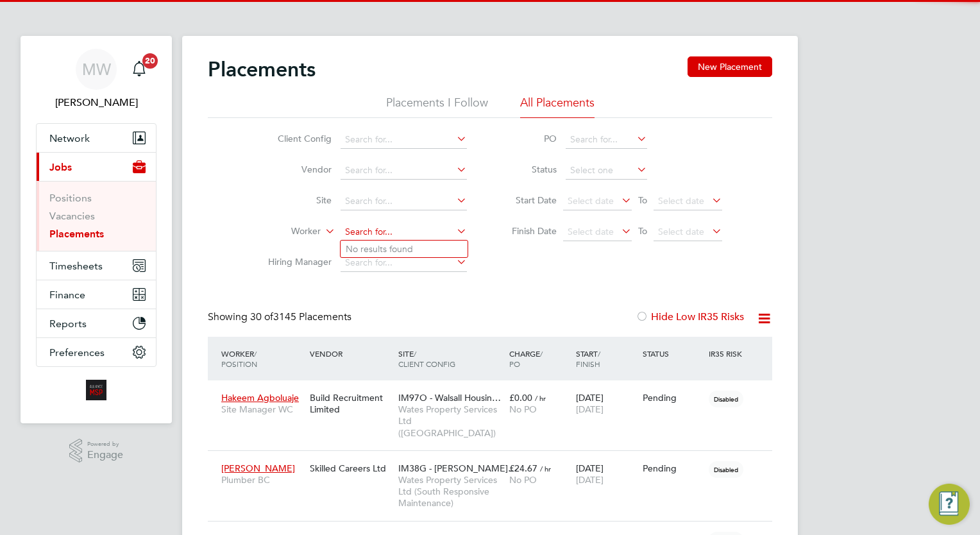
scroll to position [37, 89]
click at [372, 237] on input at bounding box center [404, 232] width 126 height 18
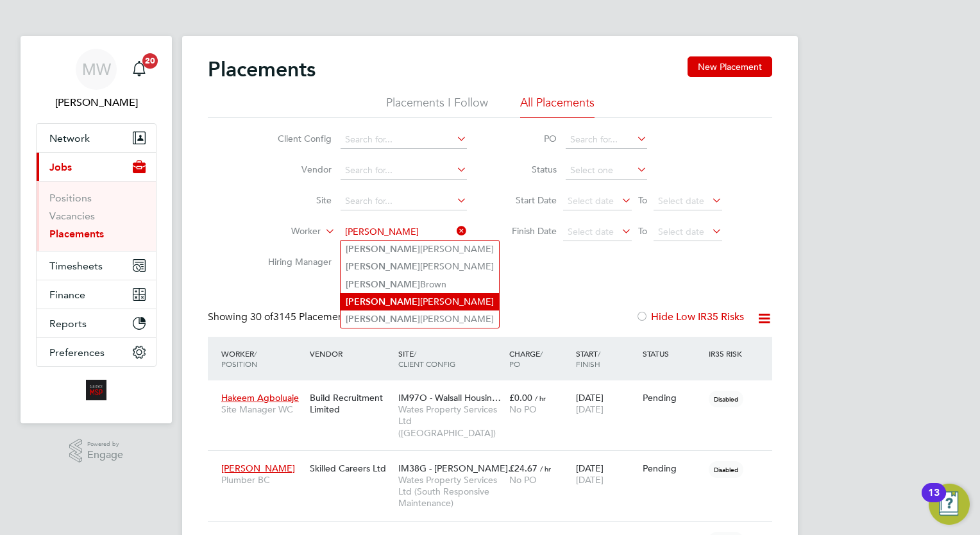
click at [403, 295] on li "Terry Davis" at bounding box center [420, 301] width 158 height 17
type input "Terry Davis"
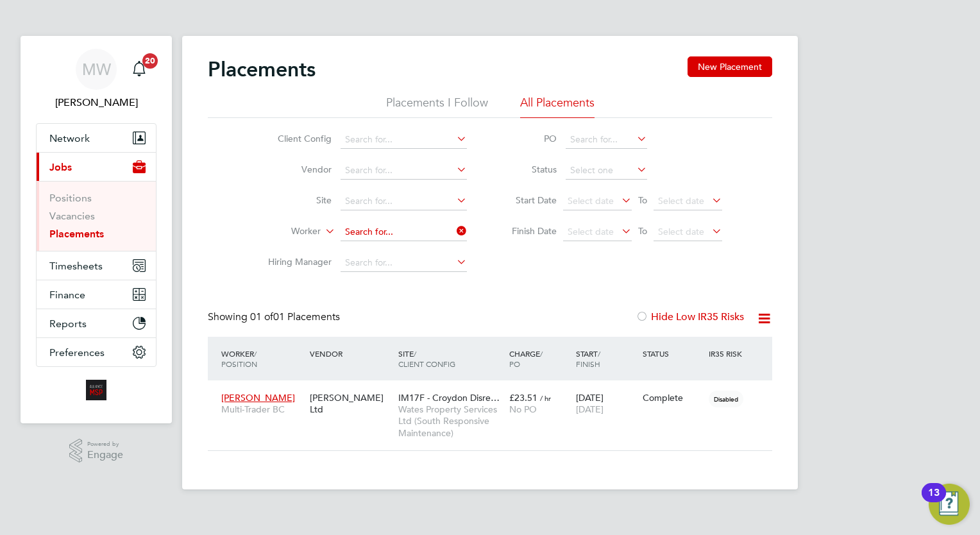
click at [452, 237] on input at bounding box center [404, 232] width 126 height 18
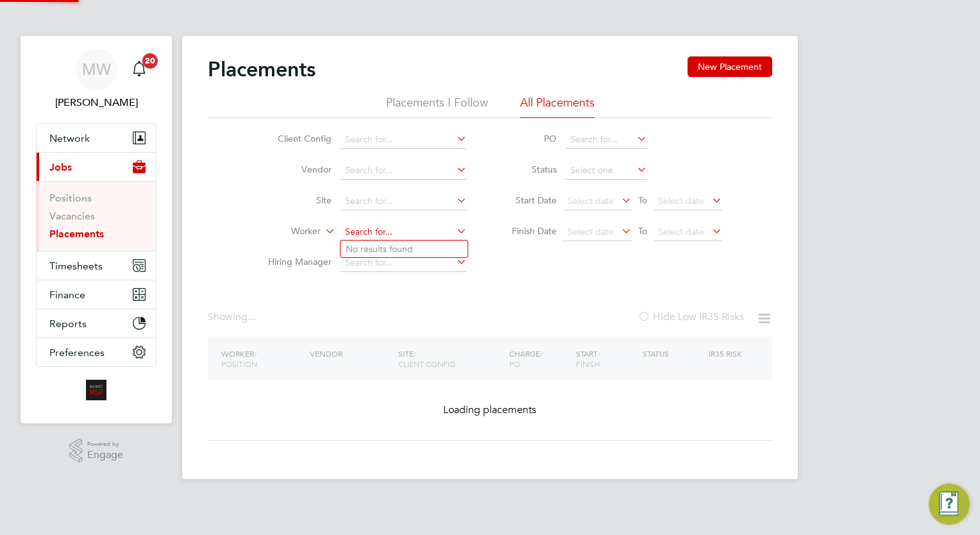
click at [421, 232] on input at bounding box center [404, 232] width 126 height 18
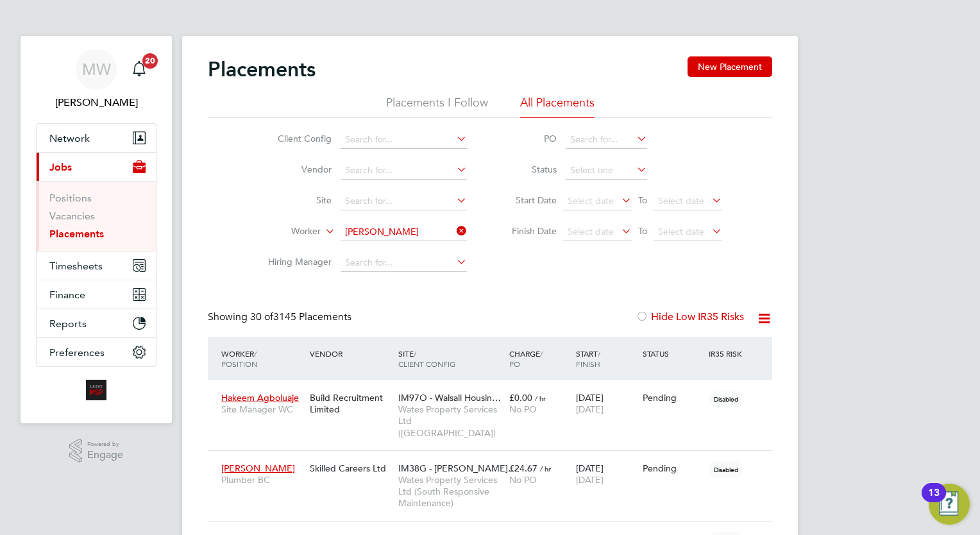
click at [398, 260] on li "Liam King" at bounding box center [404, 266] width 127 height 17
type input "Liam King"
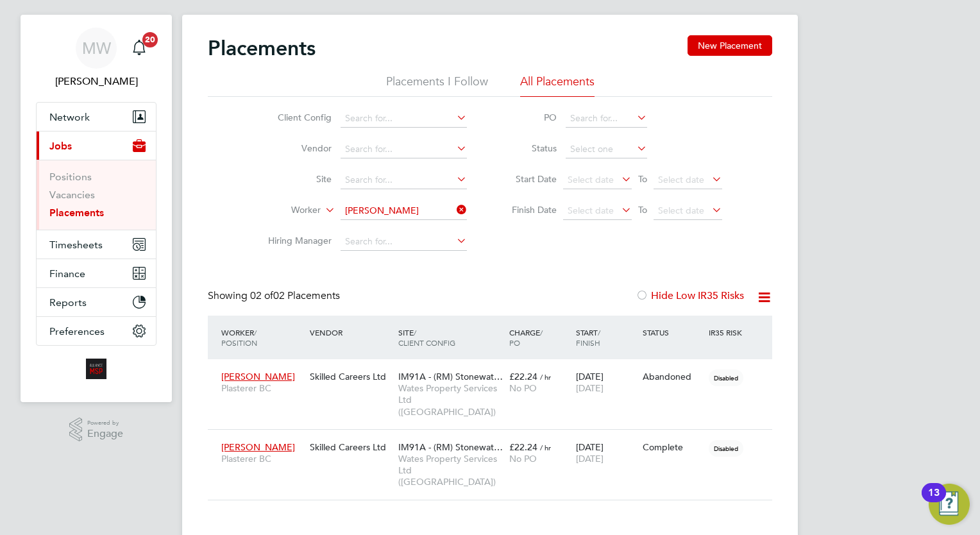
click at [454, 207] on icon at bounding box center [454, 210] width 0 height 18
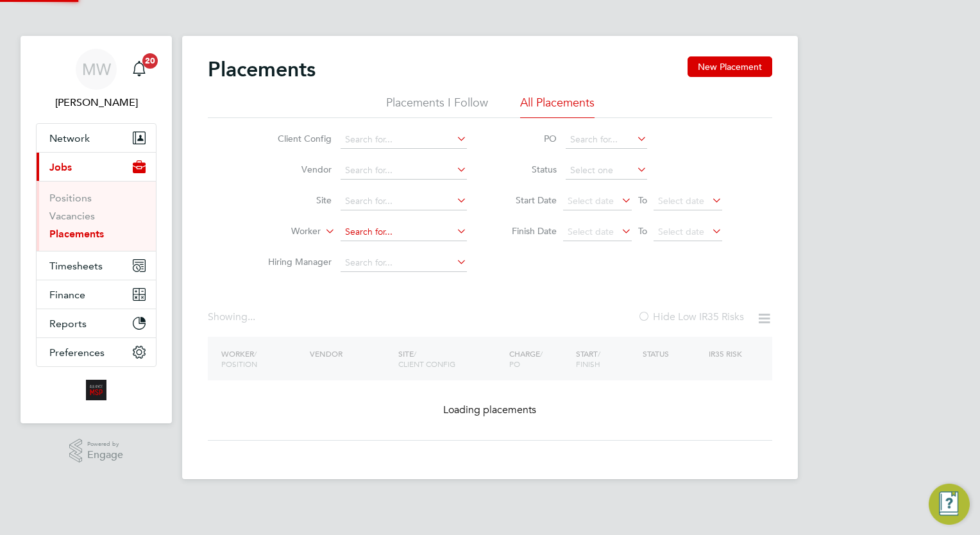
click at [385, 225] on input at bounding box center [404, 232] width 126 height 18
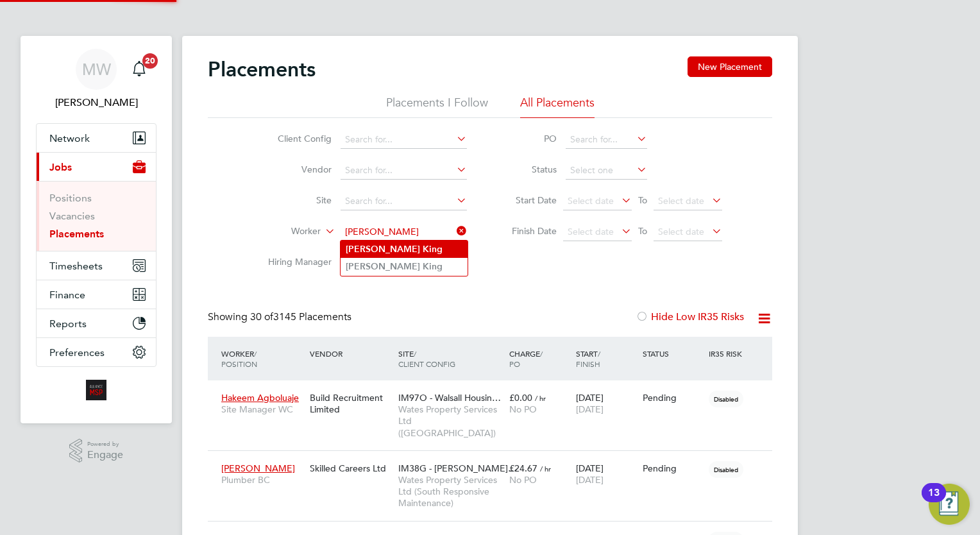
click at [398, 244] on li "Liam King" at bounding box center [404, 249] width 127 height 17
type input "Liam King"
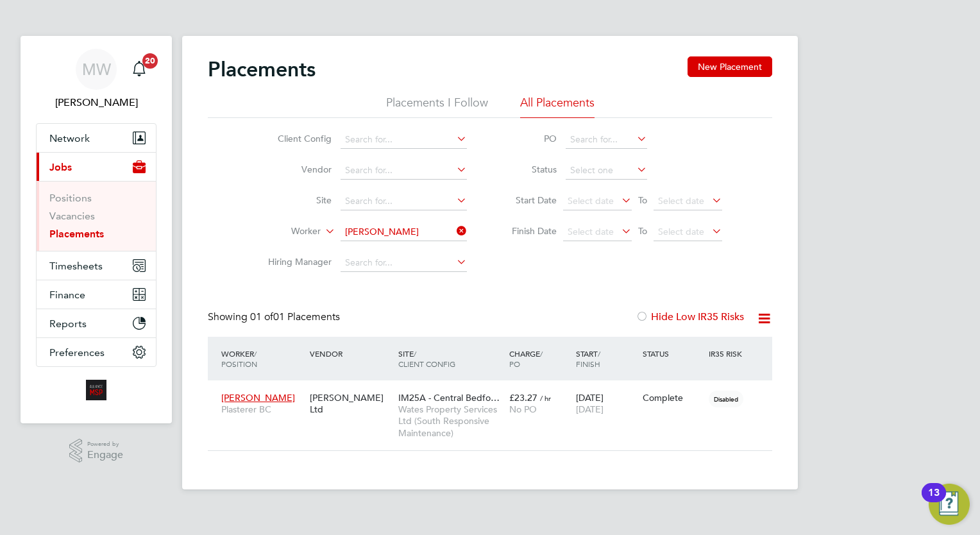
click at [454, 225] on icon at bounding box center [454, 231] width 0 height 18
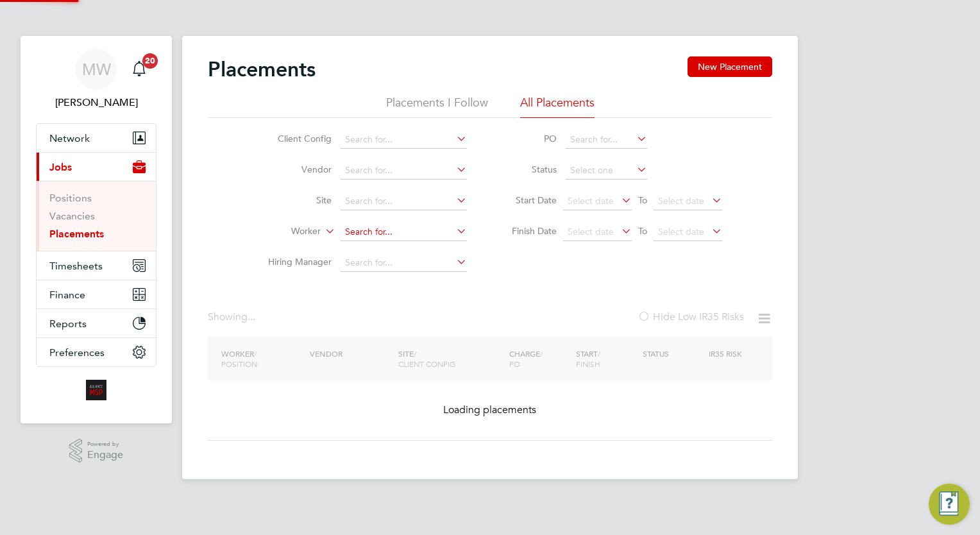
click at [397, 235] on input at bounding box center [404, 232] width 126 height 18
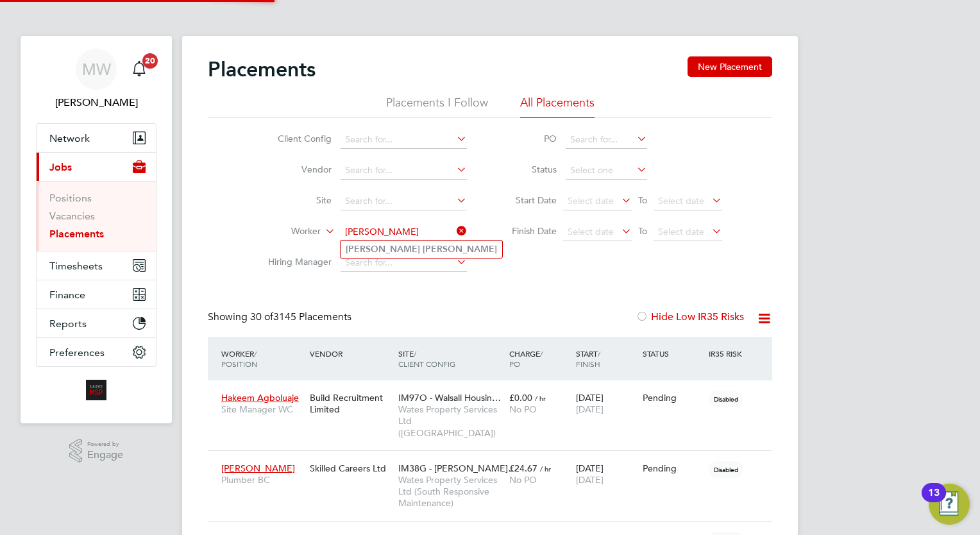
click at [403, 247] on li "Ryan Smith" at bounding box center [422, 249] width 162 height 17
type input "Ryan Smith"
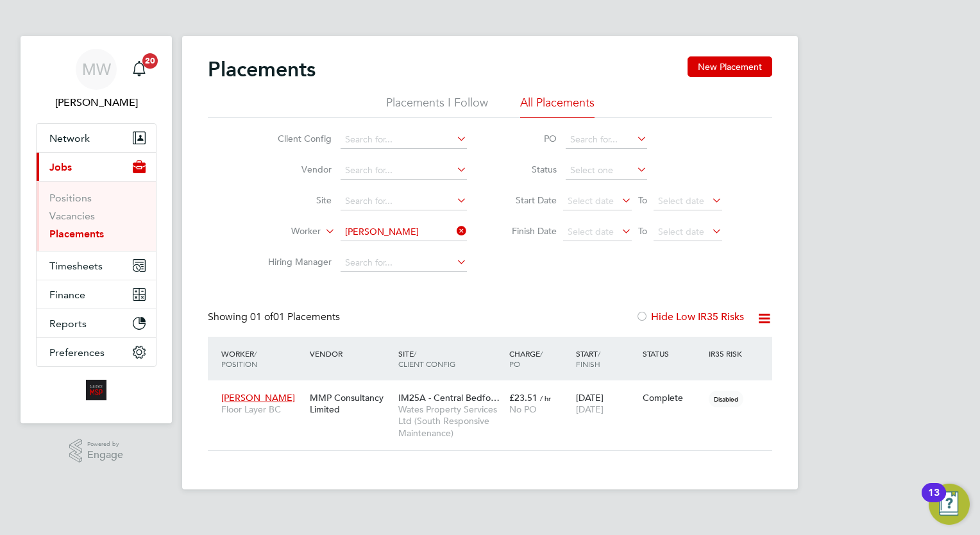
click at [454, 226] on icon at bounding box center [454, 231] width 0 height 18
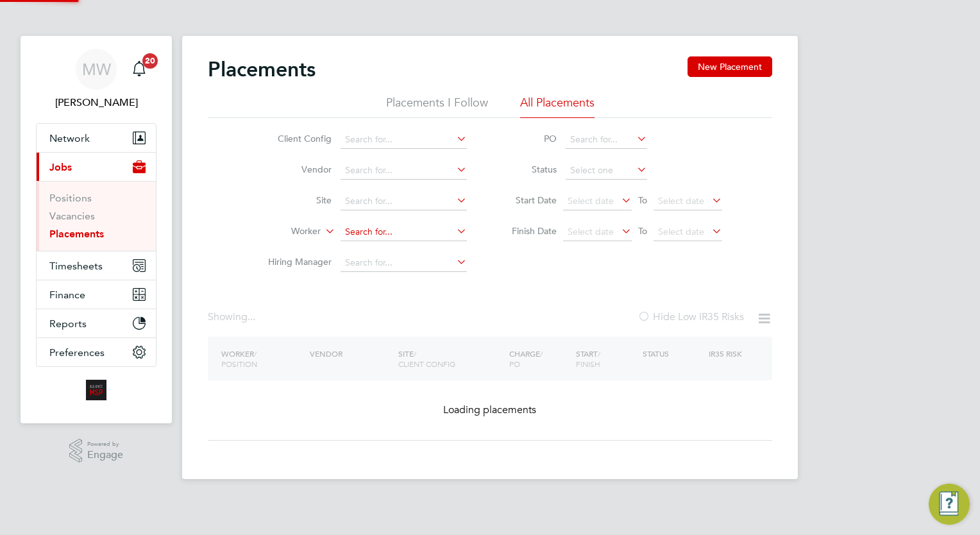
click at [429, 230] on input at bounding box center [404, 232] width 126 height 18
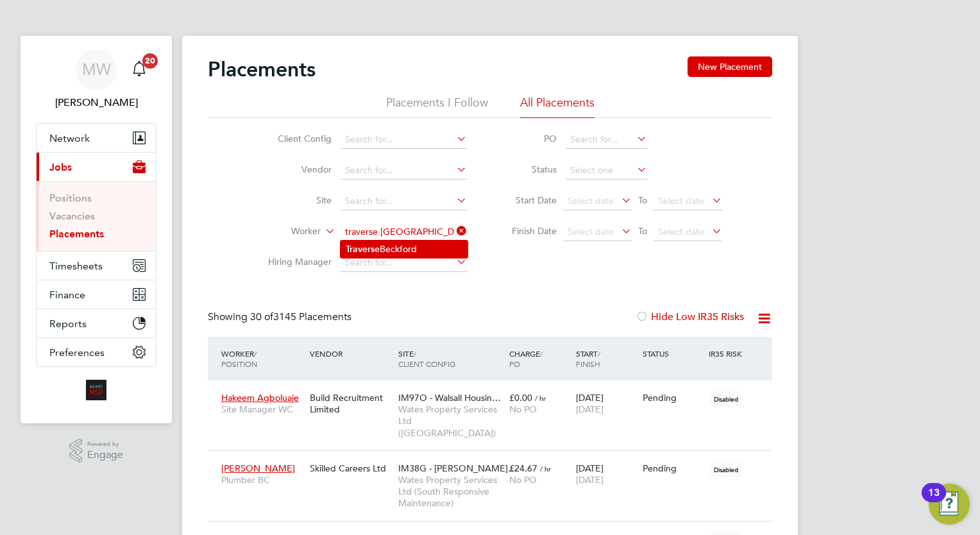
click at [430, 247] on li "Traverse Beckford" at bounding box center [404, 249] width 127 height 17
type input "Traverse Beckford"
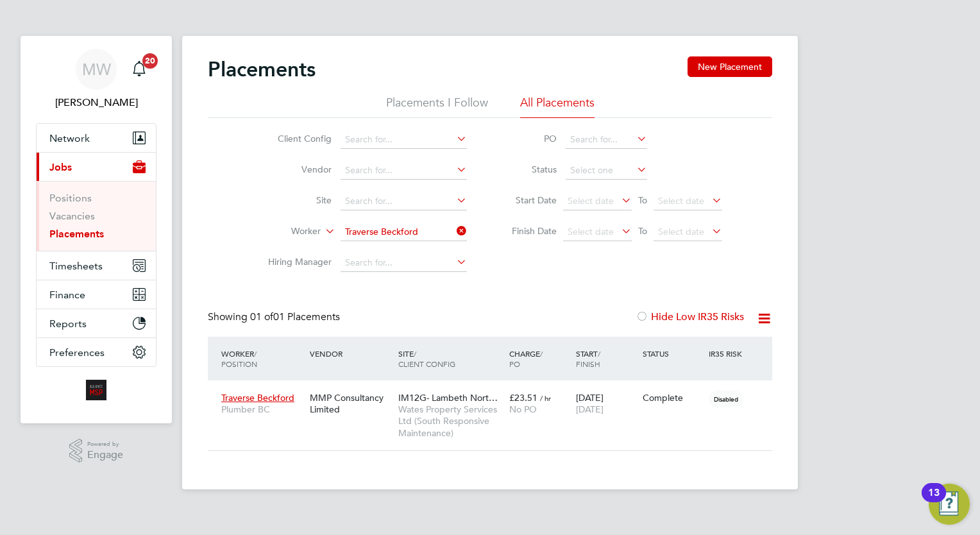
click at [454, 231] on icon at bounding box center [454, 231] width 0 height 18
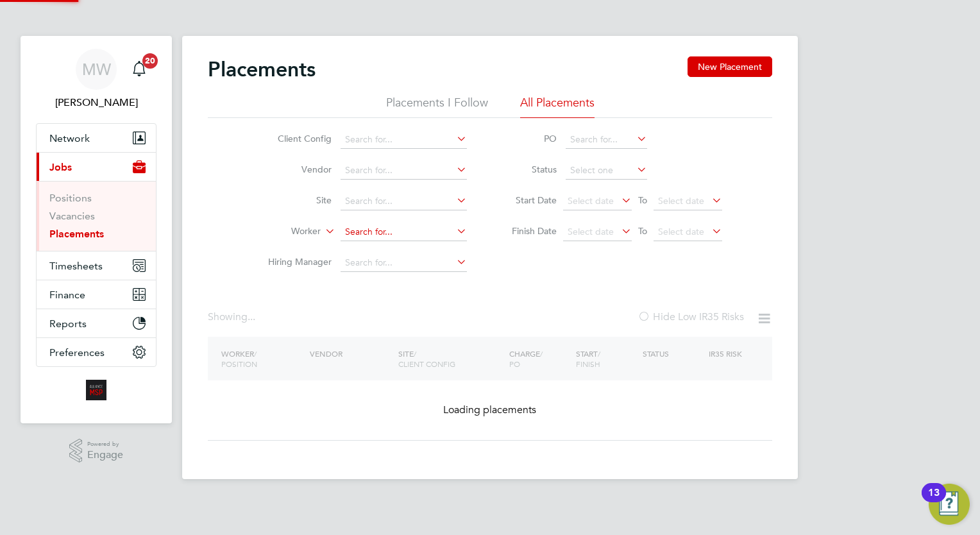
click at [405, 227] on input at bounding box center [404, 232] width 126 height 18
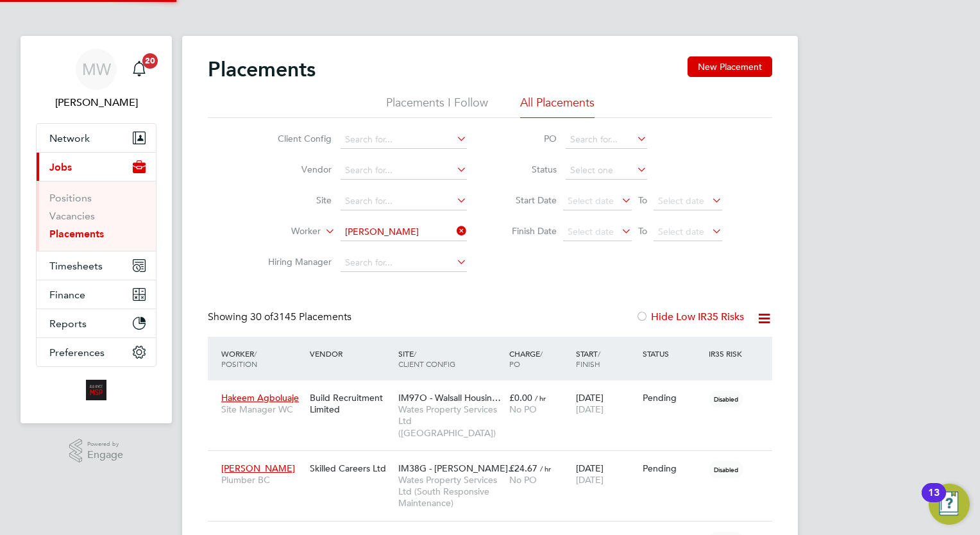
click at [414, 246] on li "Ahmed Salim" at bounding box center [422, 249] width 162 height 17
type input "[PERSON_NAME]"
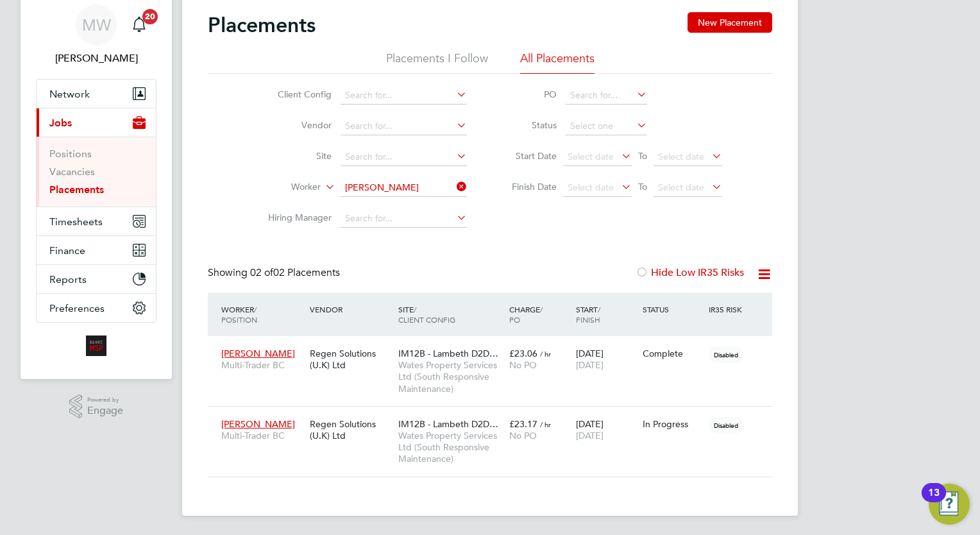
click at [454, 181] on icon at bounding box center [454, 187] width 0 height 18
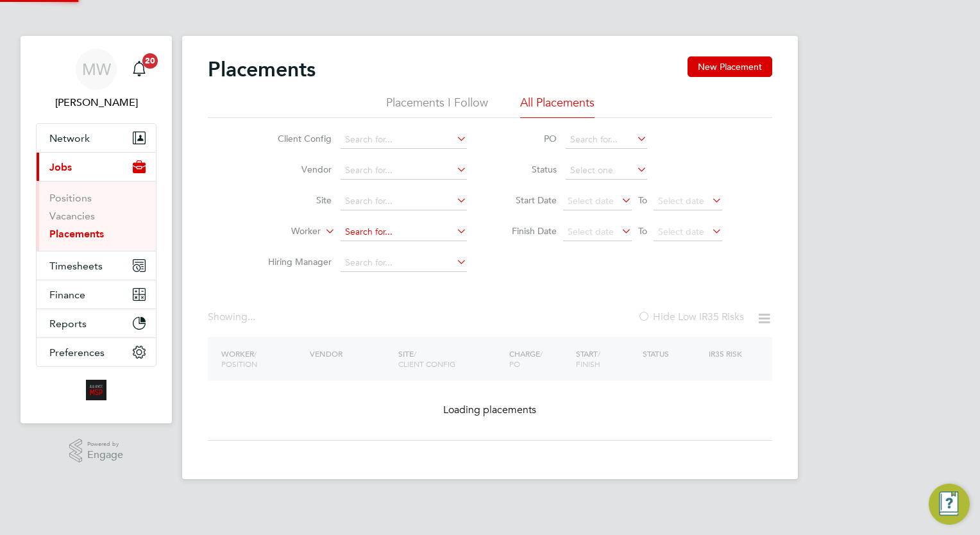
click at [380, 234] on input at bounding box center [404, 232] width 126 height 18
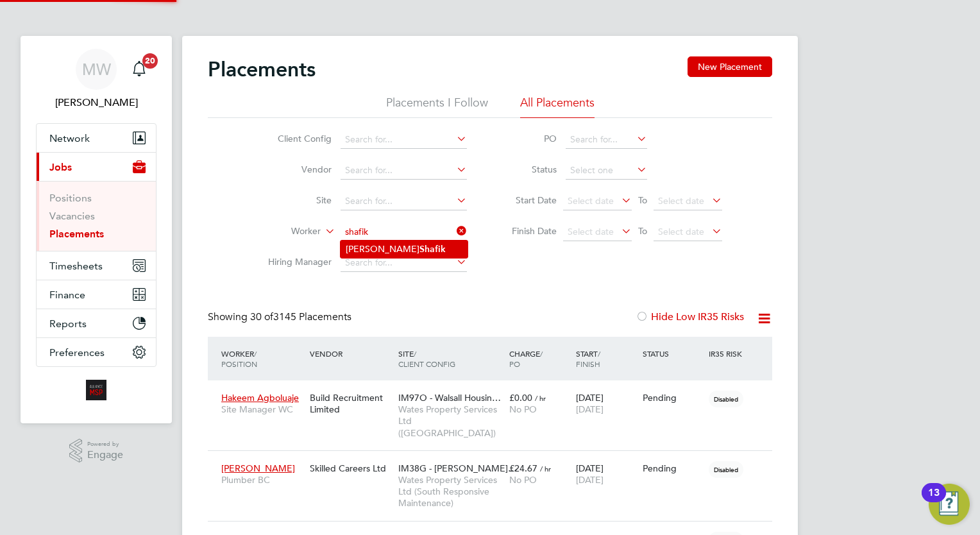
click at [420, 244] on b "Shafik" at bounding box center [433, 249] width 26 height 11
type input "Michael Shafik"
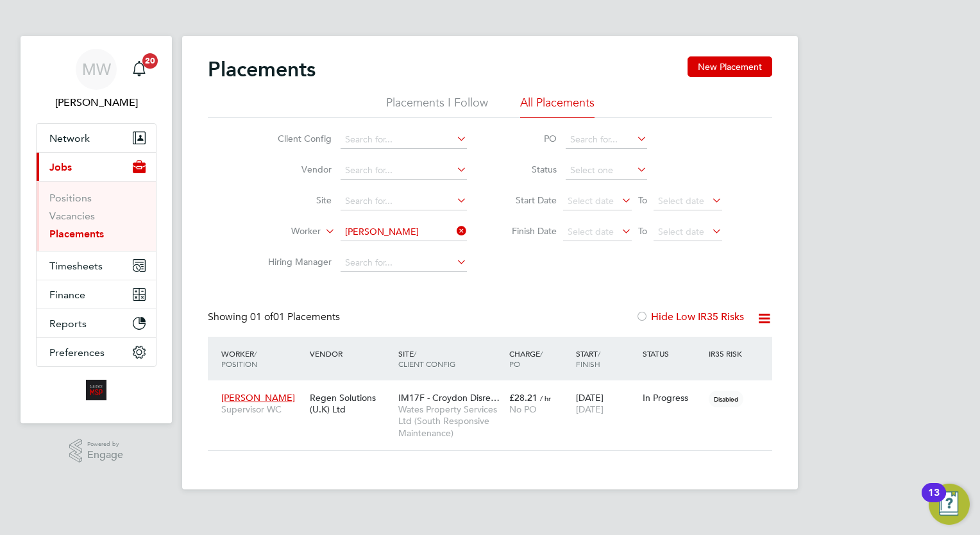
click at [470, 235] on li "Worker Michael Shafik" at bounding box center [362, 232] width 241 height 31
click at [454, 230] on icon at bounding box center [454, 231] width 0 height 18
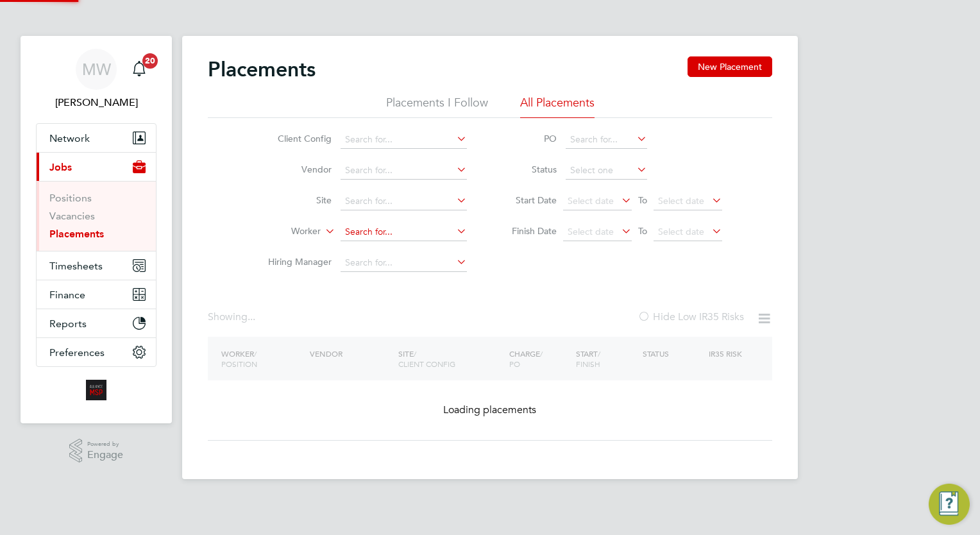
click at [413, 227] on input at bounding box center [404, 232] width 126 height 18
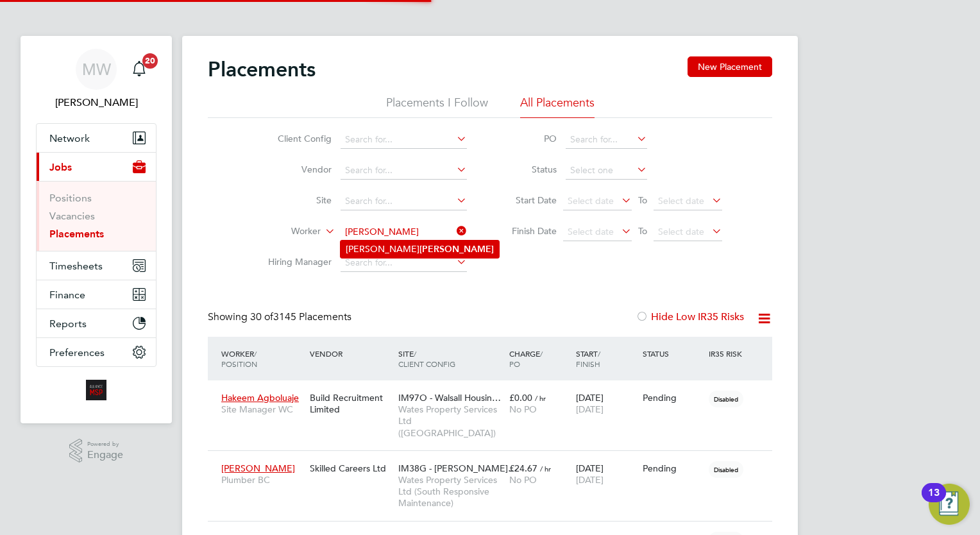
click at [418, 244] on li "Marc Calleja" at bounding box center [420, 249] width 158 height 17
type input "Marc Calleja"
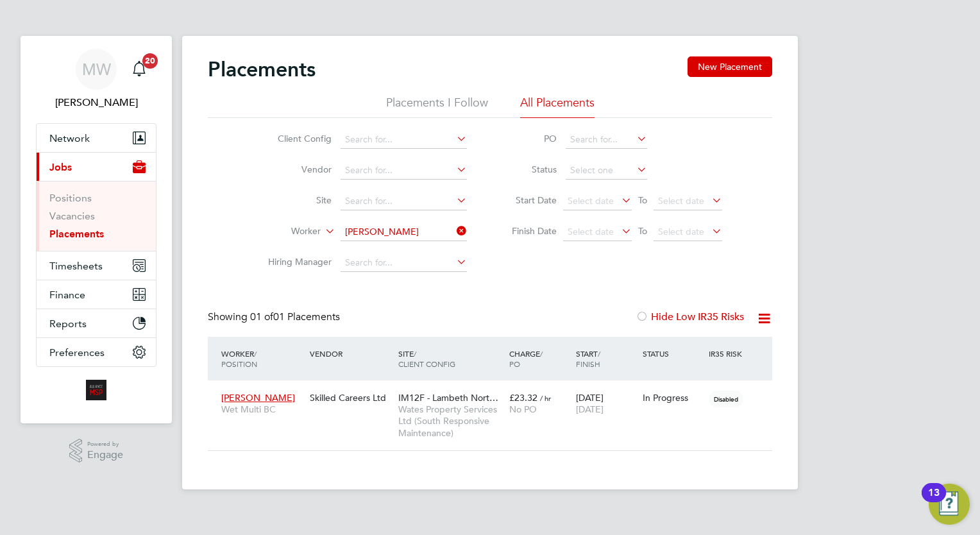
click at [454, 232] on icon at bounding box center [454, 231] width 0 height 18
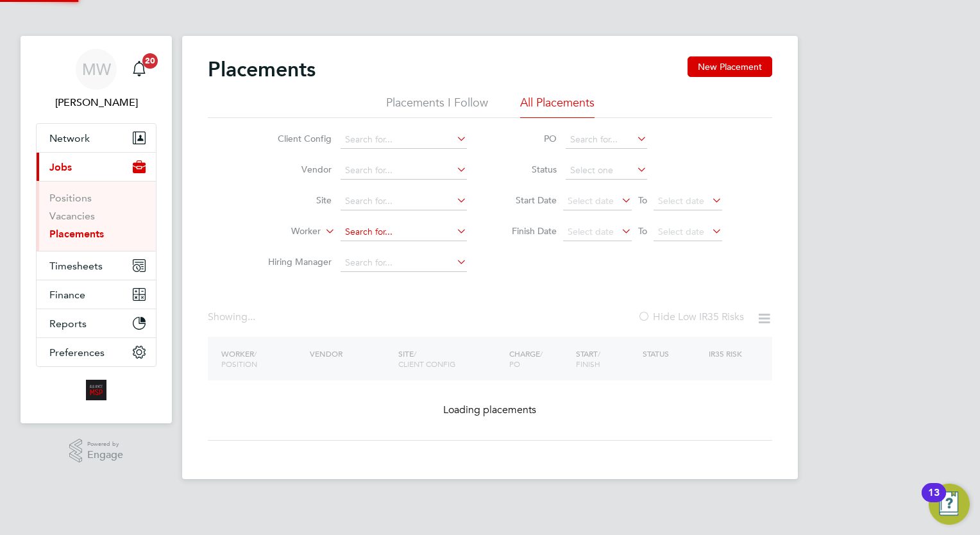
click at [389, 233] on input at bounding box center [404, 232] width 126 height 18
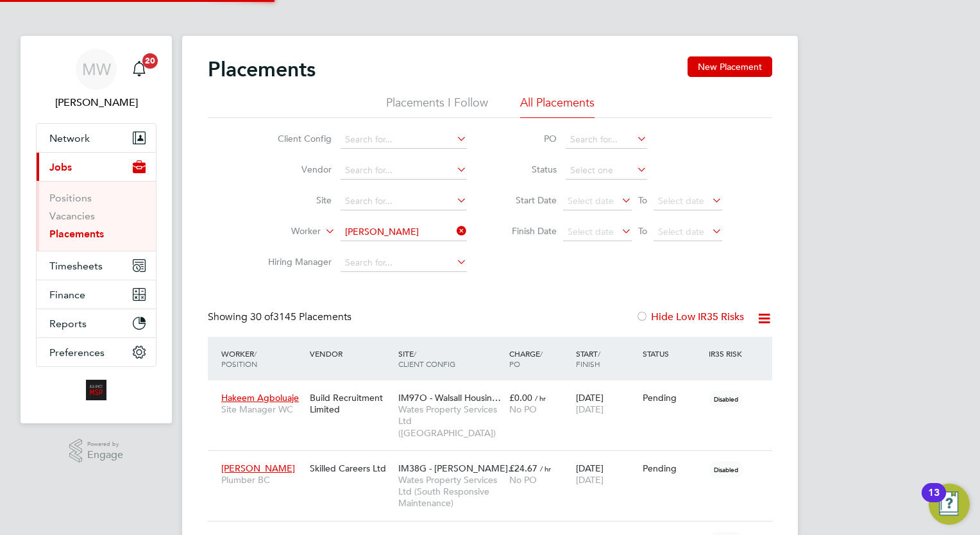
click at [402, 247] on li "Nathan Day" at bounding box center [404, 249] width 127 height 17
type input "Nathan Day"
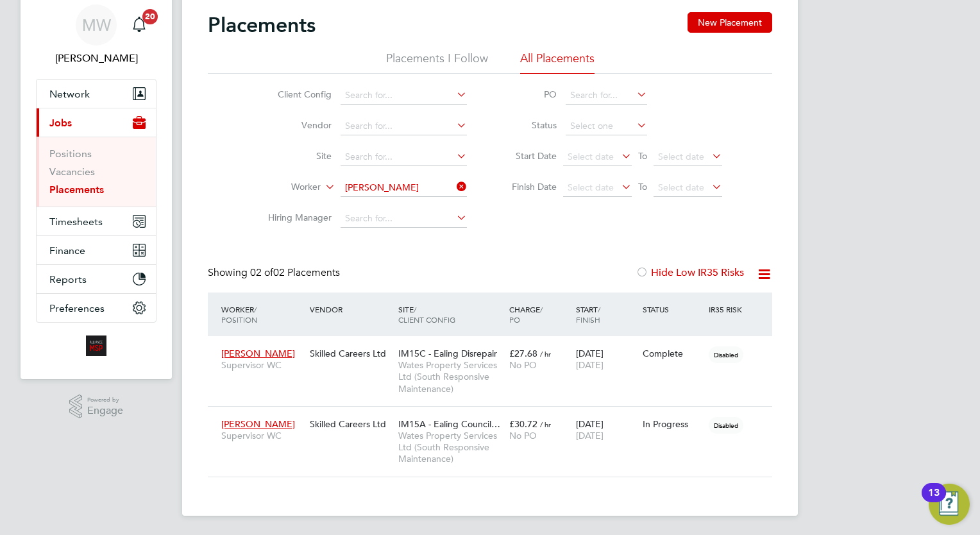
click at [454, 181] on icon at bounding box center [454, 187] width 0 height 18
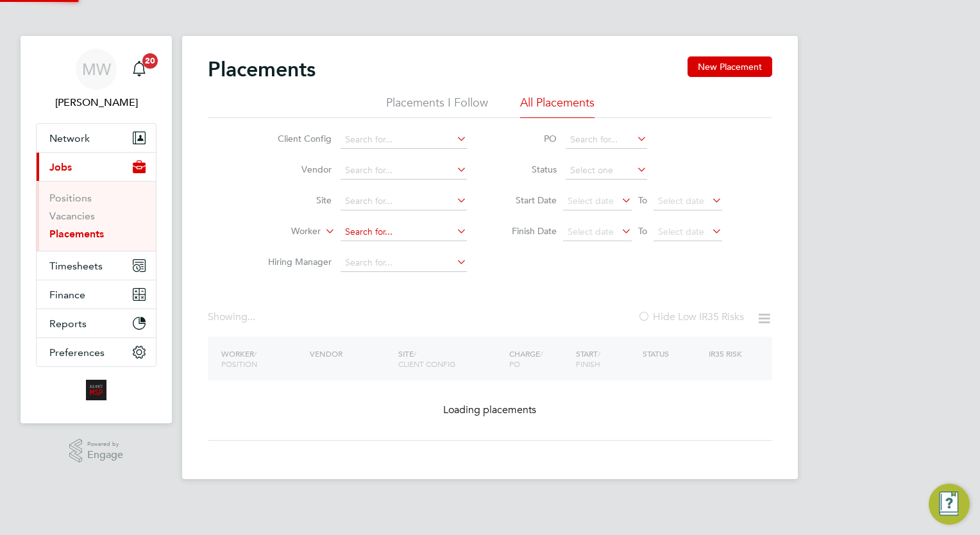
click at [386, 230] on input at bounding box center [404, 232] width 126 height 18
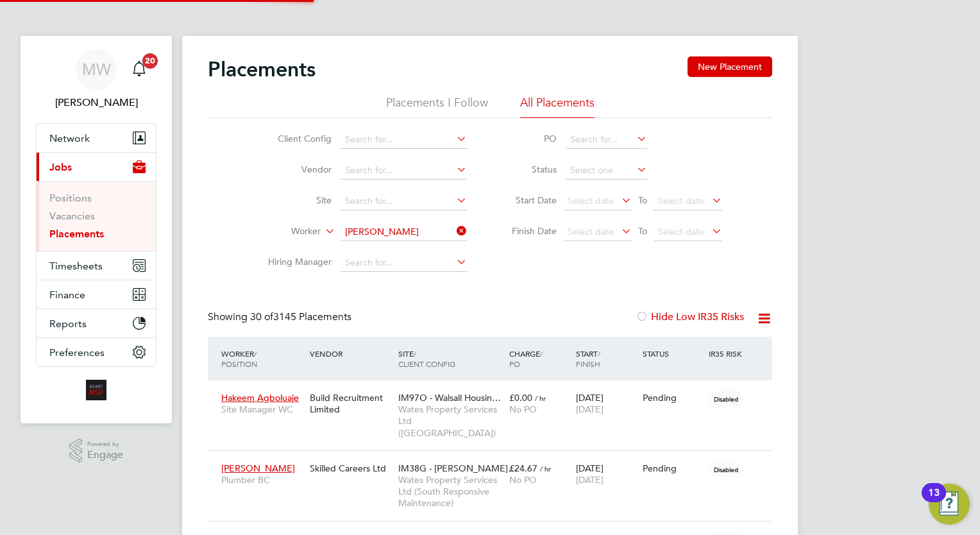
click at [400, 245] on li "Renika Palmer" at bounding box center [420, 249] width 158 height 17
type input "Renika Palmer"
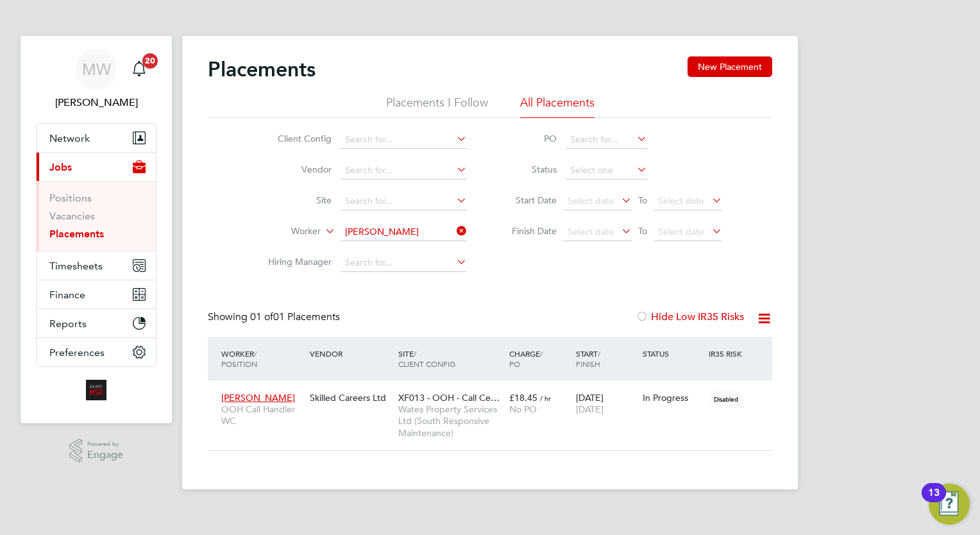
click at [454, 231] on icon at bounding box center [454, 231] width 0 height 18
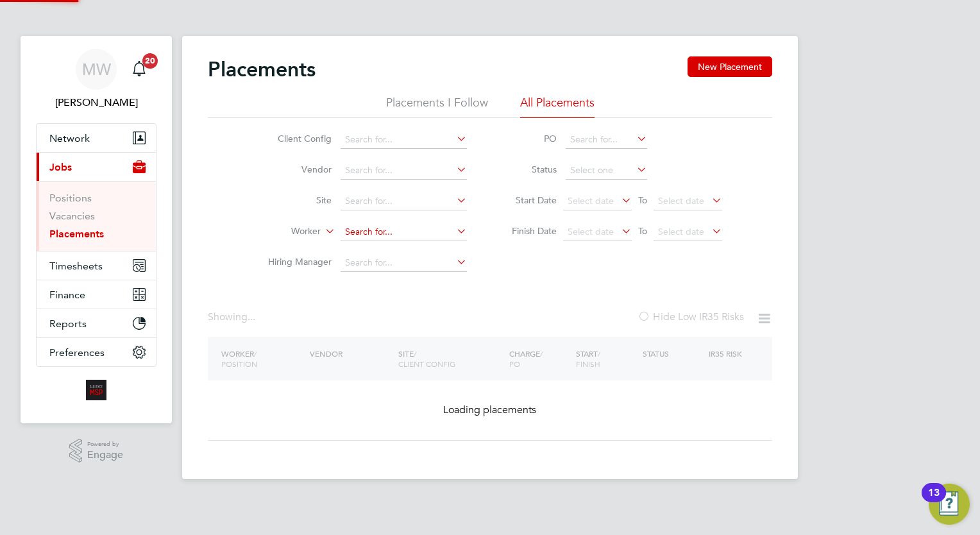
click at [428, 230] on input at bounding box center [404, 232] width 126 height 18
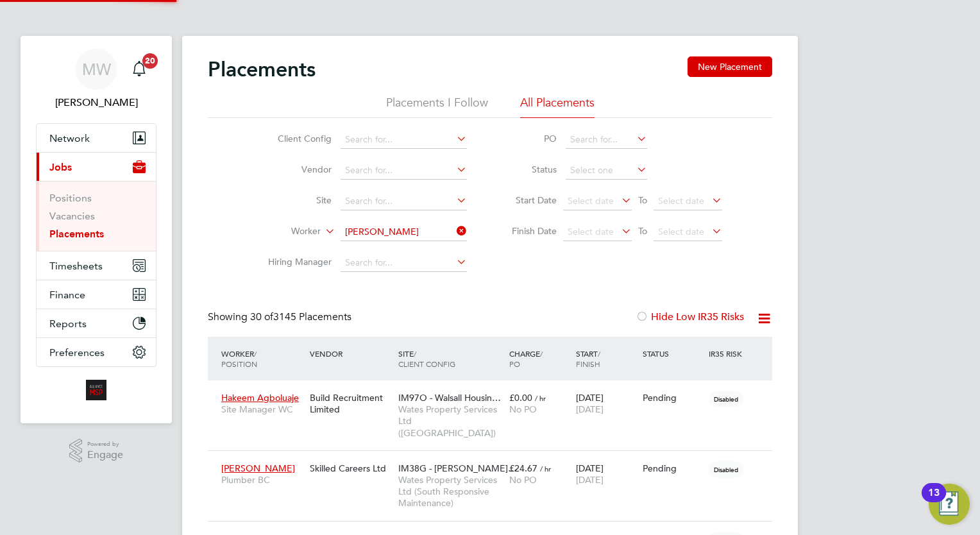
click at [413, 253] on li "Robert Ashb y" at bounding box center [404, 249] width 127 height 17
type input "Robert Ashby"
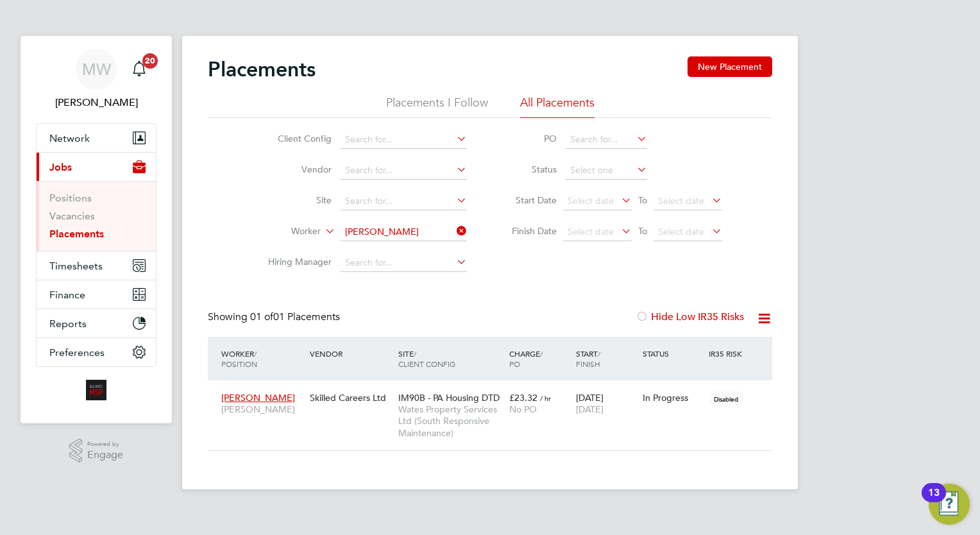
click at [454, 226] on icon at bounding box center [454, 231] width 0 height 18
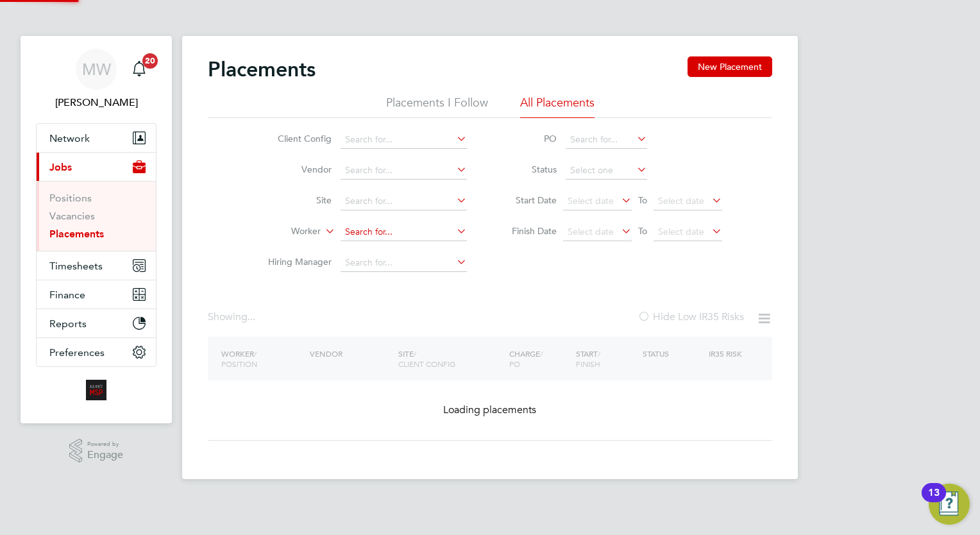
click at [432, 230] on input at bounding box center [404, 232] width 126 height 18
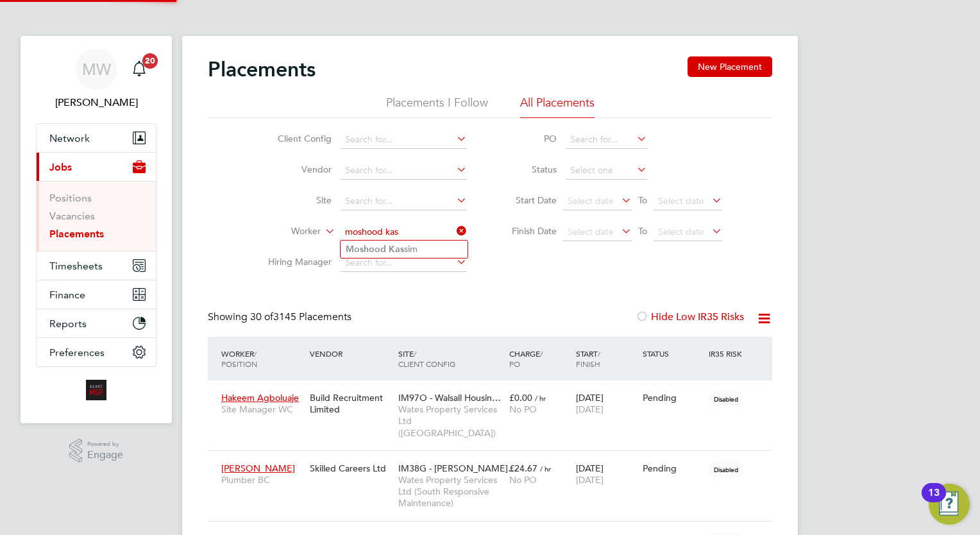
click at [429, 248] on li "Moshood Kas sim" at bounding box center [404, 249] width 127 height 17
type input "Moshood Kassim"
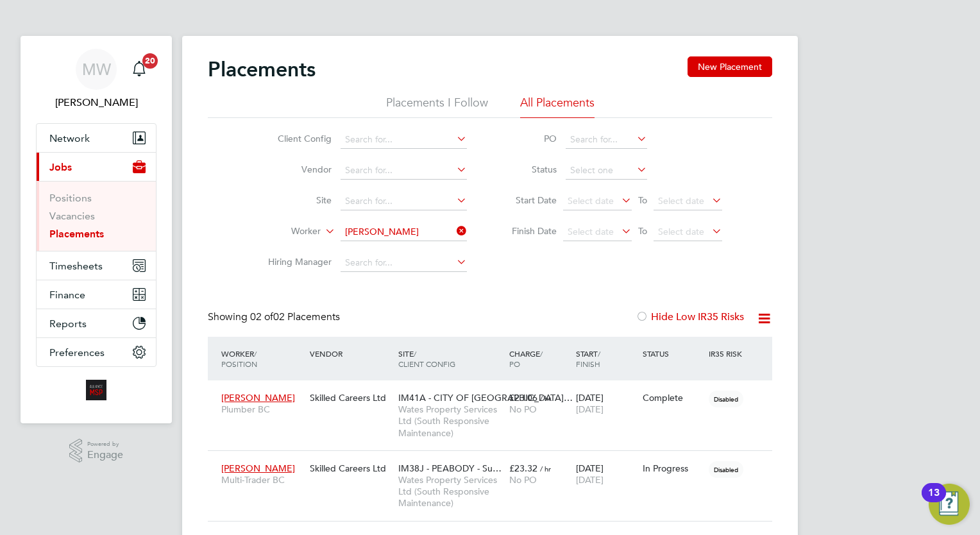
click at [454, 230] on icon at bounding box center [454, 231] width 0 height 18
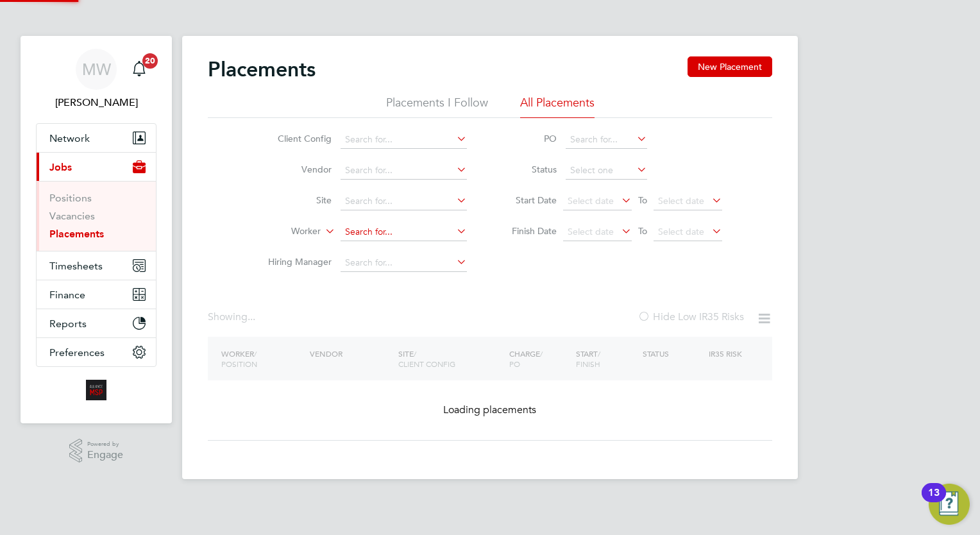
click at [406, 232] on input at bounding box center [404, 232] width 126 height 18
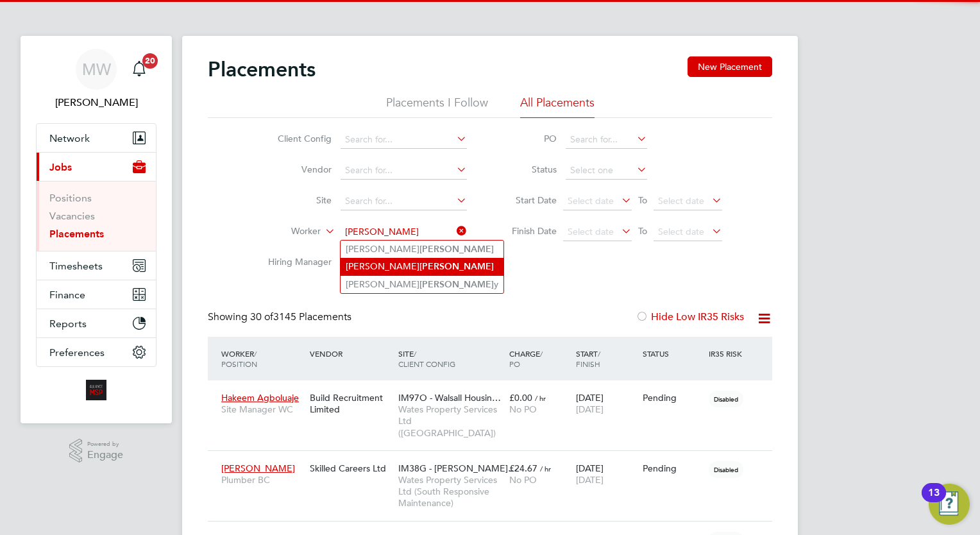
click at [420, 262] on b "Reid" at bounding box center [457, 266] width 74 height 11
type input "Johnathan Reid"
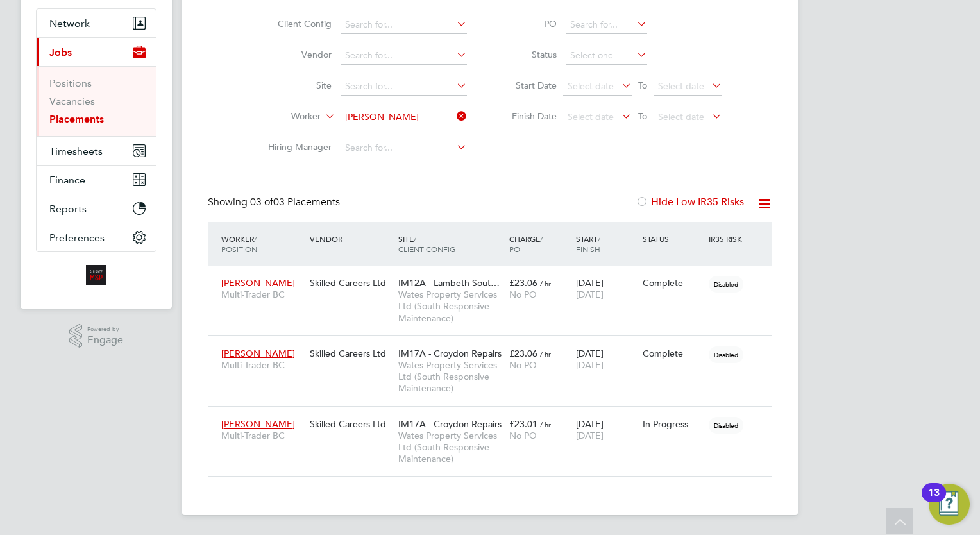
click at [454, 115] on icon at bounding box center [454, 116] width 0 height 18
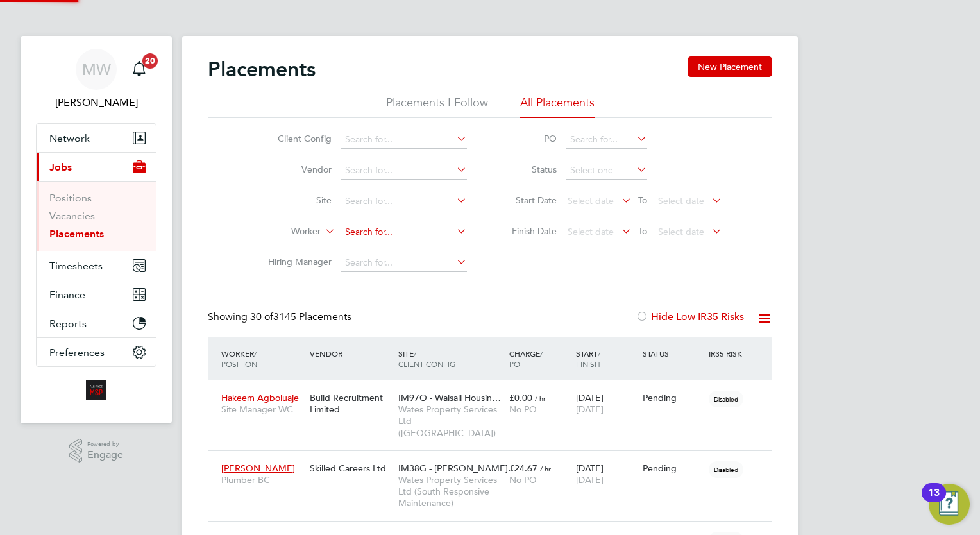
click at [387, 232] on input at bounding box center [404, 232] width 126 height 18
click at [398, 251] on li "Duong San" at bounding box center [404, 249] width 127 height 17
type input "Duong San"
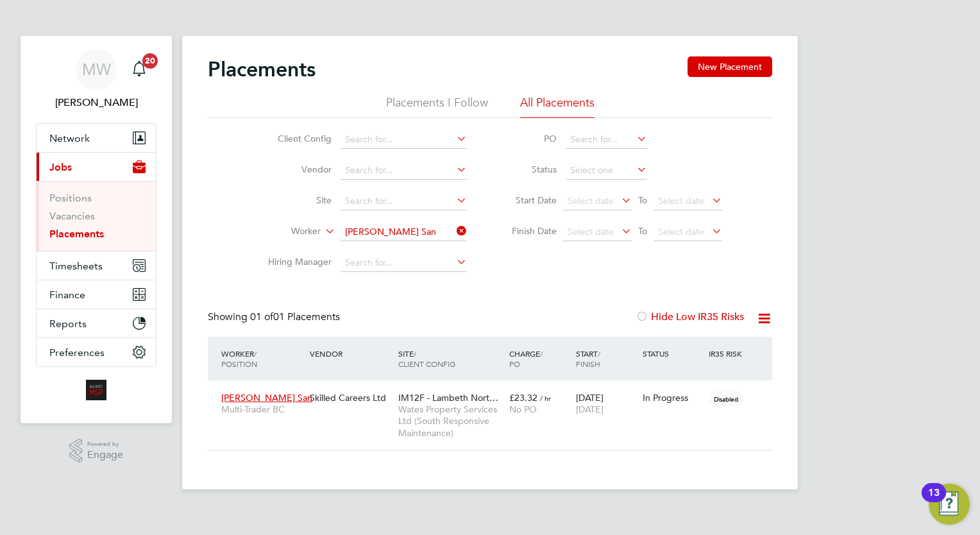
click at [454, 232] on icon at bounding box center [454, 231] width 0 height 18
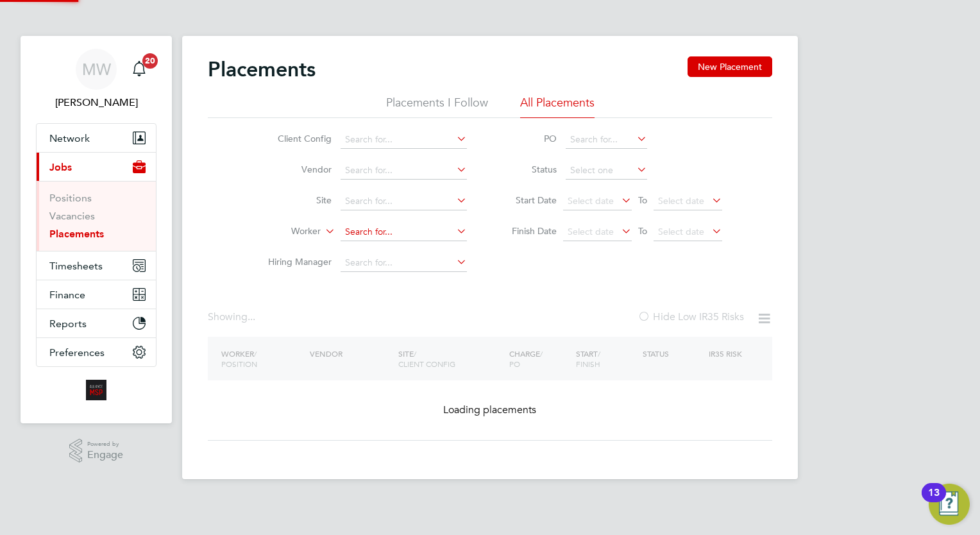
click at [418, 230] on input at bounding box center [404, 232] width 126 height 18
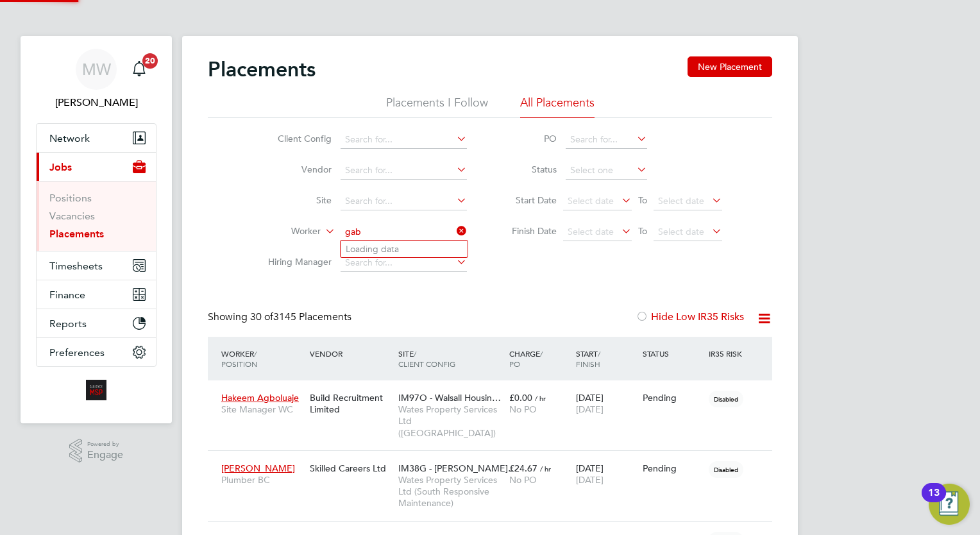
scroll to position [37, 89]
click at [400, 245] on li "Gabi Calfos" at bounding box center [404, 249] width 127 height 17
type input "Gabi Calfos"
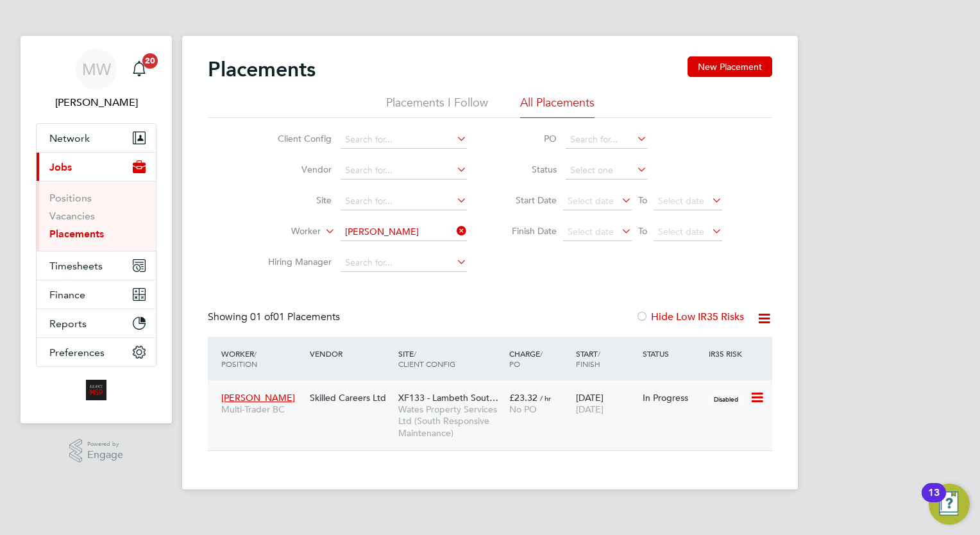
click at [555, 421] on div "£23.32 / hr No PO" at bounding box center [539, 404] width 67 height 36
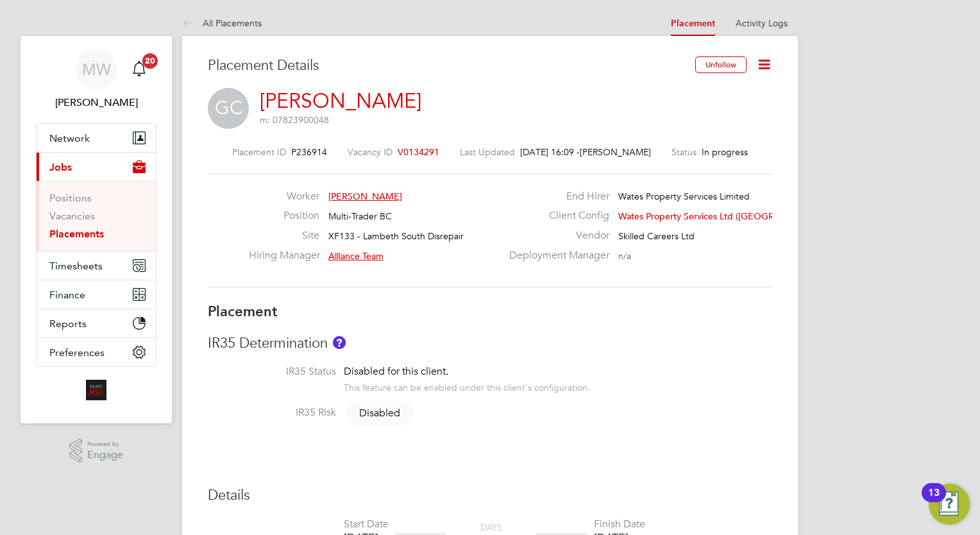
click at [764, 64] on icon at bounding box center [764, 64] width 16 height 16
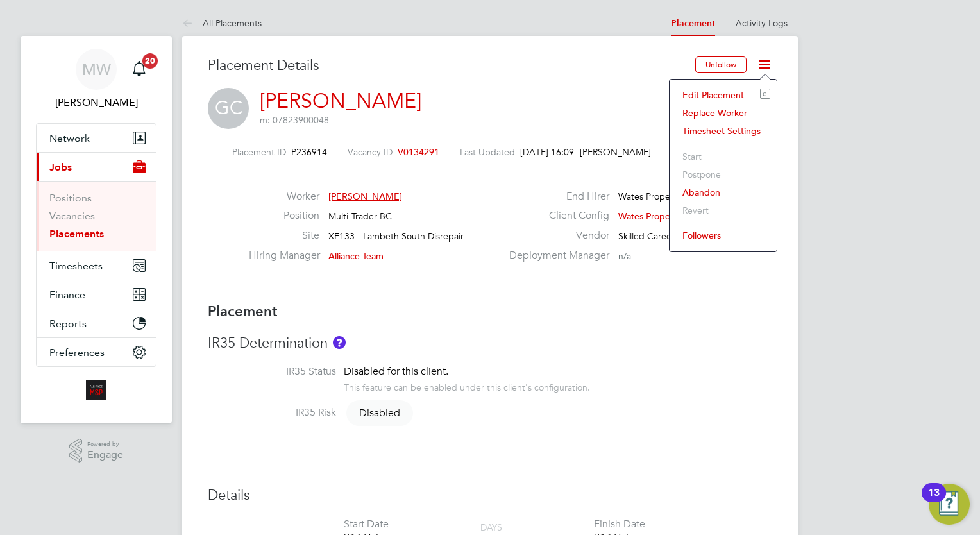
click at [714, 90] on li "Edit Placement e" at bounding box center [723, 95] width 94 height 18
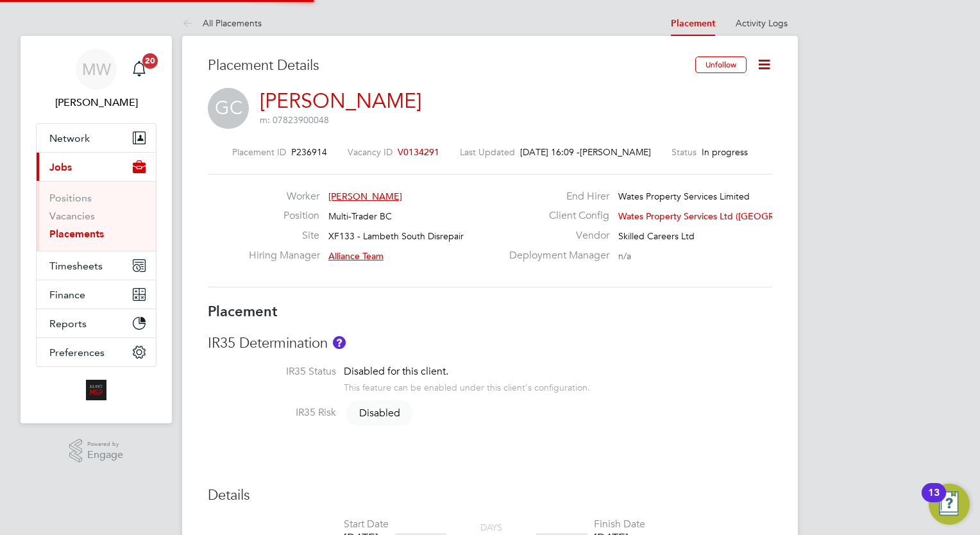
type input "Alliance Team"
type input "09 Sep 2024"
type input "[DATE]"
type input "00:00"
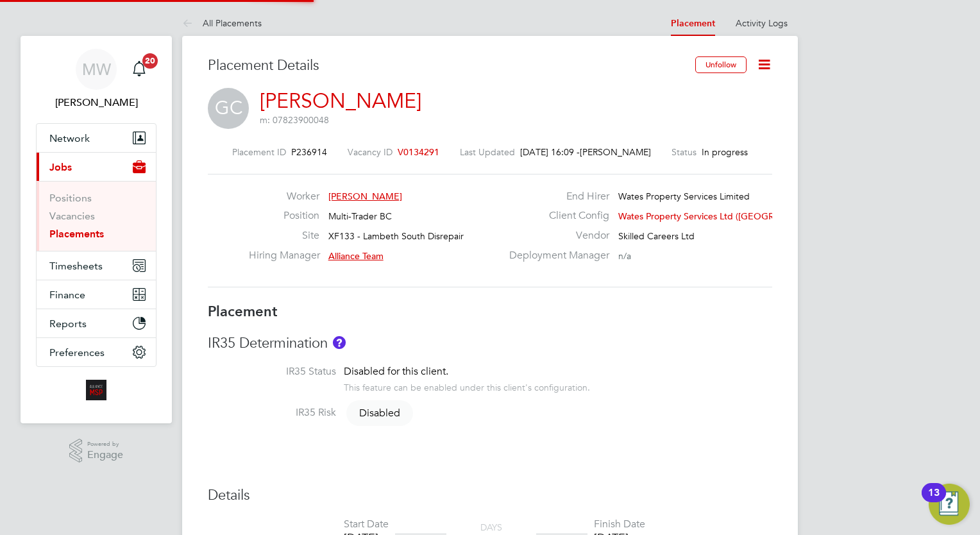
type input "00:00"
type input "06771"
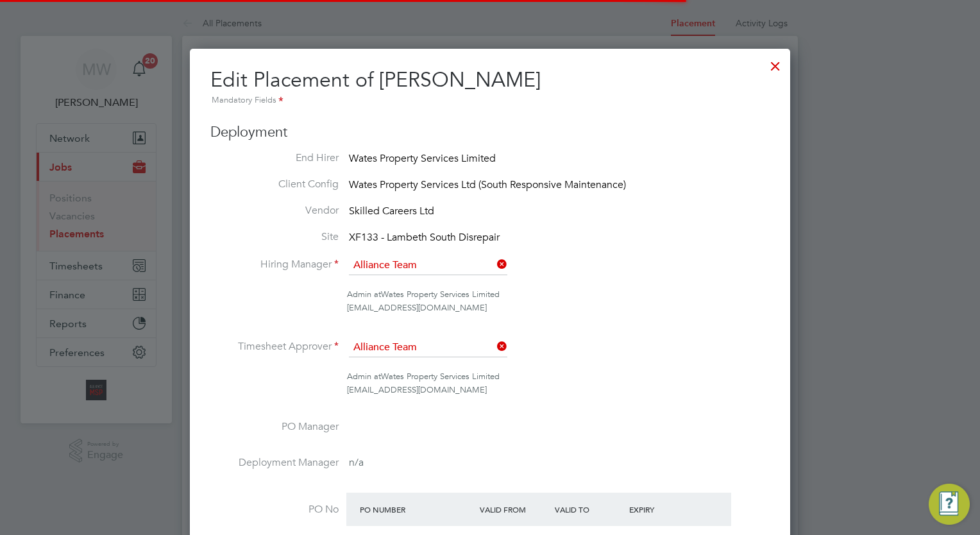
scroll to position [275, 0]
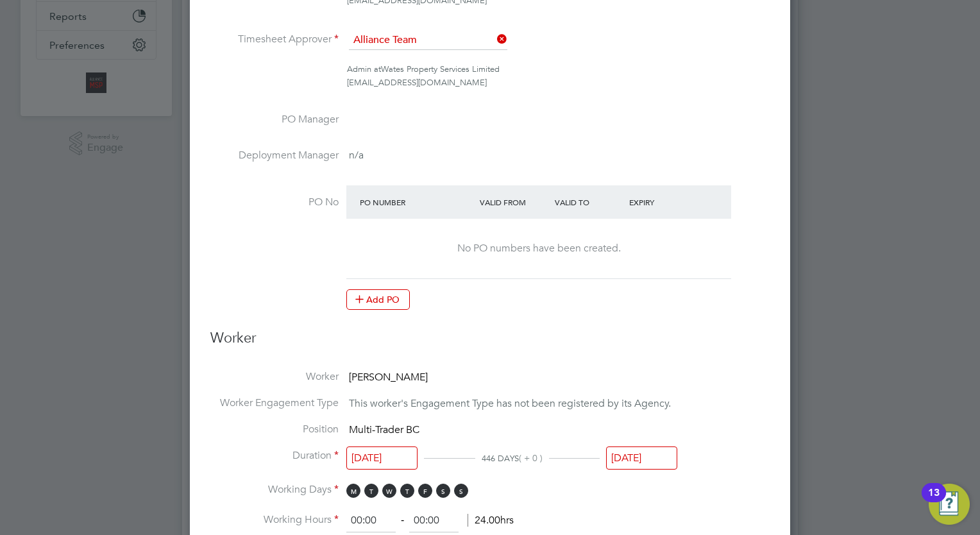
click at [646, 457] on input "[DATE]" at bounding box center [641, 458] width 71 height 24
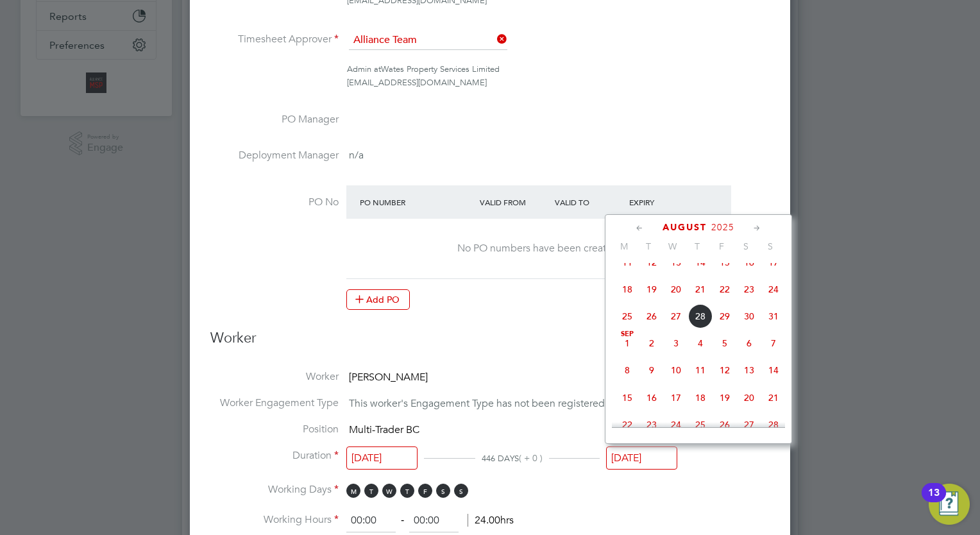
click at [625, 322] on span "25" at bounding box center [627, 316] width 24 height 24
type input "[DATE]"
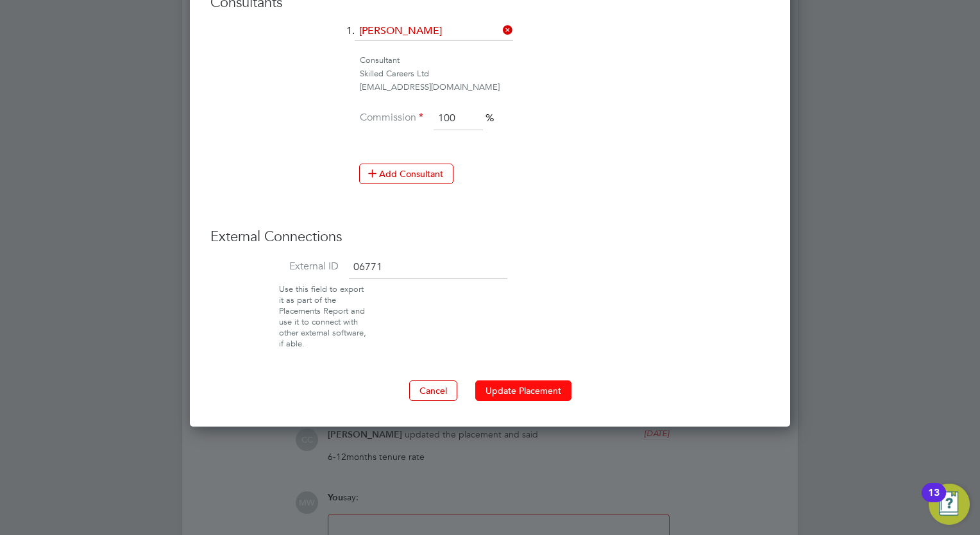
click at [514, 393] on button "Update Placement" at bounding box center [523, 390] width 96 height 21
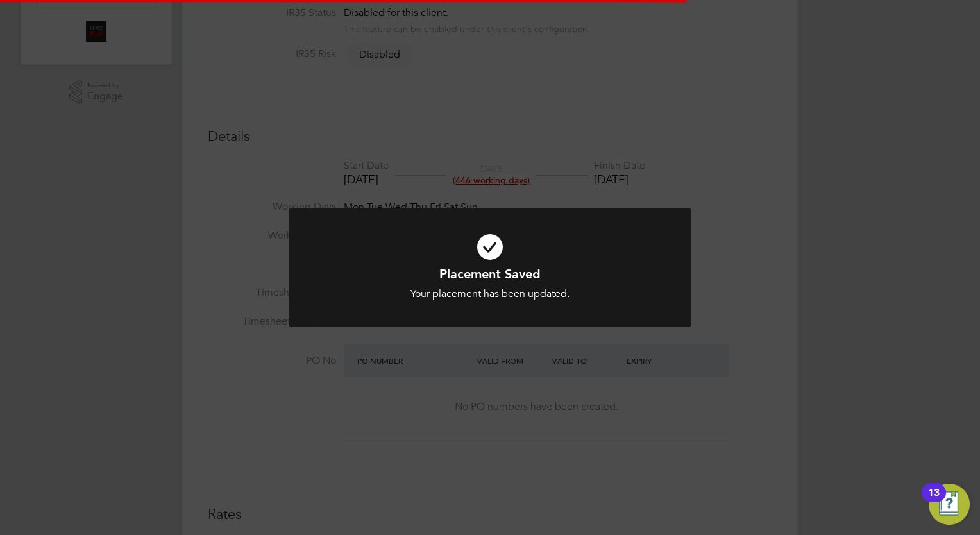
click at [874, 373] on div "Placement Saved Your placement has been updated. Cancel Okay" at bounding box center [490, 267] width 980 height 535
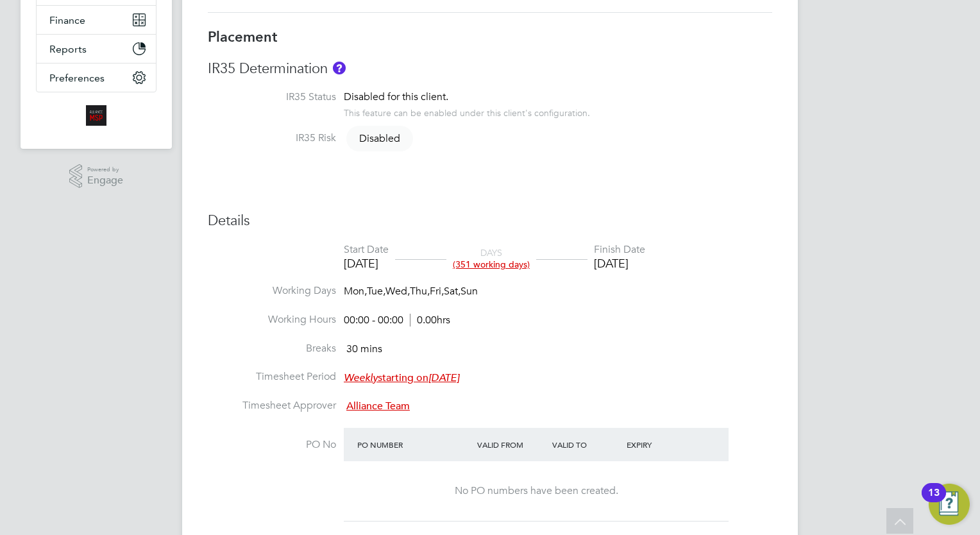
scroll to position [0, 0]
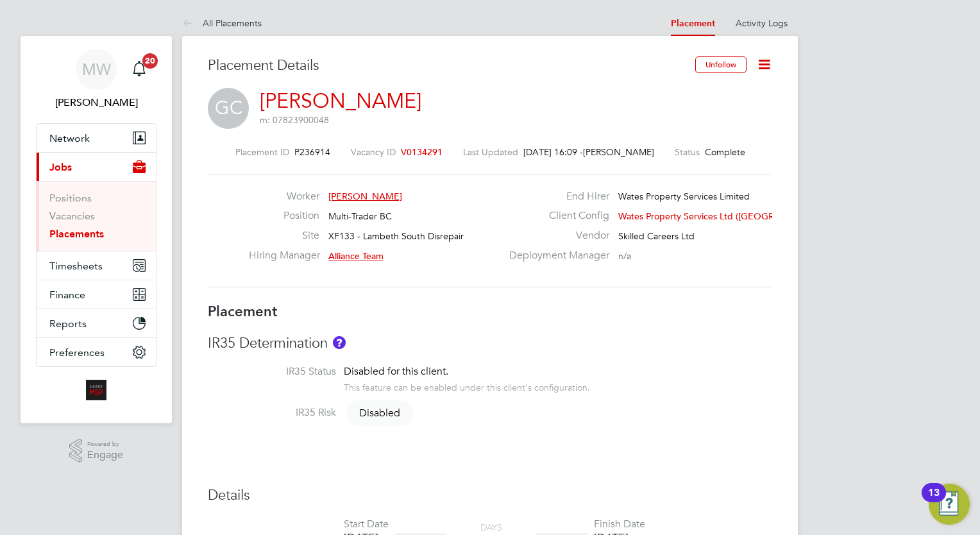
click at [76, 232] on link "Placements" at bounding box center [76, 234] width 55 height 12
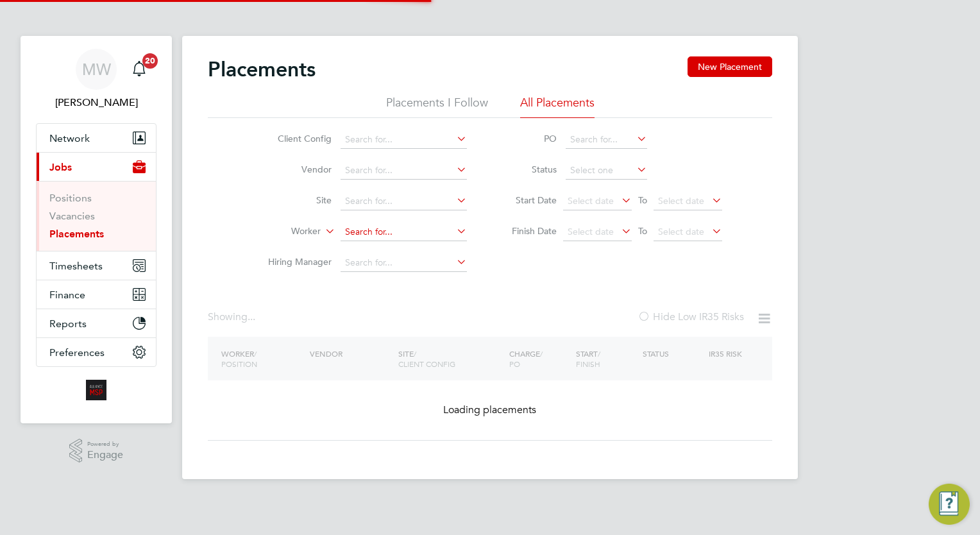
click at [378, 232] on input at bounding box center [404, 232] width 126 height 18
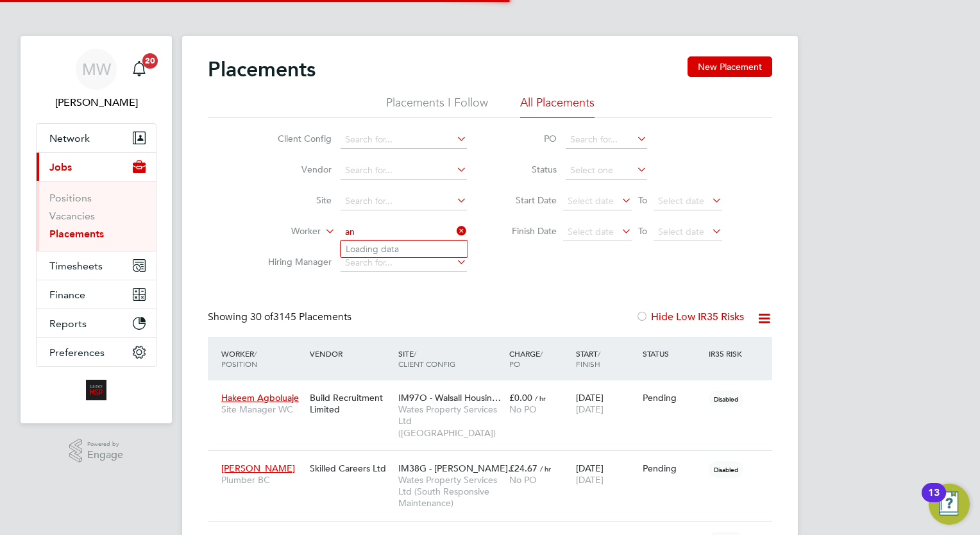
scroll to position [37, 89]
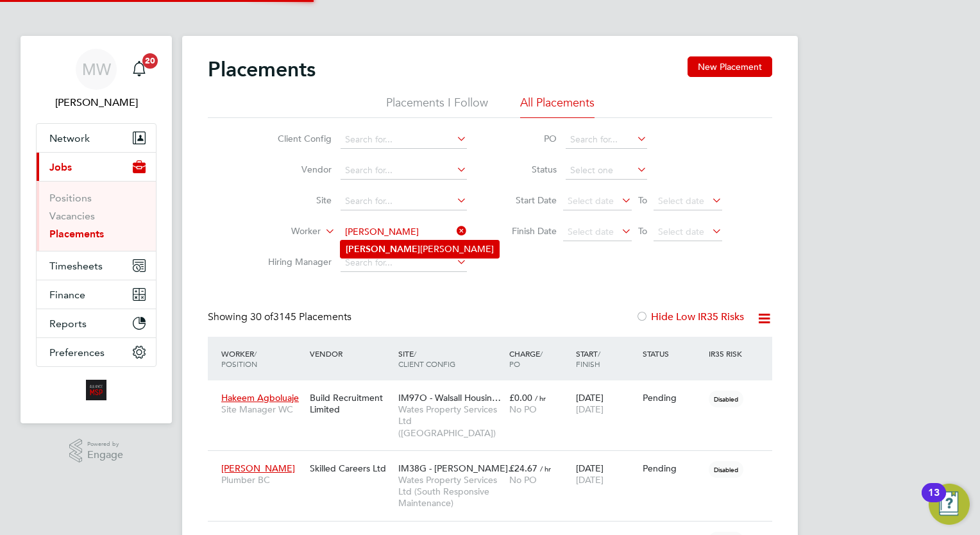
click at [418, 248] on li "Andrei Radu Habliuc" at bounding box center [420, 249] width 158 height 17
type input "Andrei Radu Habliuc"
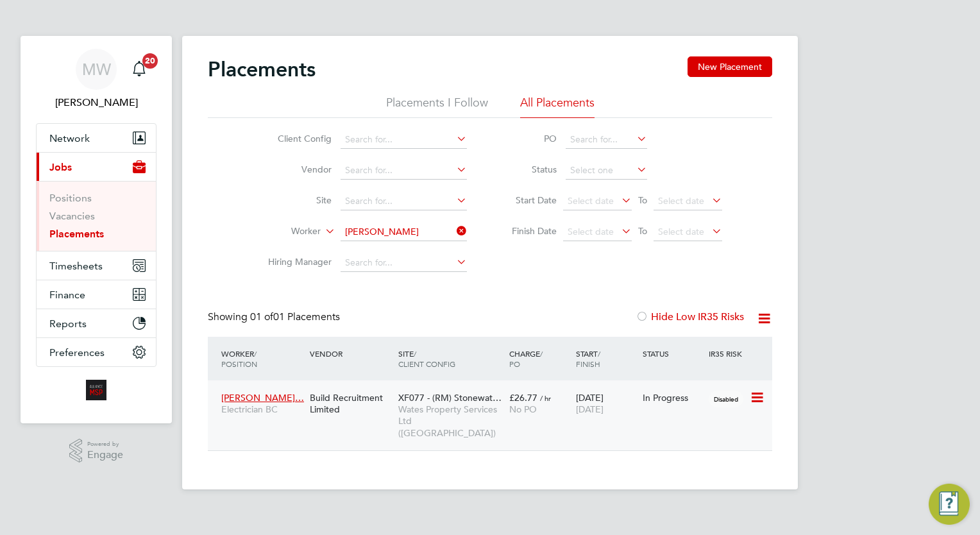
click at [500, 391] on div "XF077 - (RM) Stonewat… Wates Property Services Ltd (Central & North)" at bounding box center [450, 416] width 111 height 60
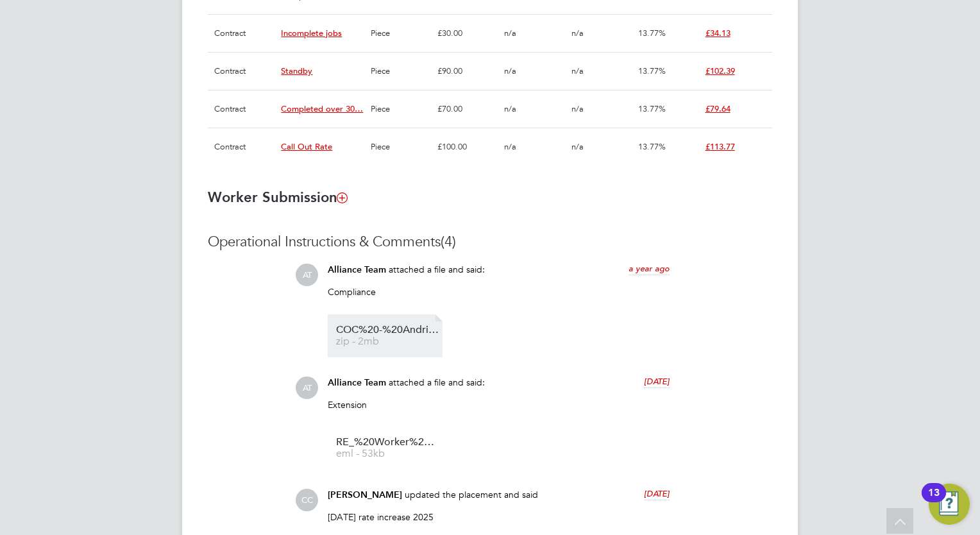
click at [392, 339] on span "zip - 2mb" at bounding box center [387, 342] width 103 height 10
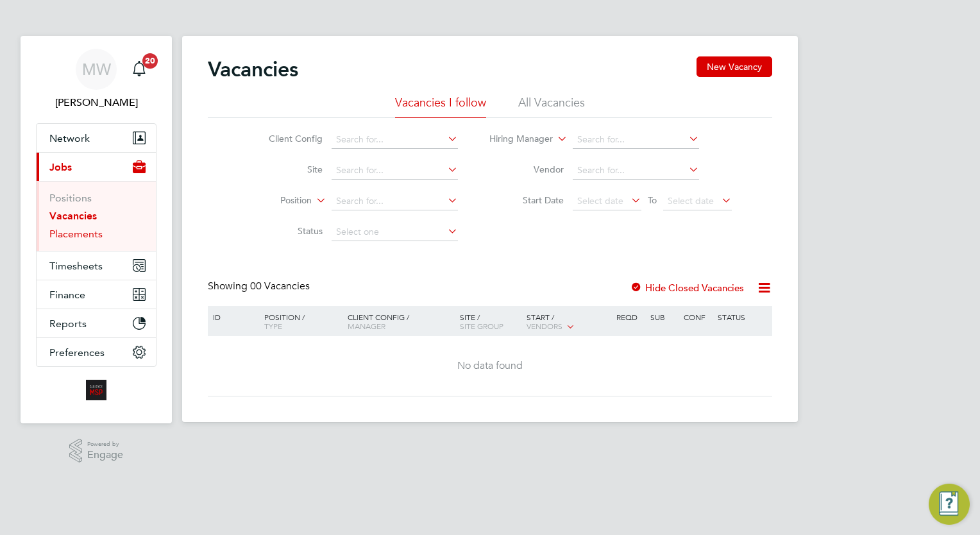
click at [82, 228] on link "Placements" at bounding box center [75, 234] width 53 height 12
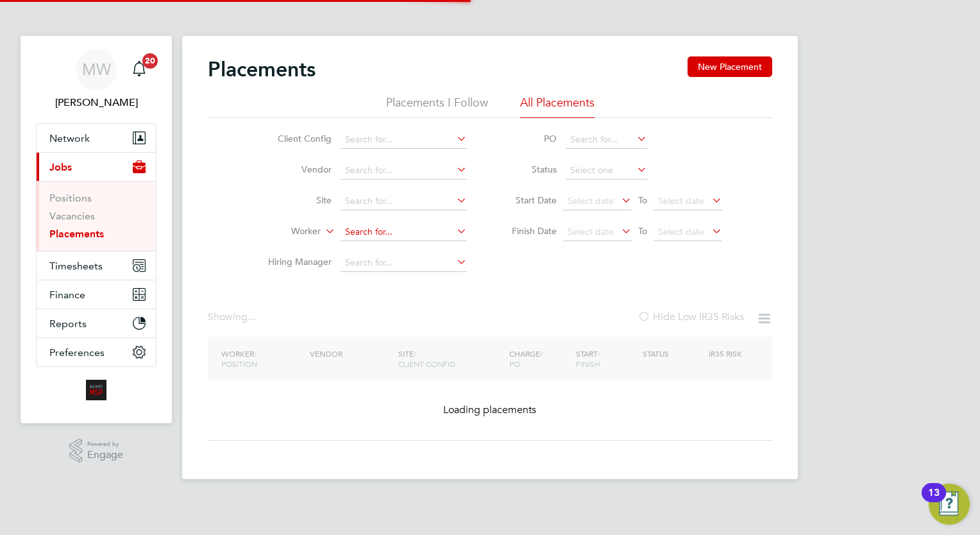
click at [398, 230] on input at bounding box center [404, 232] width 126 height 18
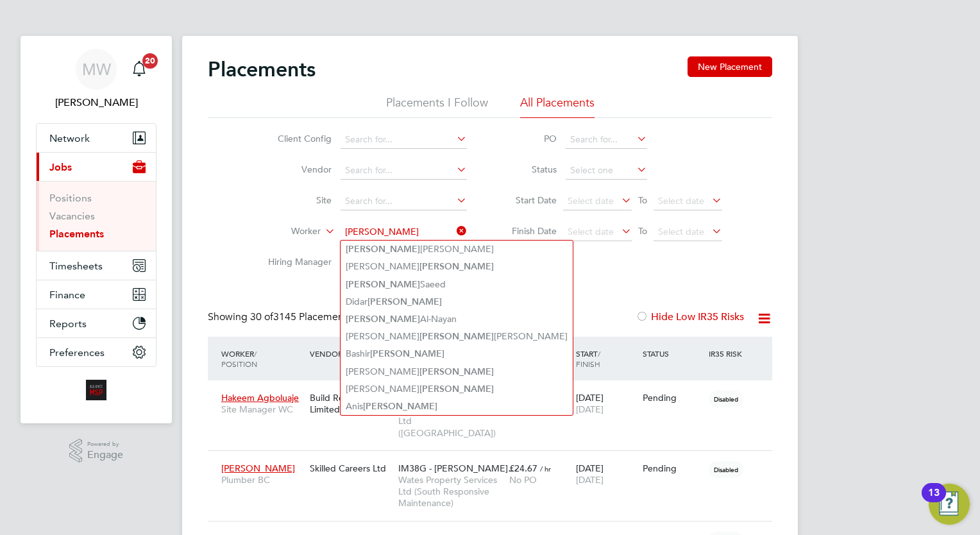
click at [405, 241] on li "[PERSON_NAME]" at bounding box center [457, 249] width 232 height 17
type input "[PERSON_NAME]"
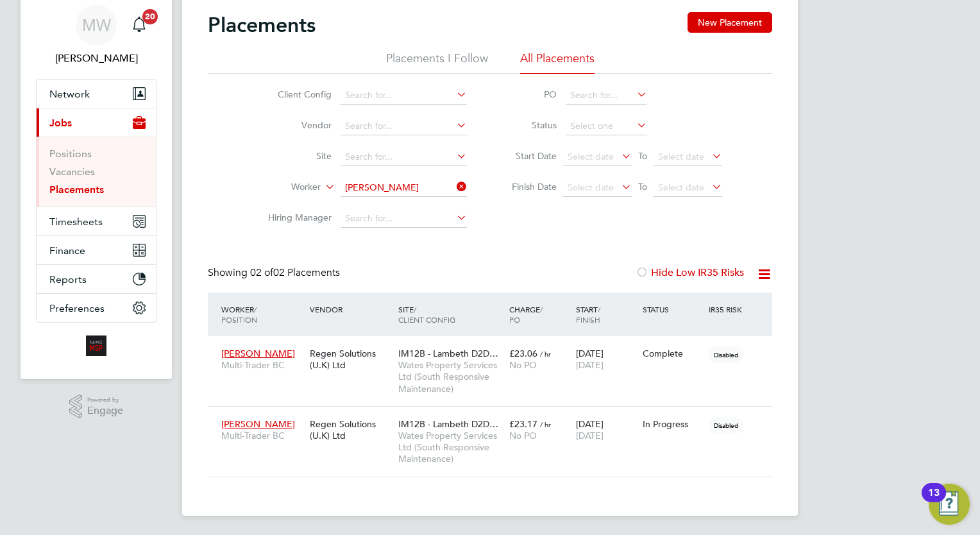
click at [454, 182] on icon at bounding box center [454, 187] width 0 height 18
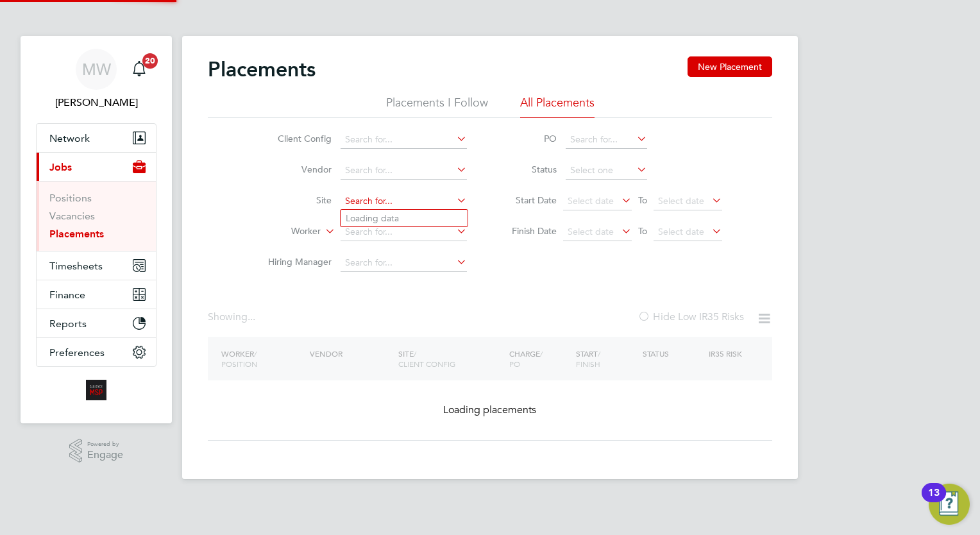
click at [406, 194] on input at bounding box center [404, 201] width 126 height 18
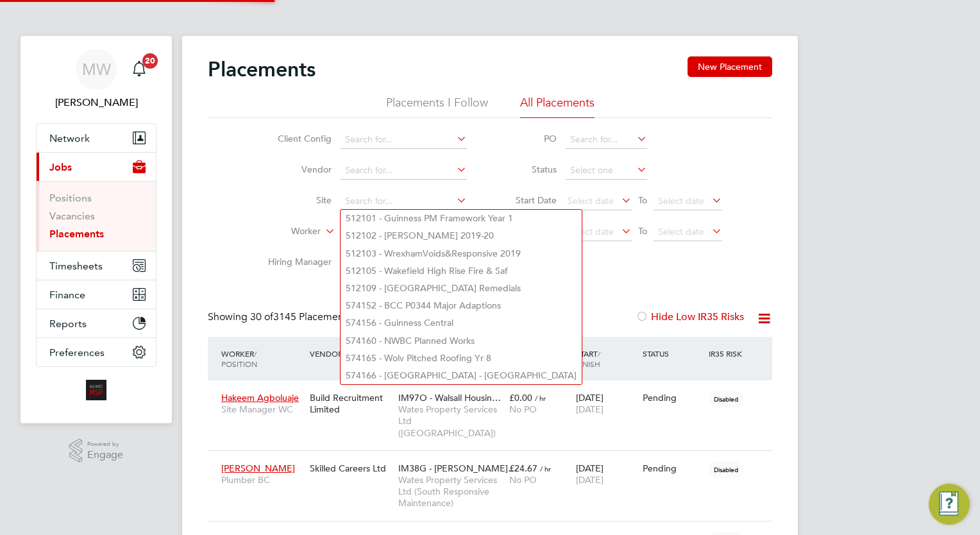
scroll to position [37, 89]
click at [248, 248] on li "Hiring Manager" at bounding box center [362, 263] width 241 height 31
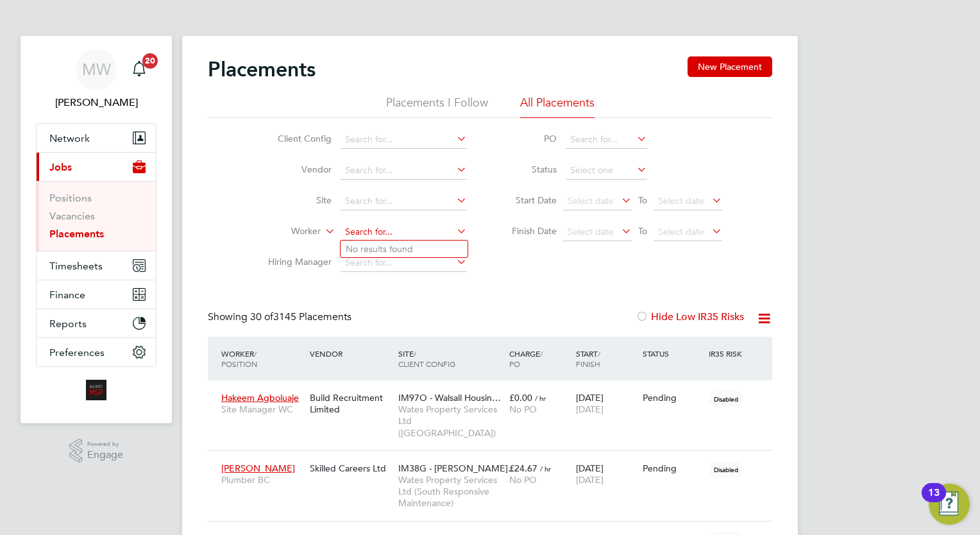
click at [364, 237] on input at bounding box center [404, 232] width 126 height 18
type input "k"
click at [401, 253] on li "Hakeem Agboluaje" at bounding box center [404, 249] width 127 height 17
type input "Hakeem Agboluaje"
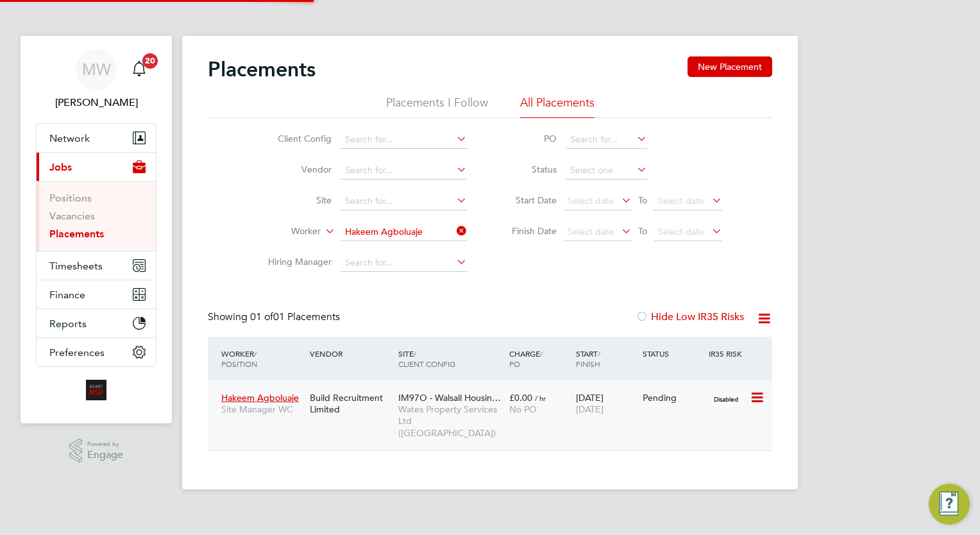
click at [489, 425] on span "Wates Property Services Ltd ([GEOGRAPHIC_DATA])" at bounding box center [450, 420] width 105 height 35
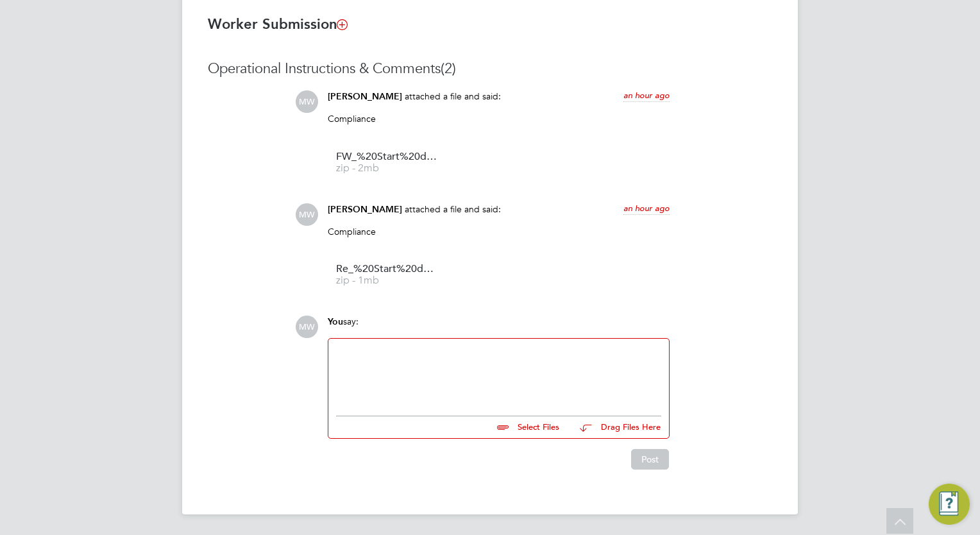
click at [396, 402] on div at bounding box center [498, 374] width 341 height 71
click at [380, 346] on div at bounding box center [498, 373] width 325 height 55
click at [514, 416] on ul at bounding box center [498, 412] width 325 height 7
click at [543, 429] on input "file" at bounding box center [565, 425] width 192 height 18
type input "C:\fakepath\right_to_work_check signed.pdf"
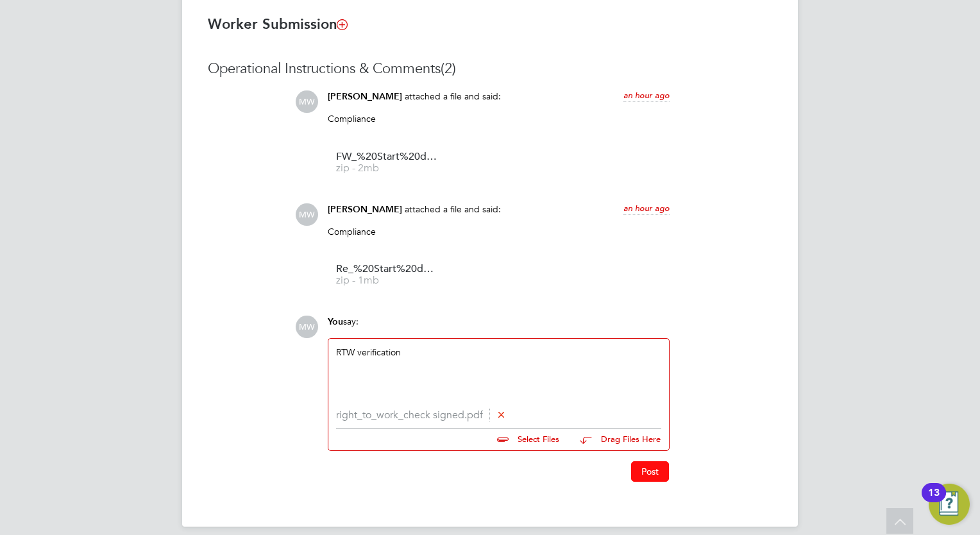
click at [654, 479] on button "Post" at bounding box center [650, 471] width 38 height 21
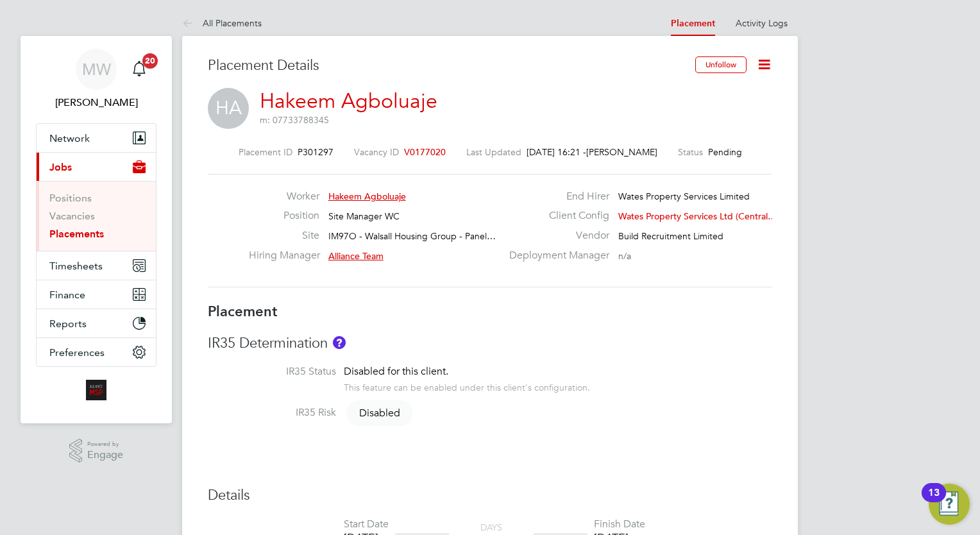
click at [68, 240] on ul "Positions Vacancies Placements" at bounding box center [96, 216] width 119 height 70
click at [78, 229] on link "Placements" at bounding box center [76, 234] width 55 height 12
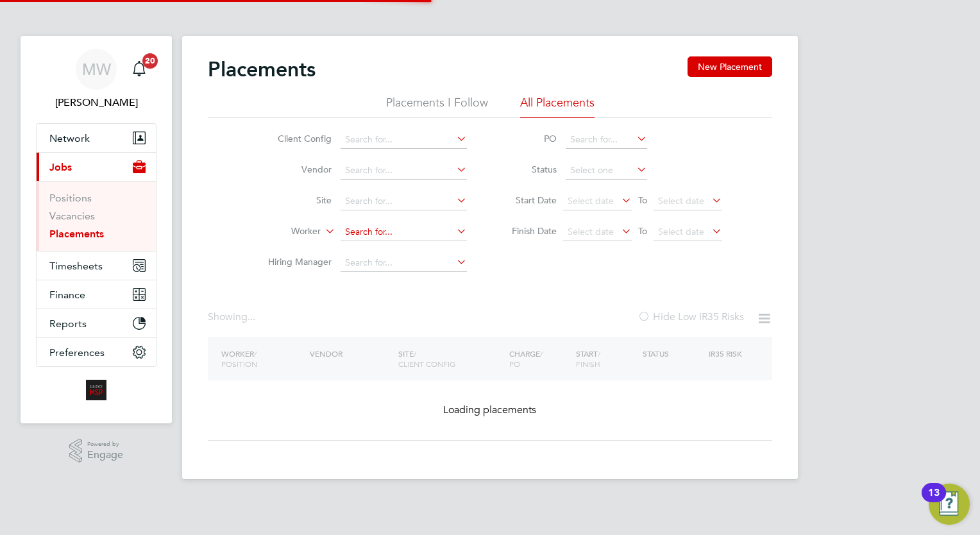
click at [361, 225] on input at bounding box center [404, 232] width 126 height 18
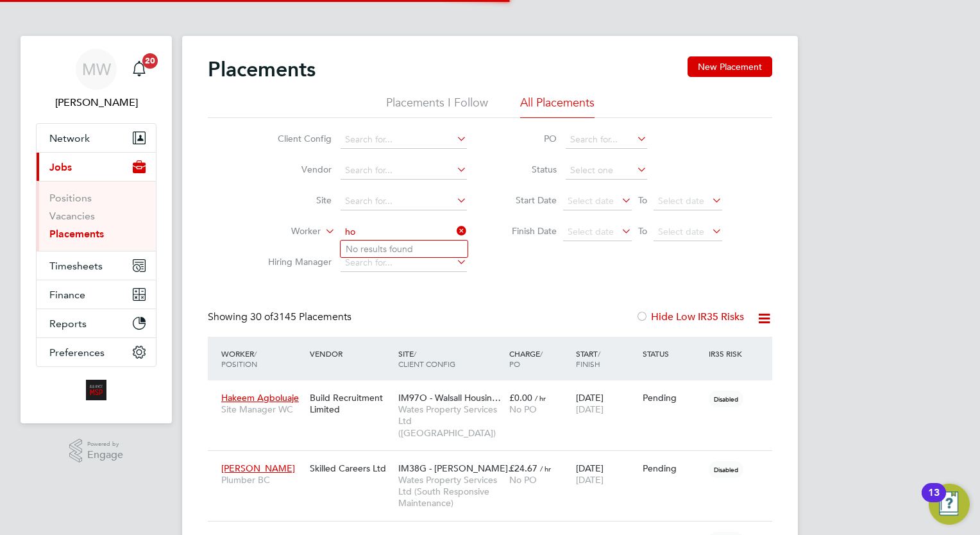
scroll to position [37, 89]
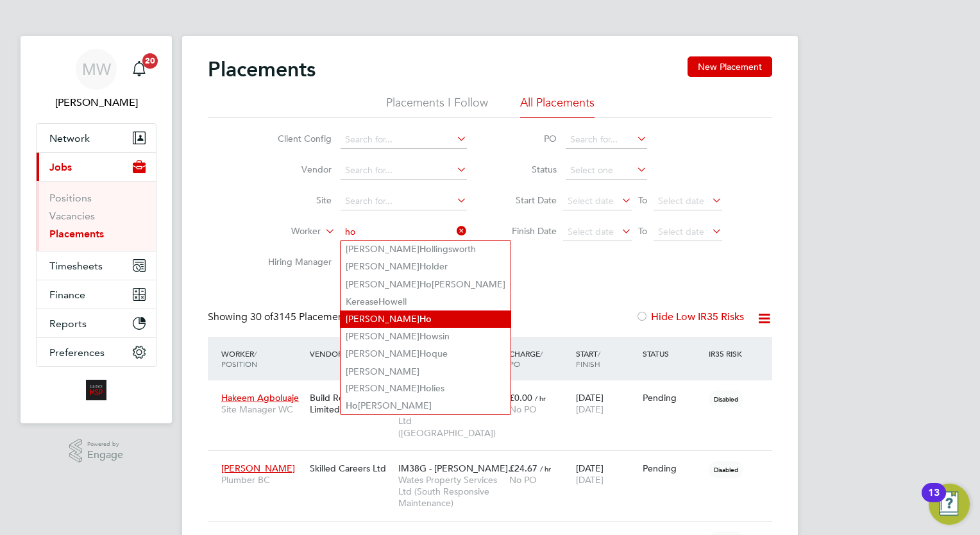
click at [400, 319] on li "[PERSON_NAME]" at bounding box center [426, 318] width 170 height 17
type input "[PERSON_NAME]"
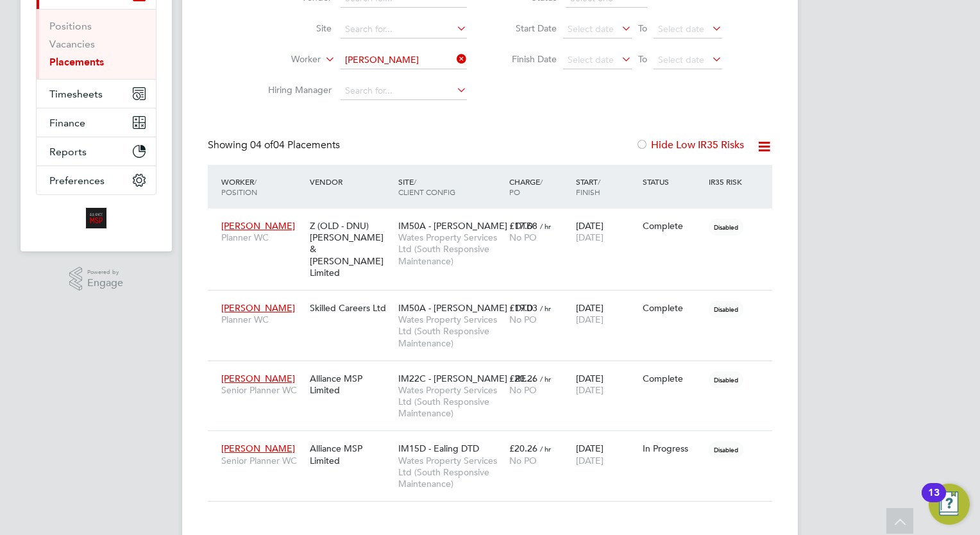
click at [454, 59] on icon at bounding box center [454, 59] width 0 height 18
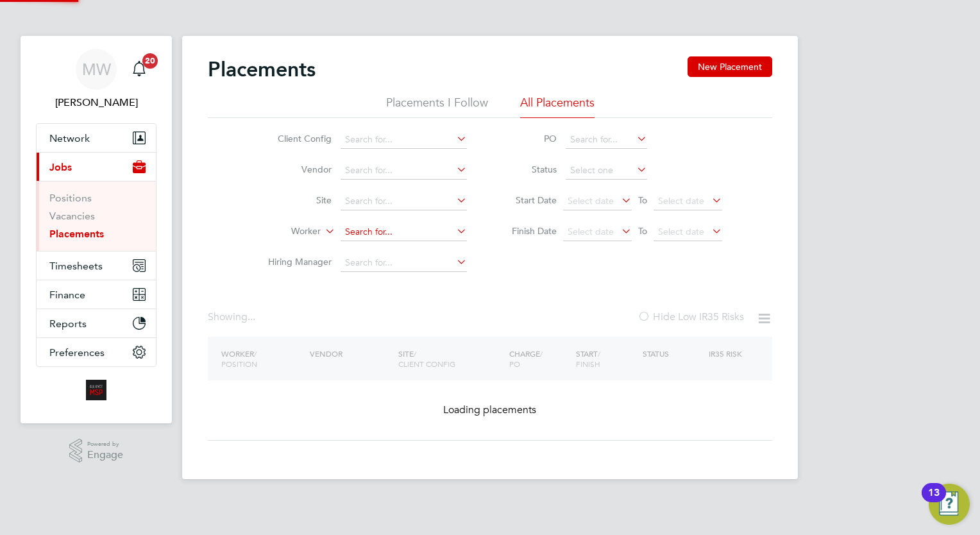
click at [369, 230] on input at bounding box center [404, 232] width 126 height 18
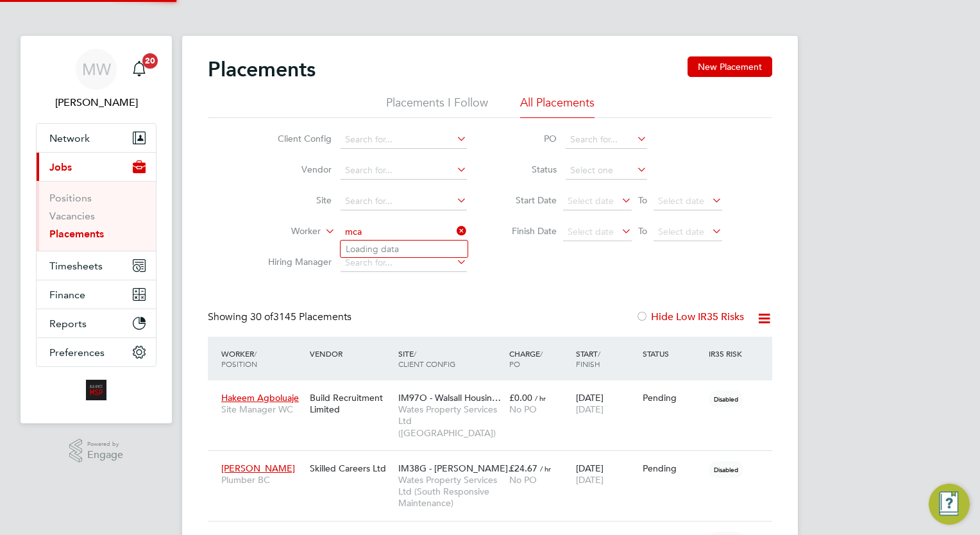
scroll to position [37, 89]
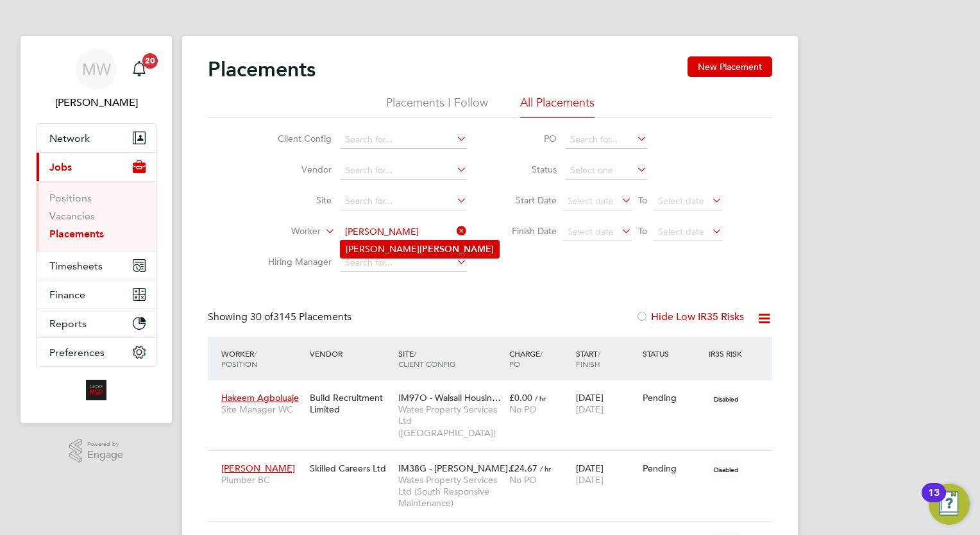
click at [372, 249] on li "[PERSON_NAME]" at bounding box center [420, 249] width 158 height 17
type input "[PERSON_NAME]"
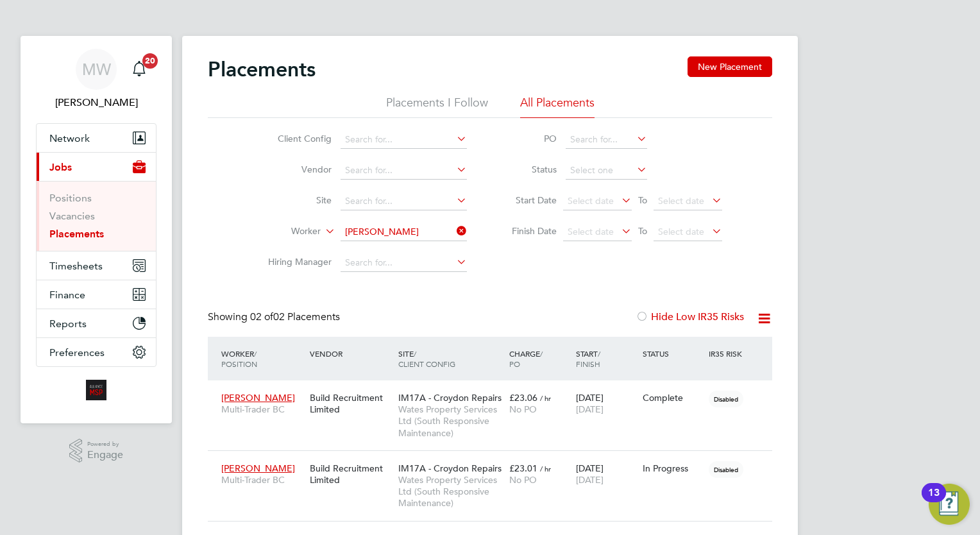
click at [454, 230] on icon at bounding box center [454, 231] width 0 height 18
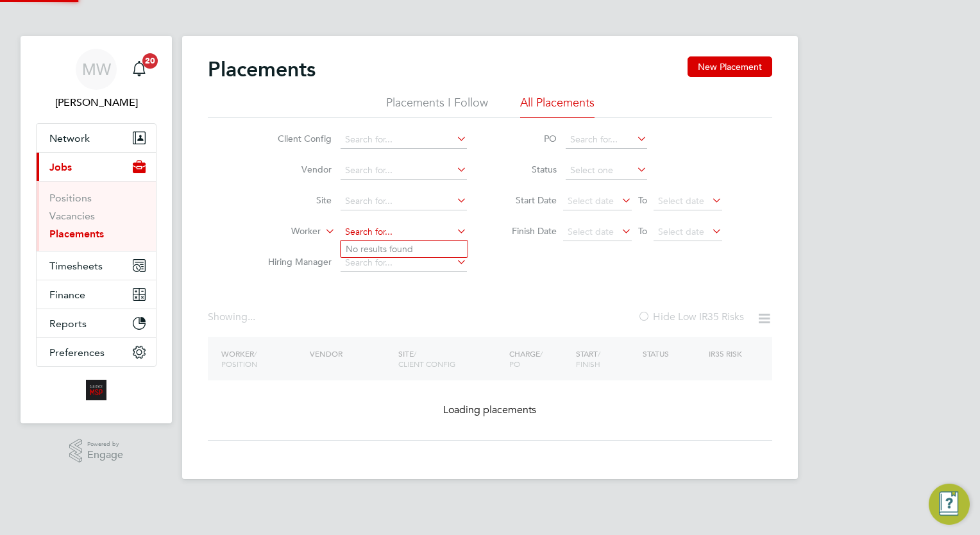
click at [418, 233] on input at bounding box center [404, 232] width 126 height 18
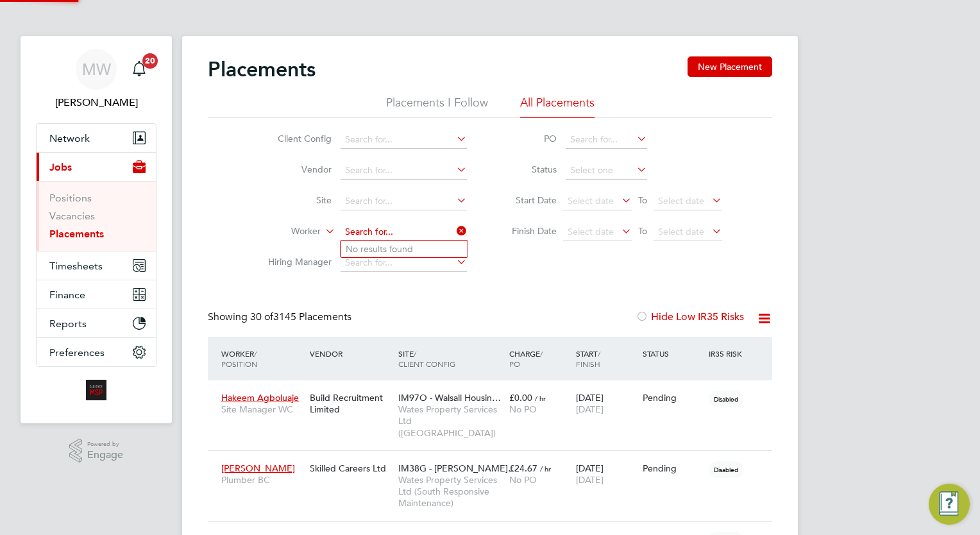
type input "n"
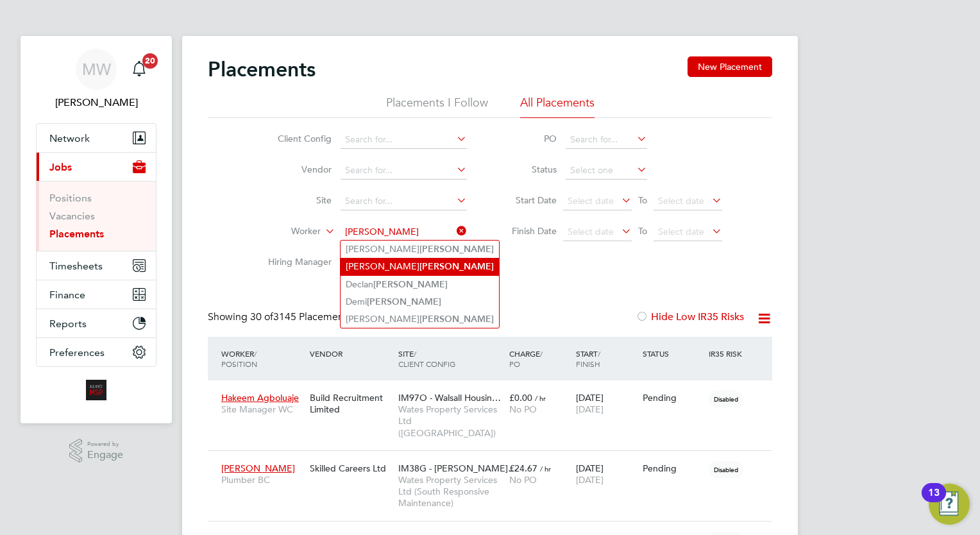
click at [420, 266] on b "[PERSON_NAME]" at bounding box center [457, 266] width 74 height 11
type input "[PERSON_NAME]"
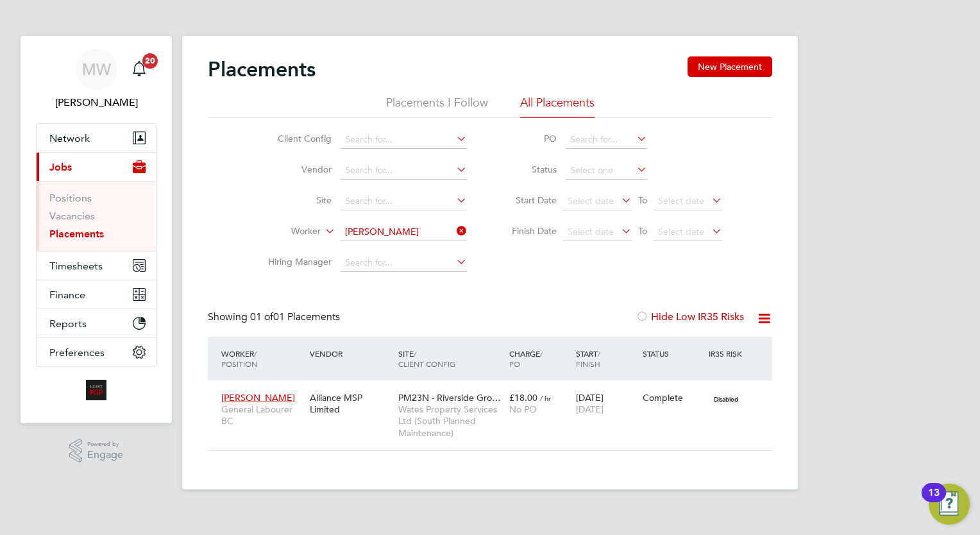
click at [454, 234] on icon at bounding box center [454, 231] width 0 height 18
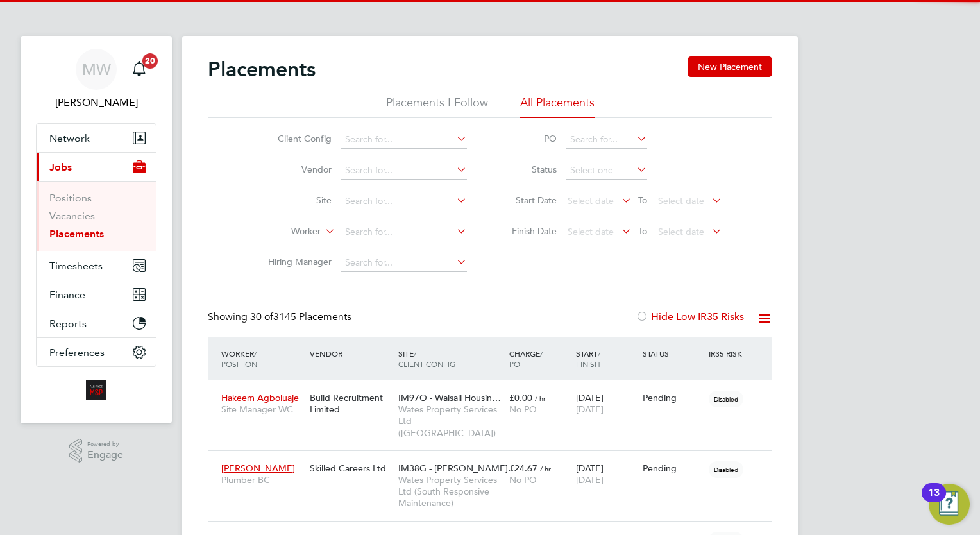
scroll to position [37, 89]
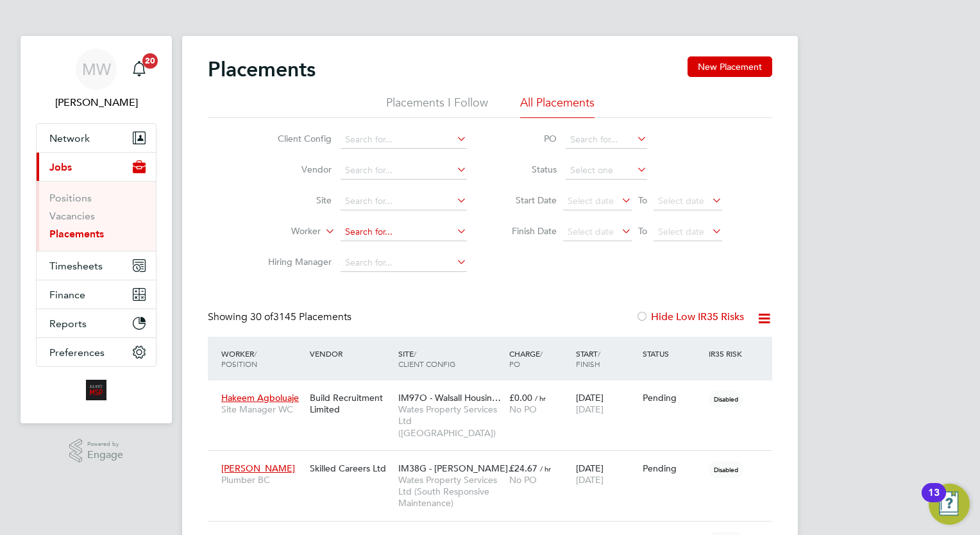
click at [414, 236] on input at bounding box center [404, 232] width 126 height 18
click at [419, 249] on li "Richard Clarke" at bounding box center [422, 249] width 162 height 17
type input "Richard Clarke"
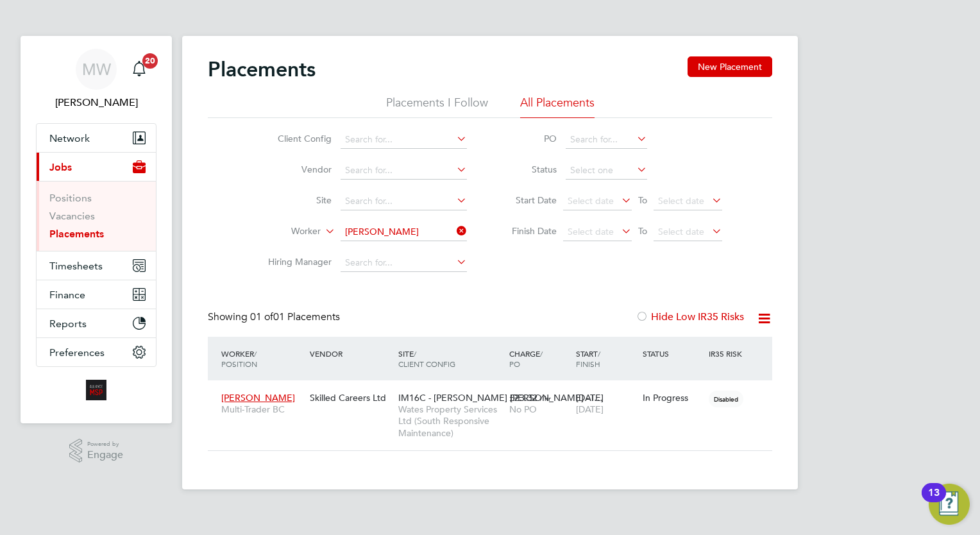
click at [454, 223] on icon at bounding box center [454, 231] width 0 height 18
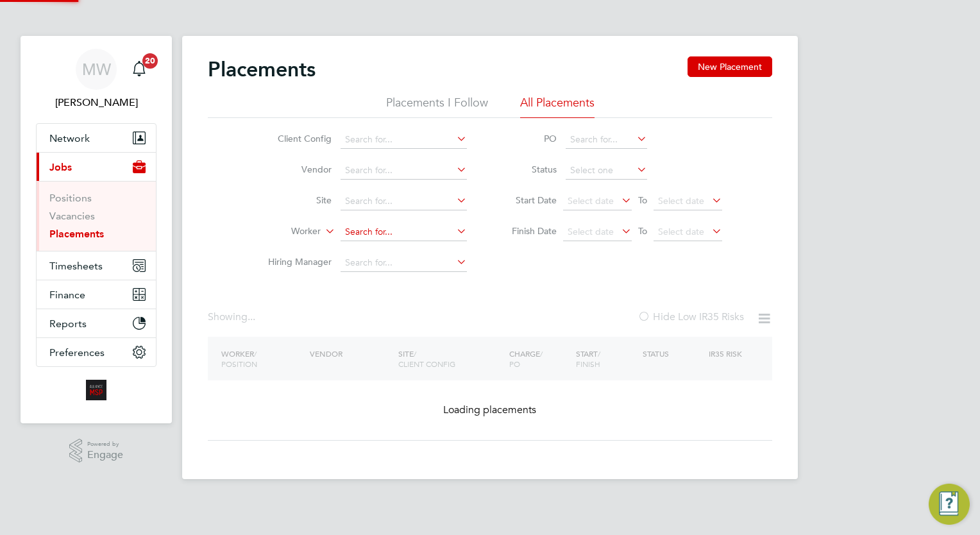
click at [404, 233] on input at bounding box center [404, 232] width 126 height 18
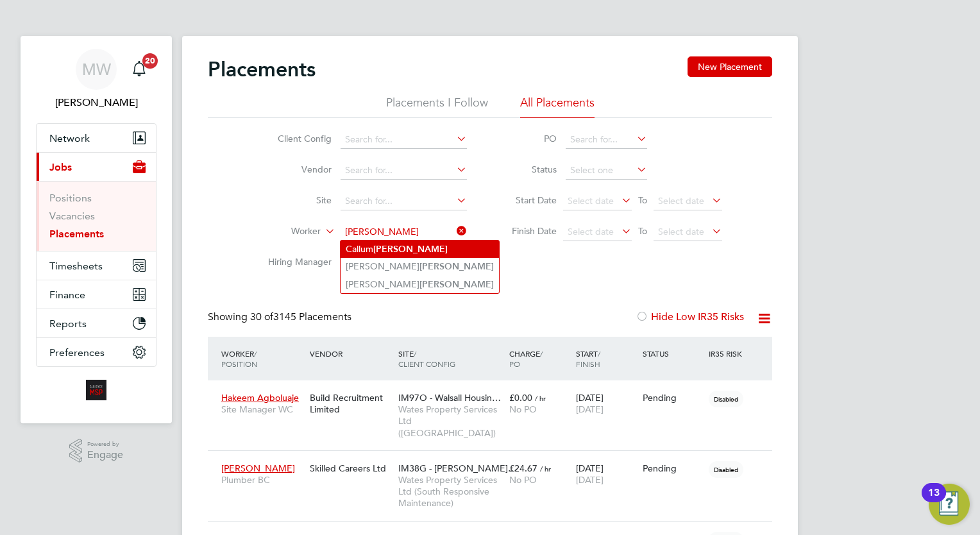
click at [404, 248] on b "Palmer" at bounding box center [410, 249] width 74 height 11
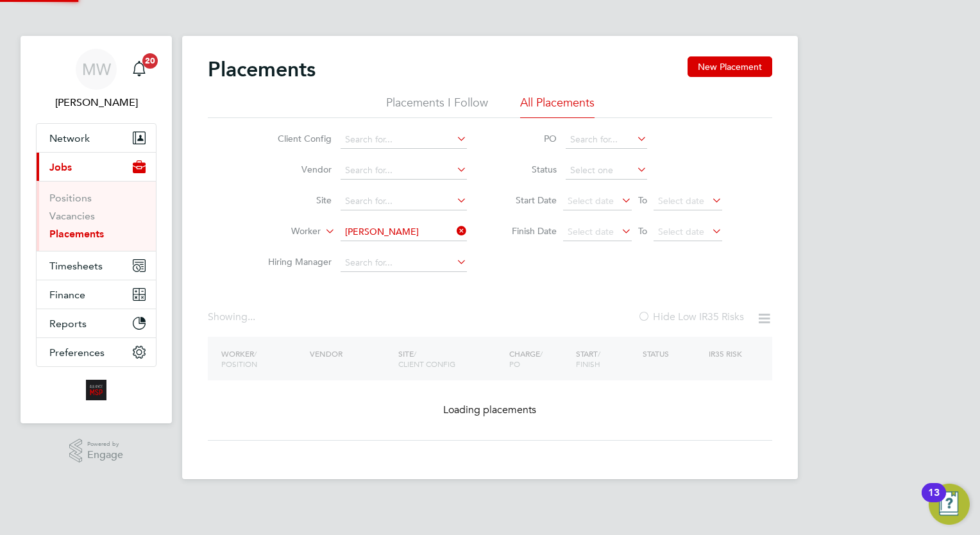
type input "[PERSON_NAME]"
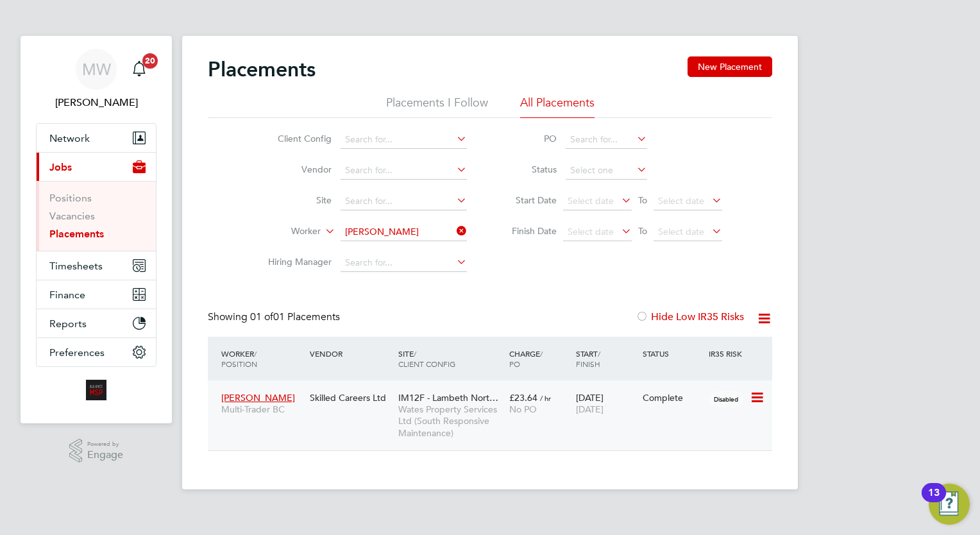
click at [453, 402] on span "IM12F - Lambeth Nort…" at bounding box center [448, 398] width 100 height 12
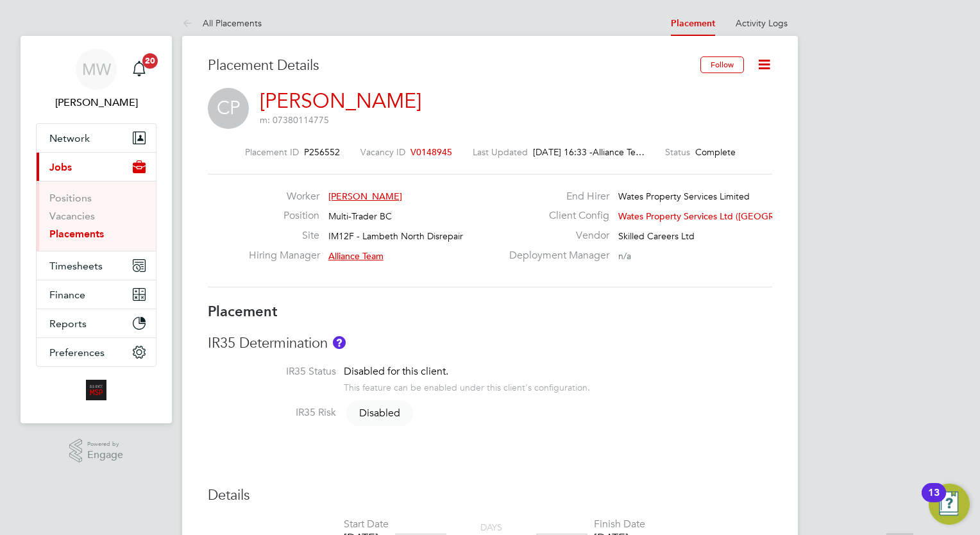
scroll to position [87, 0]
click at [87, 234] on link "Placements" at bounding box center [76, 234] width 55 height 12
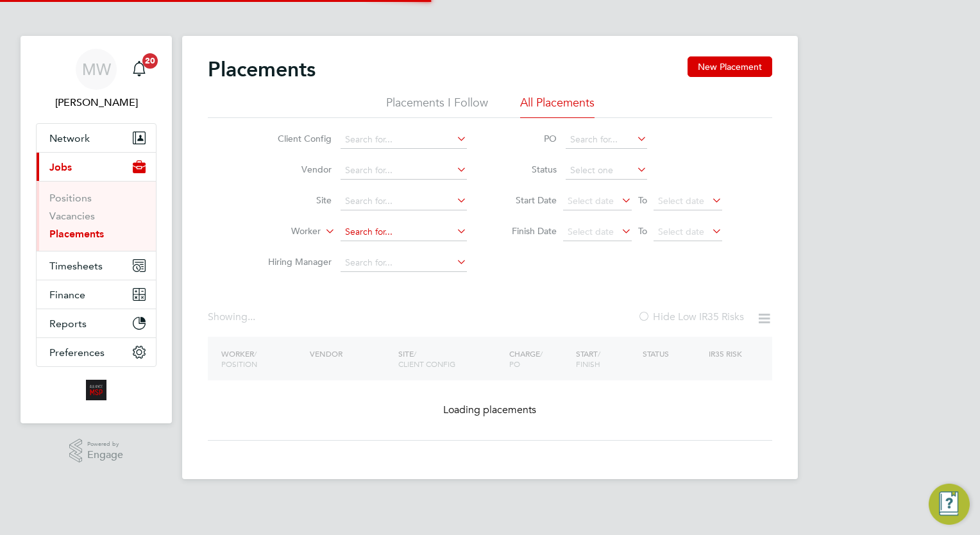
click at [395, 234] on input at bounding box center [404, 232] width 126 height 18
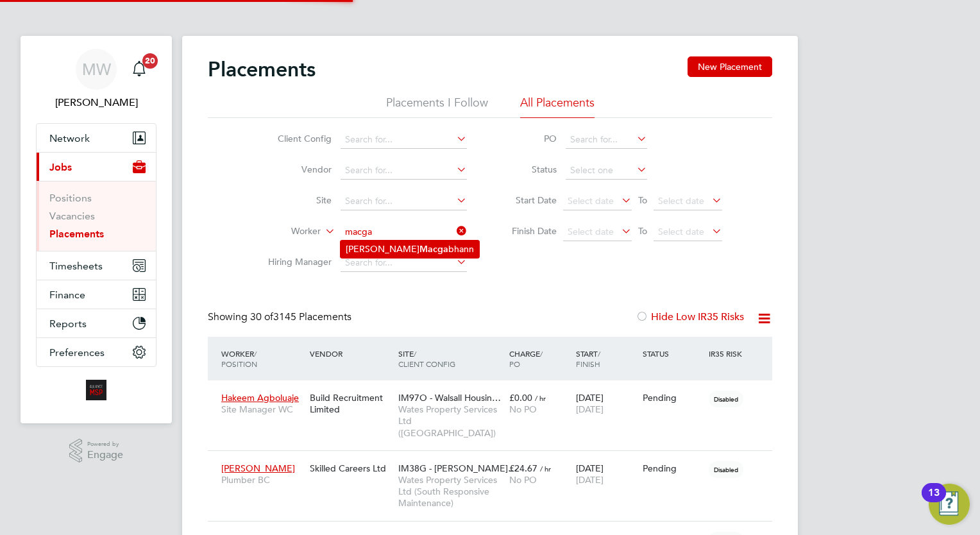
click at [403, 241] on li "Luke Macga bhann" at bounding box center [410, 249] width 139 height 17
type input "Luke Macgabhann"
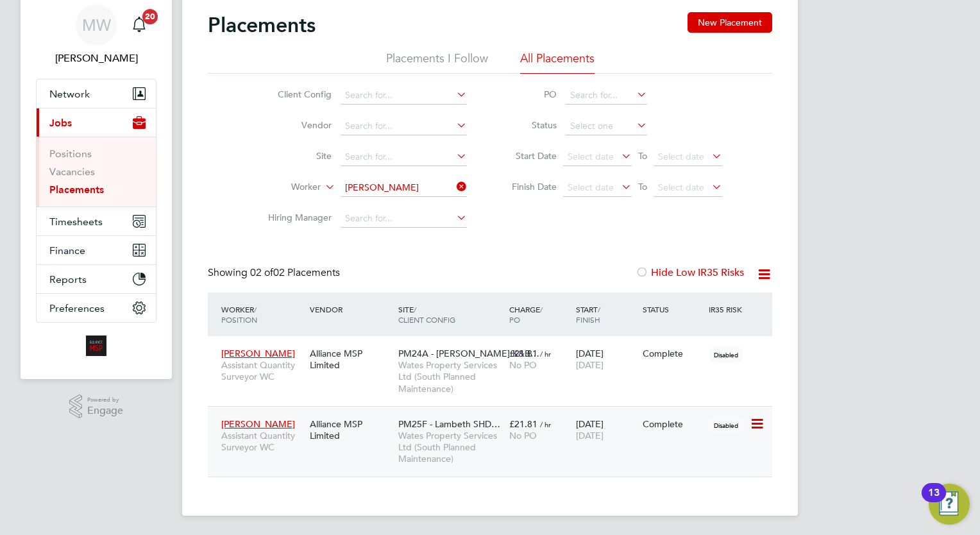
click at [574, 456] on div "Luke Macgabhann Assistant Quantity Surveyor WC Alliance MSP Limited PM25F - Lam…" at bounding box center [490, 441] width 565 height 71
click at [550, 420] on span "/ hr" at bounding box center [545, 425] width 11 height 10
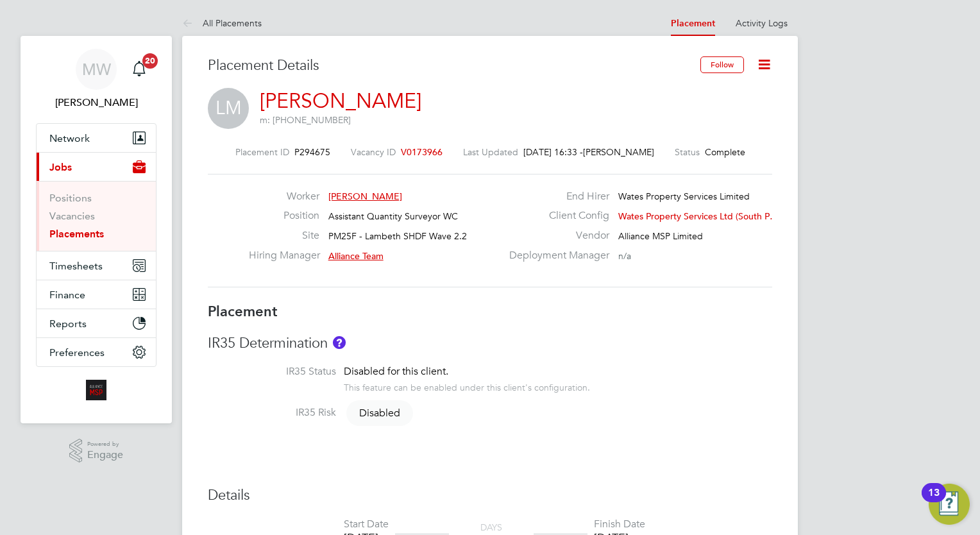
click at [85, 232] on link "Placements" at bounding box center [76, 234] width 55 height 12
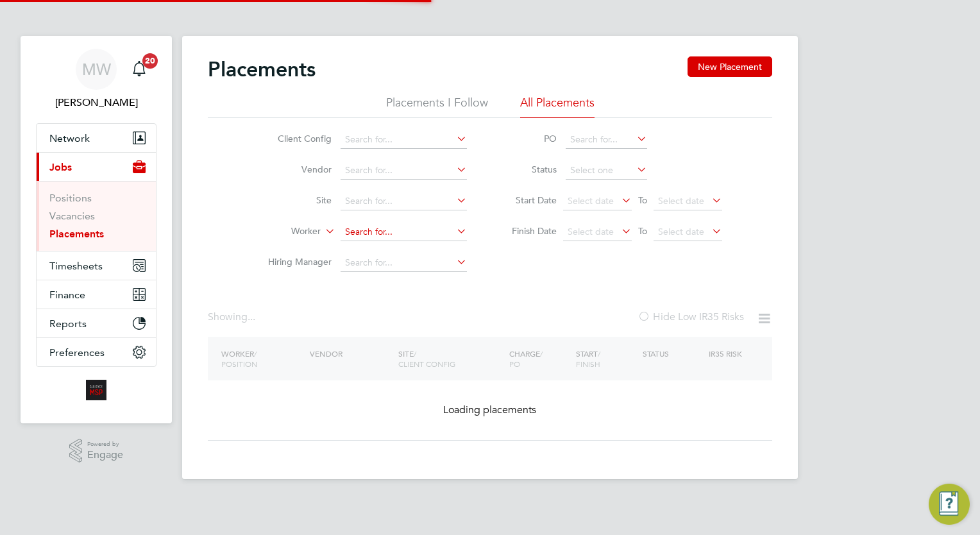
click at [401, 226] on input at bounding box center [404, 232] width 126 height 18
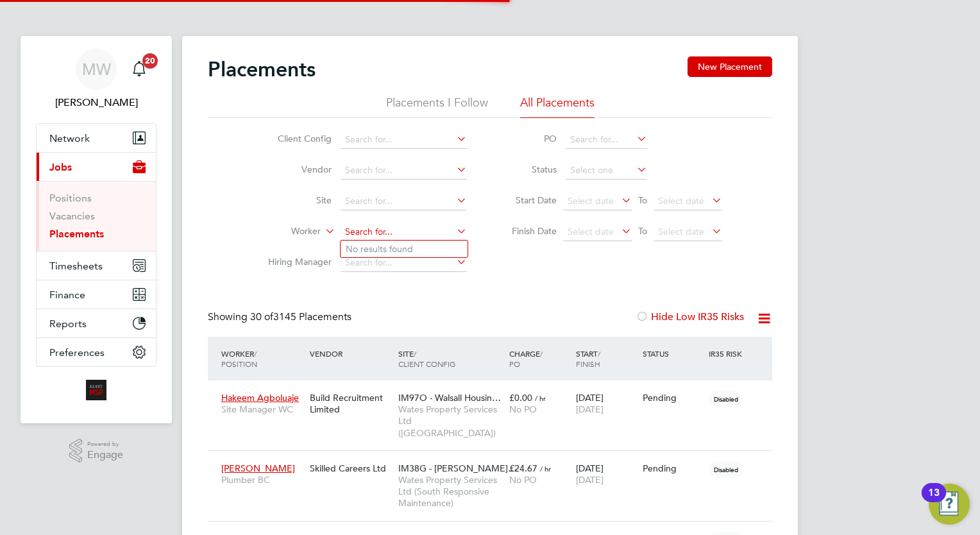
scroll to position [6, 6]
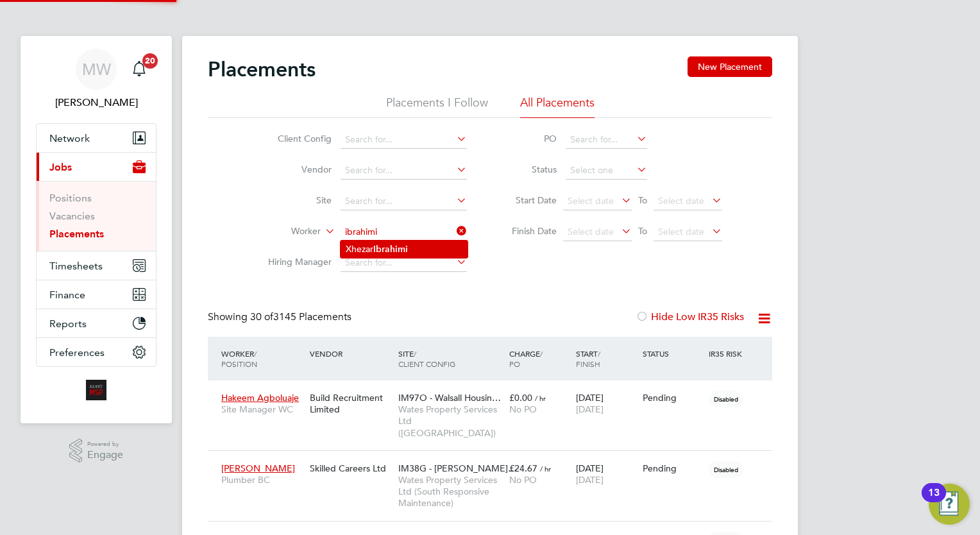
click at [405, 255] on li "[PERSON_NAME]" at bounding box center [404, 249] width 127 height 17
type input "[PERSON_NAME]"
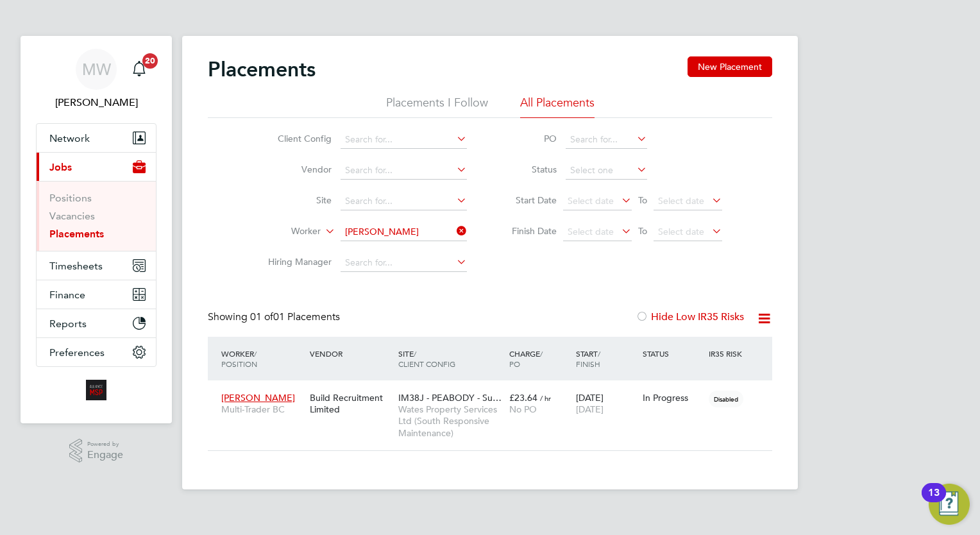
click at [454, 234] on icon at bounding box center [454, 231] width 0 height 18
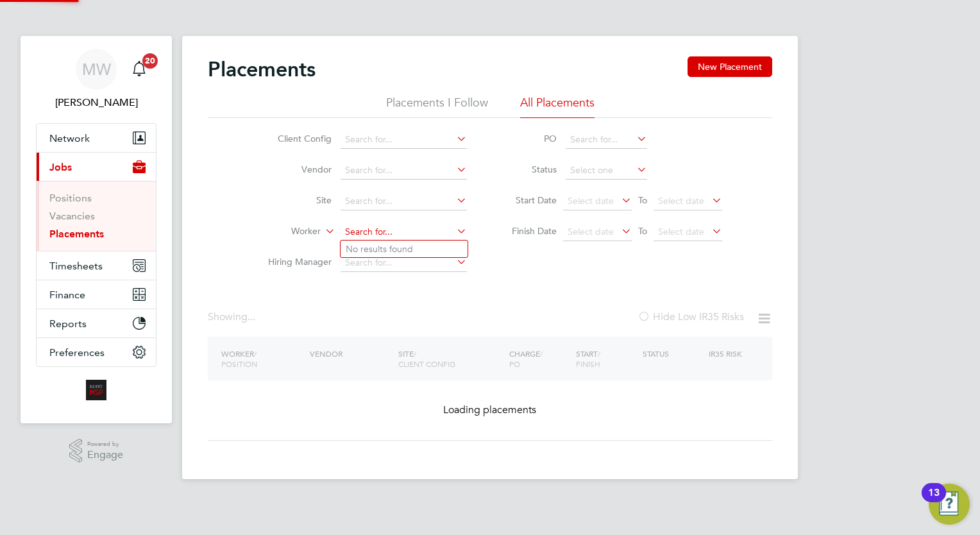
click at [429, 234] on input at bounding box center [404, 232] width 126 height 18
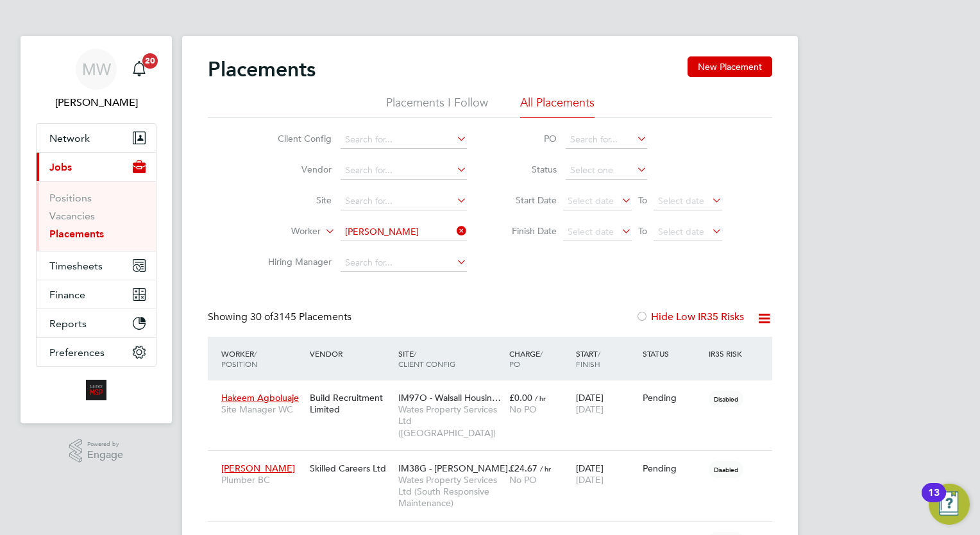
click at [432, 244] on li "[PERSON_NAME]" at bounding box center [422, 249] width 162 height 17
type input "[PERSON_NAME]"
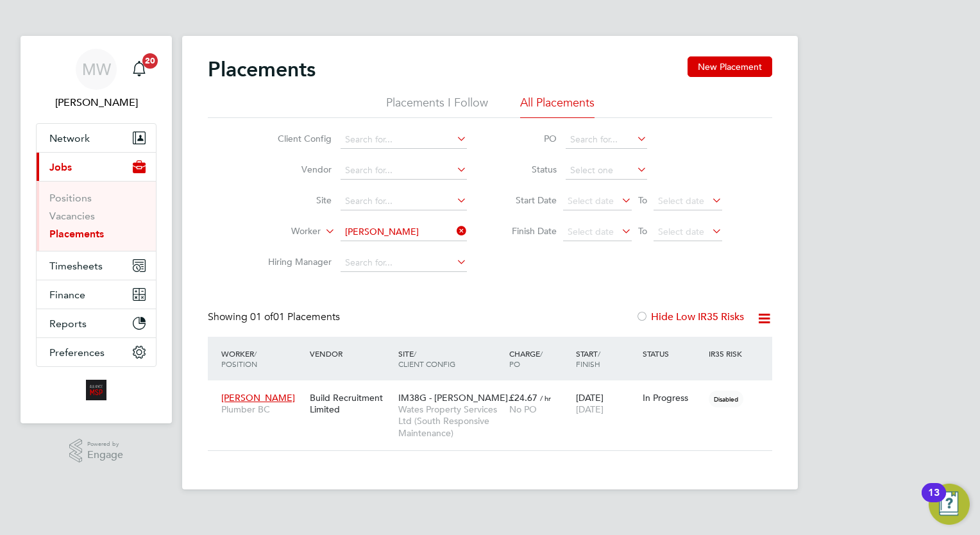
click at [454, 225] on icon at bounding box center [454, 231] width 0 height 18
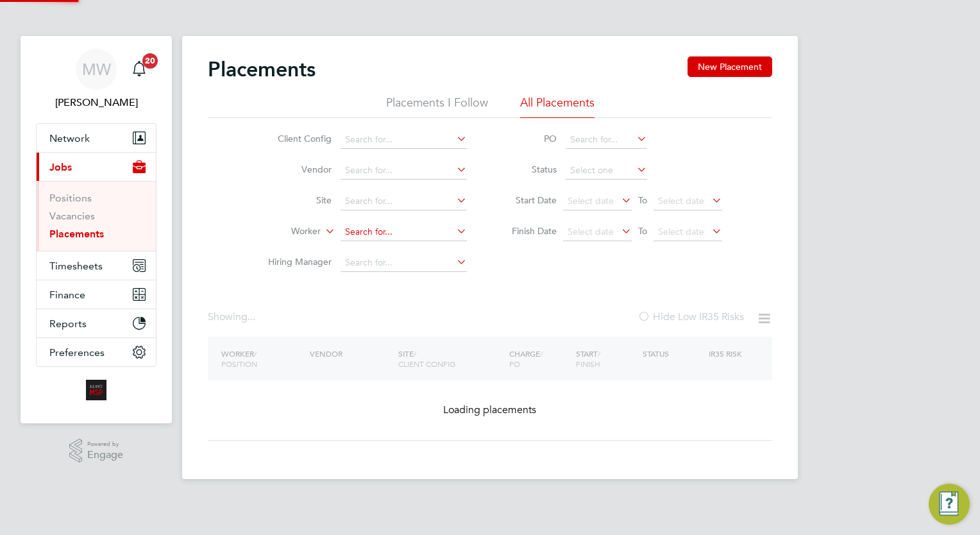
click at [412, 237] on input at bounding box center [404, 232] width 126 height 18
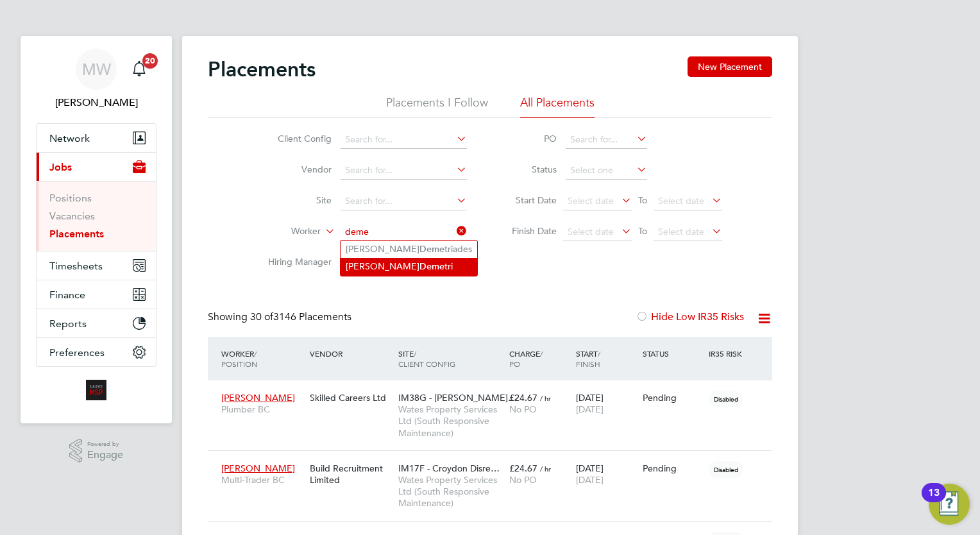
click at [411, 263] on li "Jamie Deme tri" at bounding box center [409, 266] width 137 height 17
type input "Jamie Demetri"
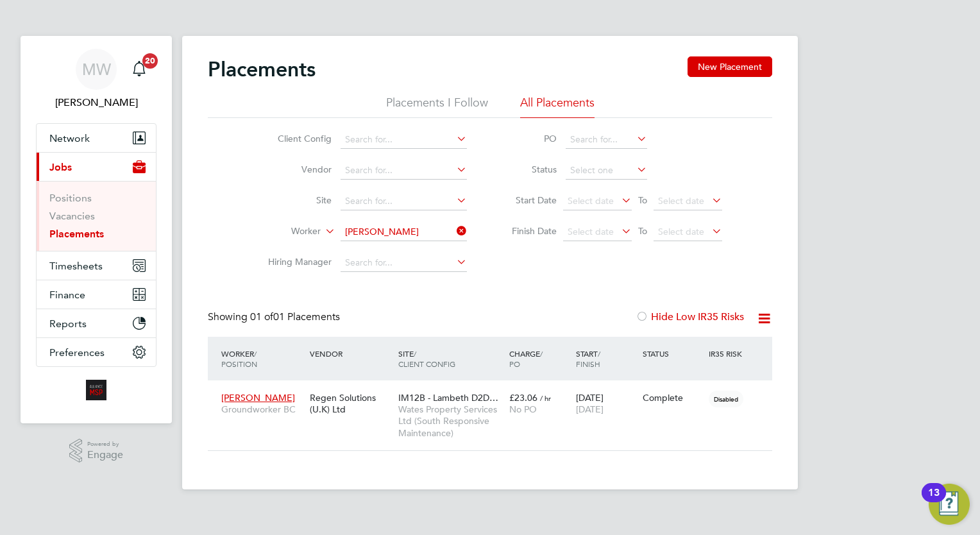
click at [454, 231] on icon at bounding box center [454, 231] width 0 height 18
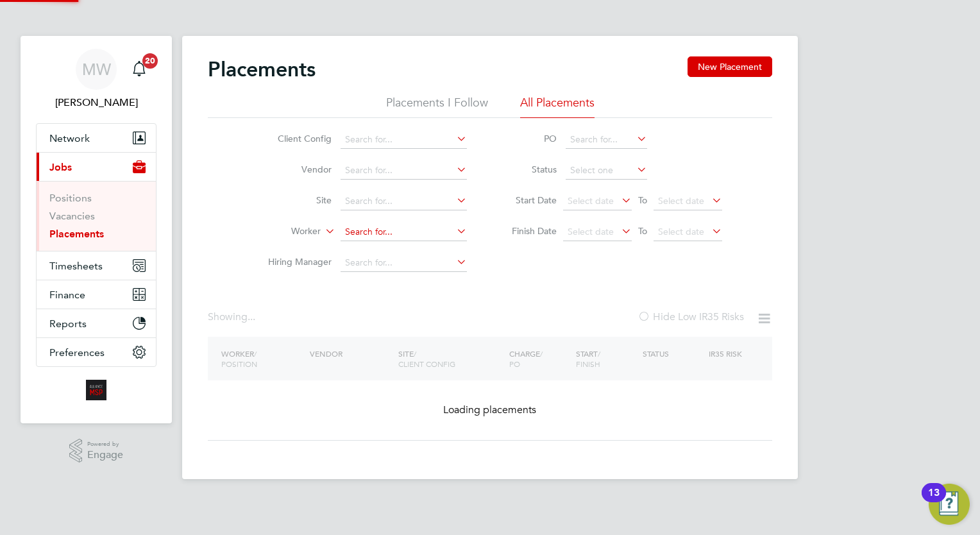
click at [430, 233] on input at bounding box center [404, 232] width 126 height 18
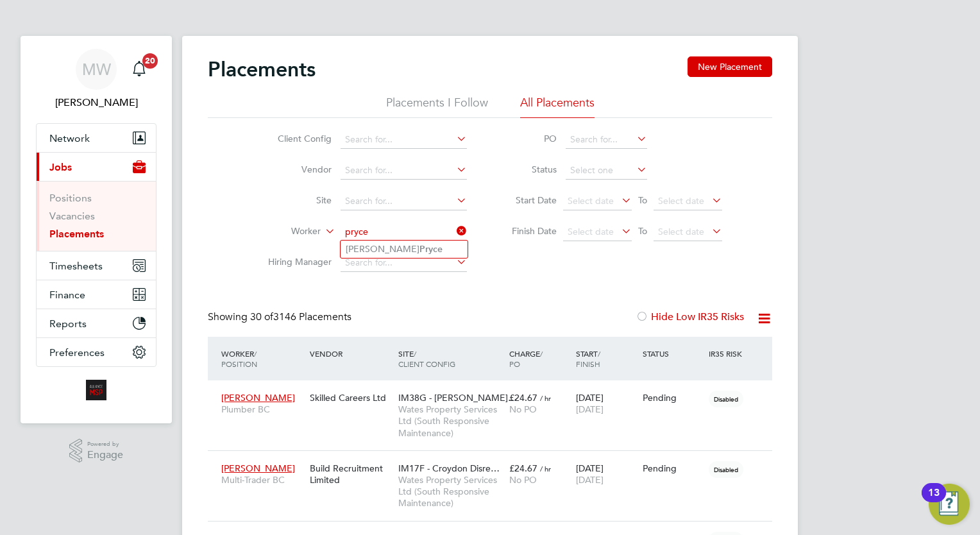
click at [405, 249] on li "Jamie Pryce" at bounding box center [404, 249] width 127 height 17
type input "Jamie Pryce"
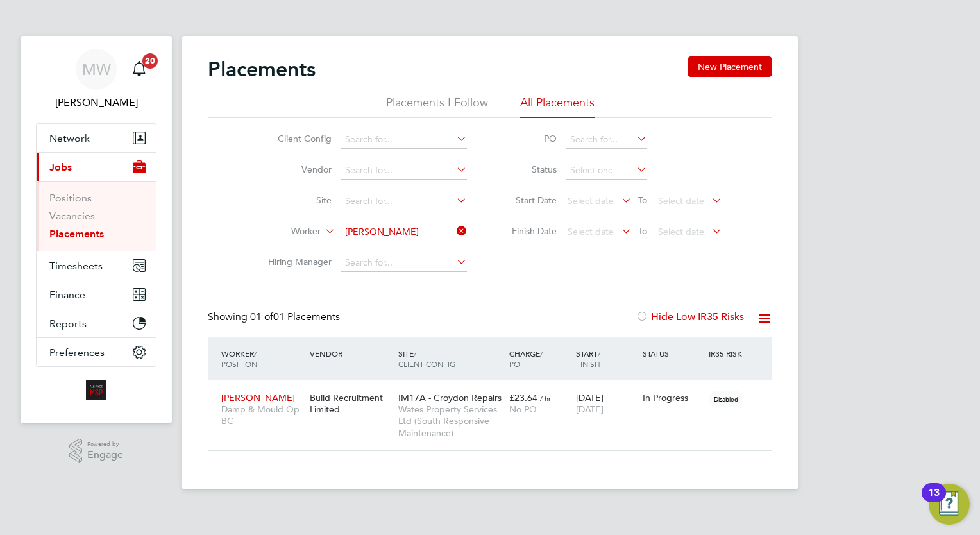
click at [468, 230] on li "Worker Jamie Pryce" at bounding box center [362, 232] width 241 height 31
click at [450, 230] on input at bounding box center [404, 232] width 126 height 18
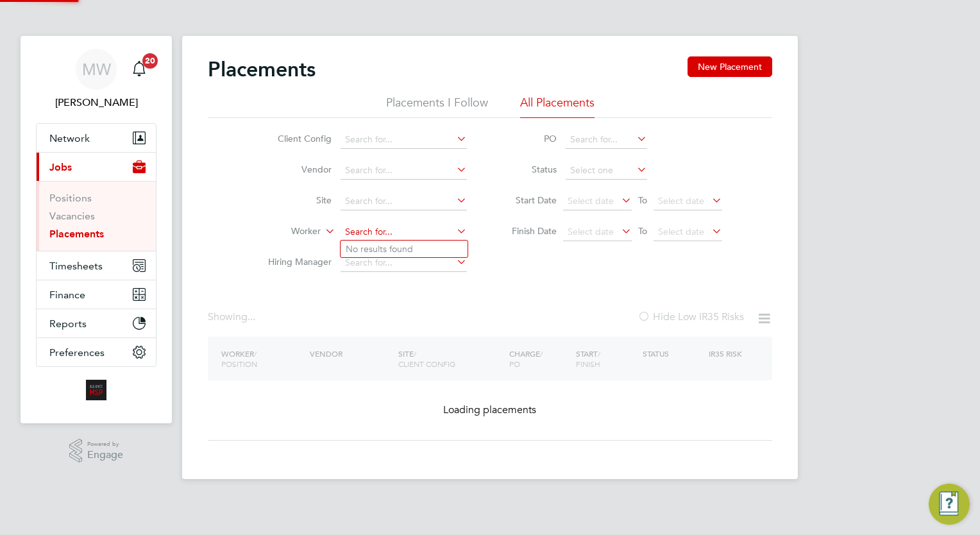
click at [448, 230] on input at bounding box center [404, 232] width 126 height 18
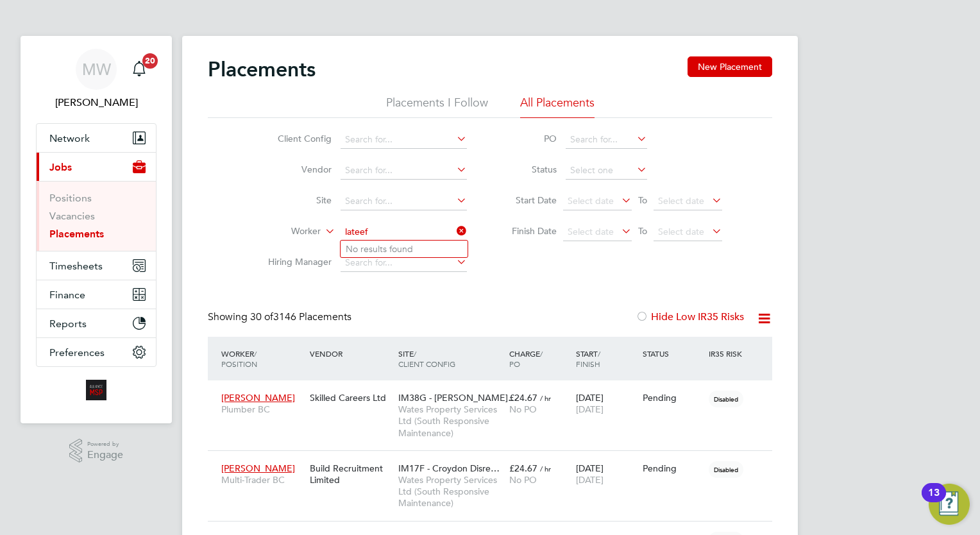
type input "lateef"
click at [454, 232] on icon at bounding box center [454, 231] width 0 height 18
click at [402, 226] on input at bounding box center [404, 232] width 126 height 18
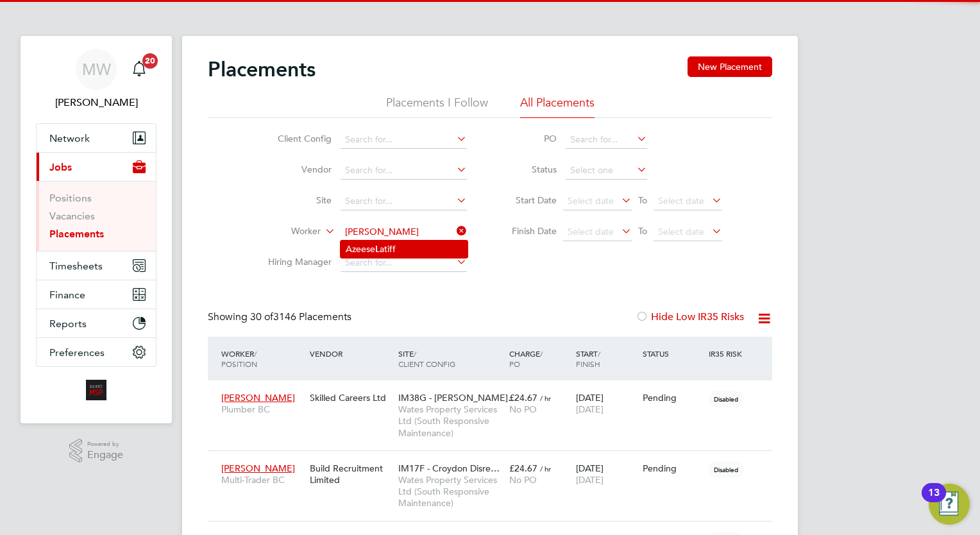
click at [405, 243] on li "Azeese L atiff" at bounding box center [404, 249] width 127 height 17
type input "[PERSON_NAME]"
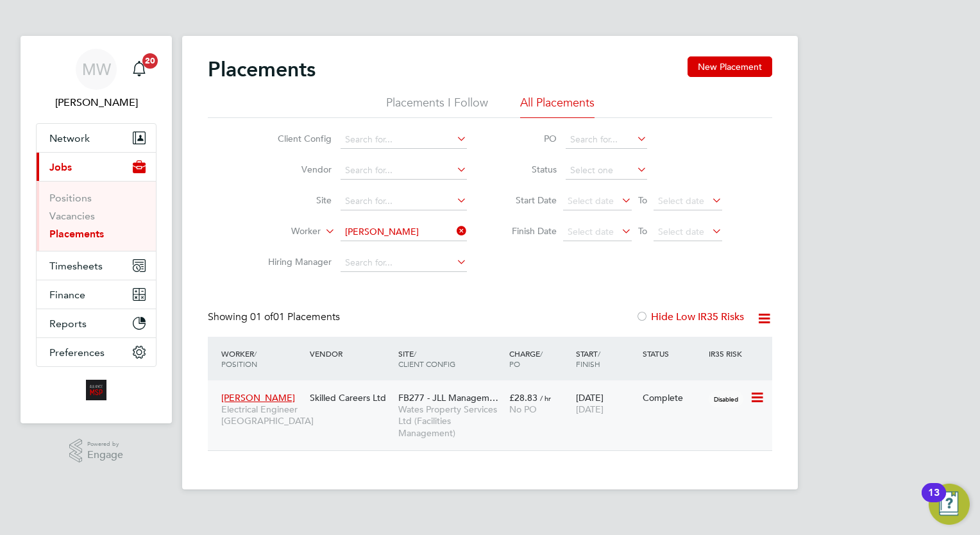
click at [567, 418] on div "£28.83 / hr No PO" at bounding box center [539, 404] width 67 height 36
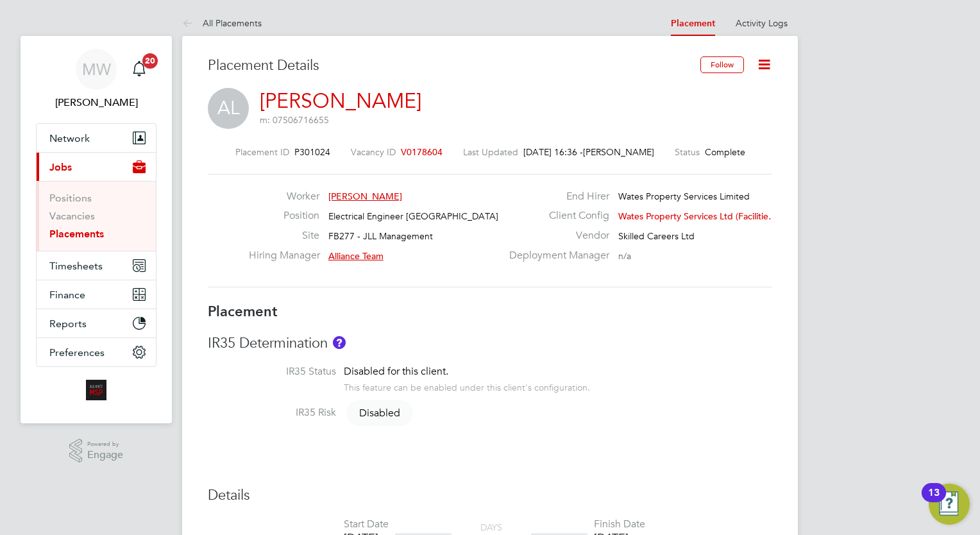
click at [772, 65] on icon at bounding box center [764, 64] width 16 height 16
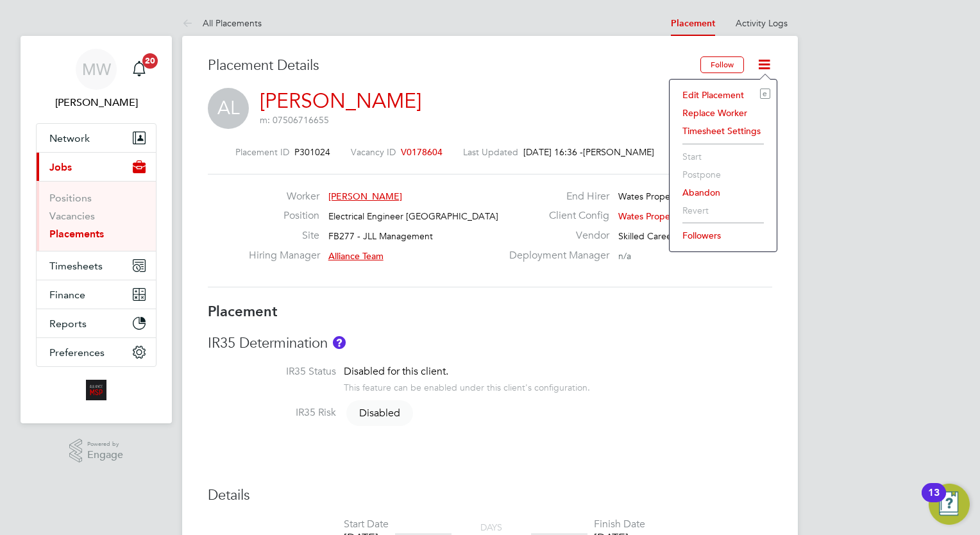
click at [745, 89] on li "Edit Placement e" at bounding box center [723, 95] width 94 height 18
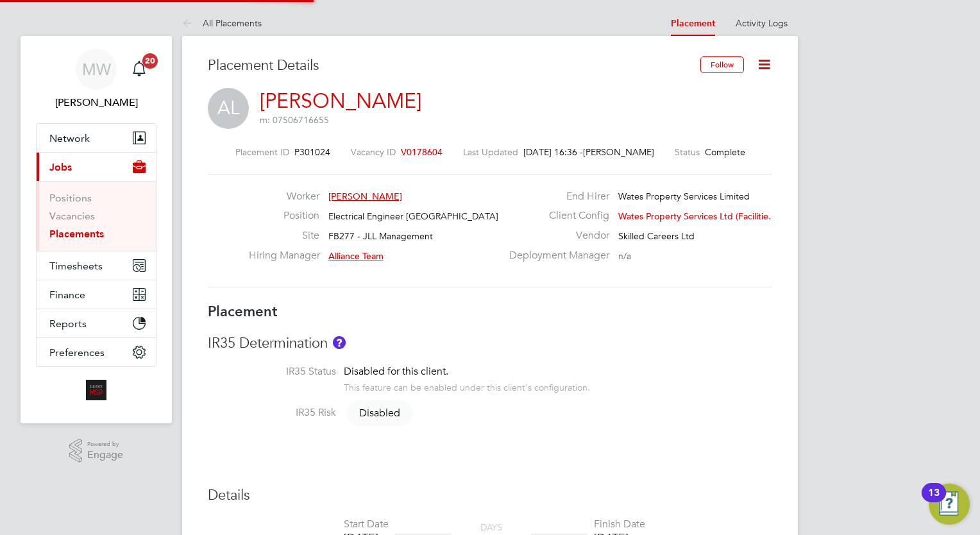
type input "Alliance Team"
type input "[DEMOGRAPHIC_DATA][PERSON_NAME]"
type input "[DATE]"
type input "08:00"
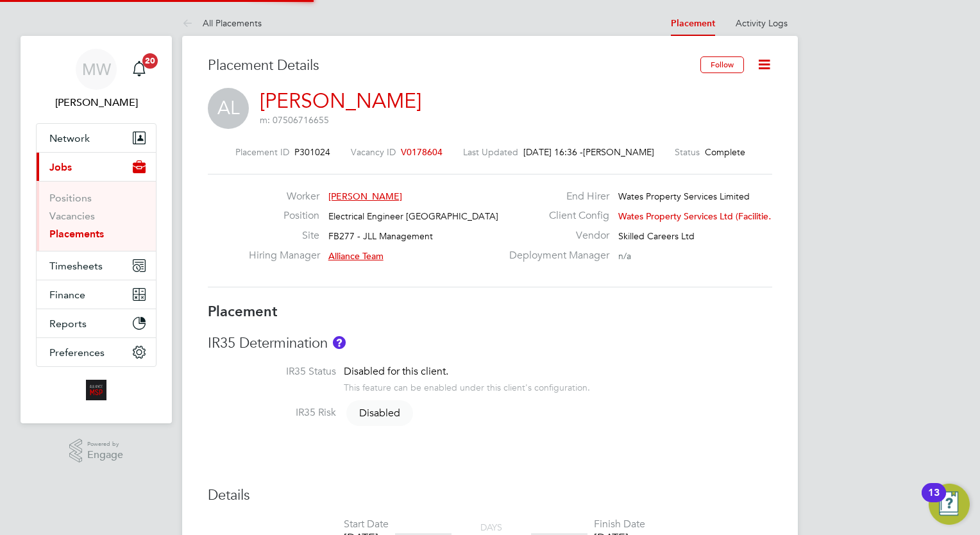
type input "17:00"
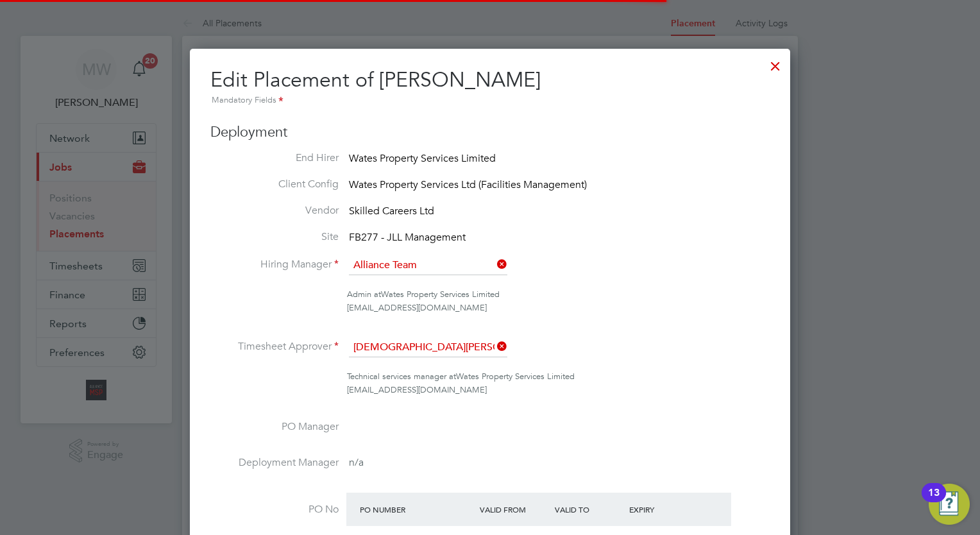
scroll to position [6, 6]
click at [781, 63] on div at bounding box center [775, 62] width 23 height 23
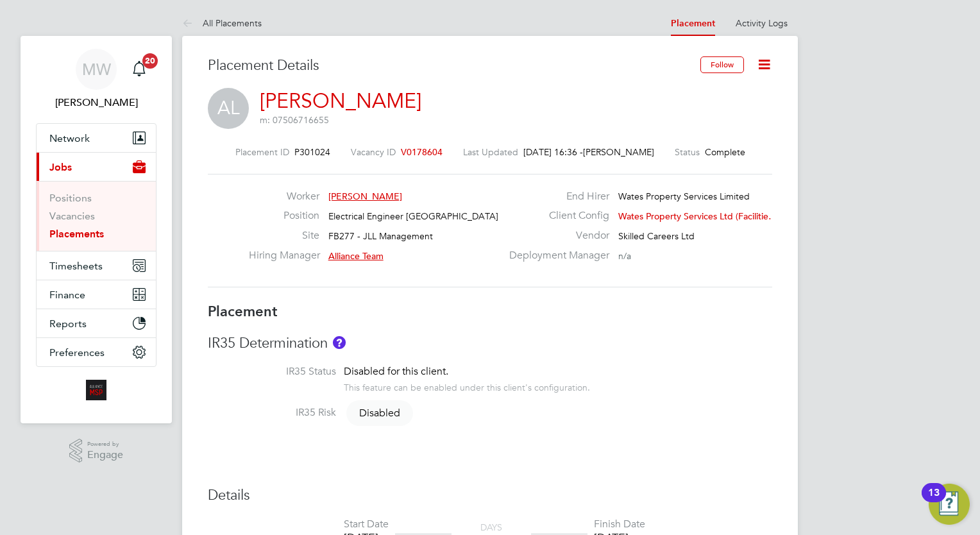
click at [95, 234] on link "Placements" at bounding box center [76, 234] width 55 height 12
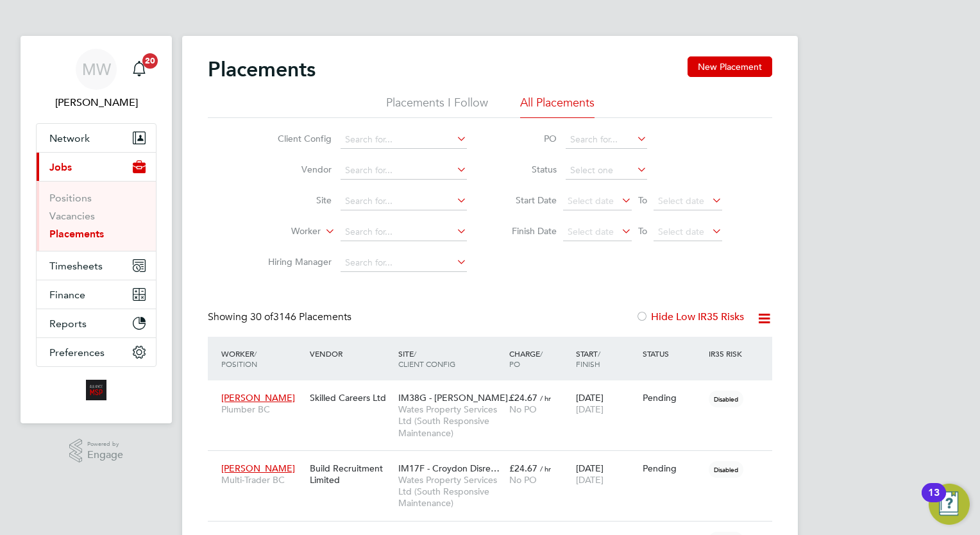
click at [396, 229] on input at bounding box center [404, 232] width 126 height 18
click at [415, 294] on li "Az eese Latiff" at bounding box center [404, 301] width 127 height 17
type input "[PERSON_NAME]"
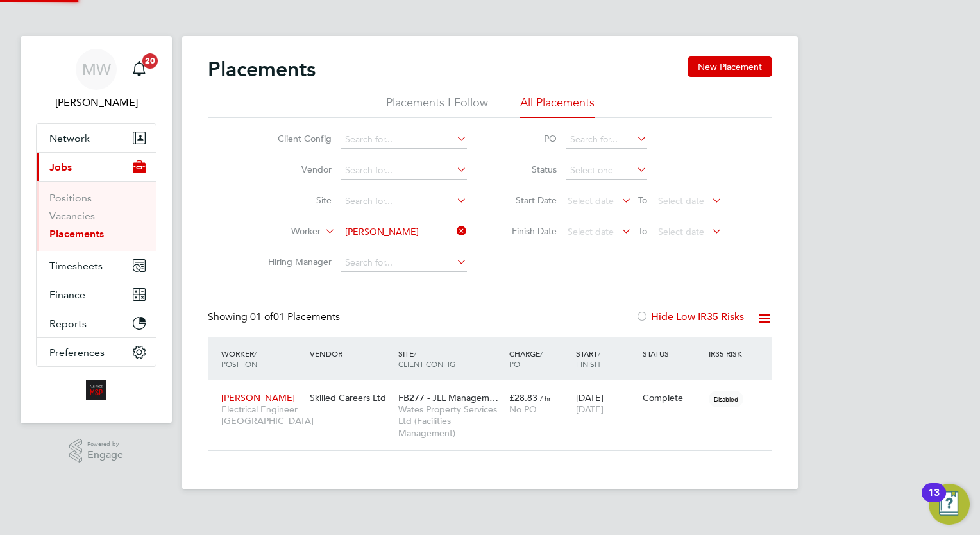
scroll to position [60, 112]
